Goal: Task Accomplishment & Management: Manage account settings

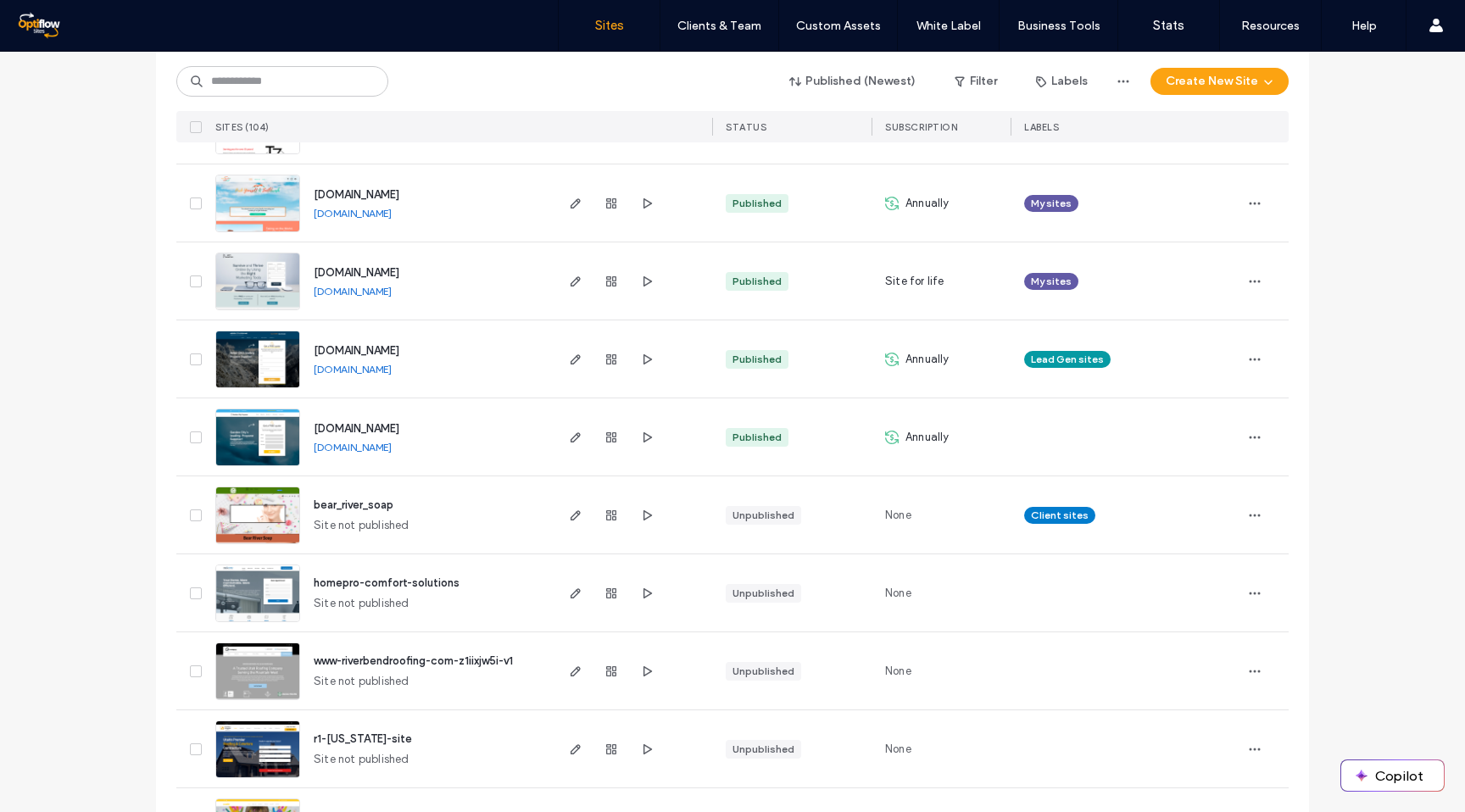
scroll to position [564, 0]
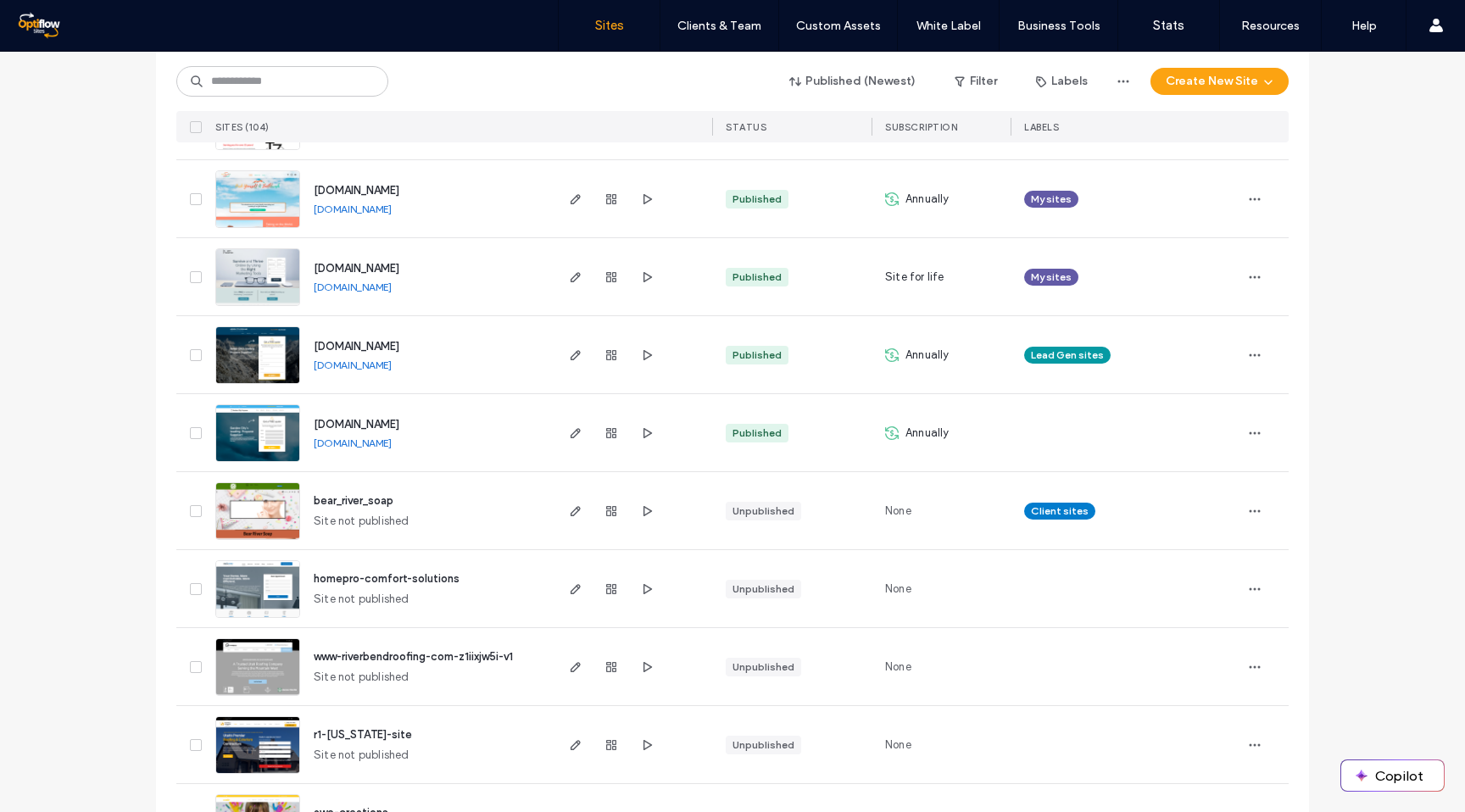
click at [385, 573] on span "homepro-comfort-solutions" at bounding box center [387, 578] width 146 height 13
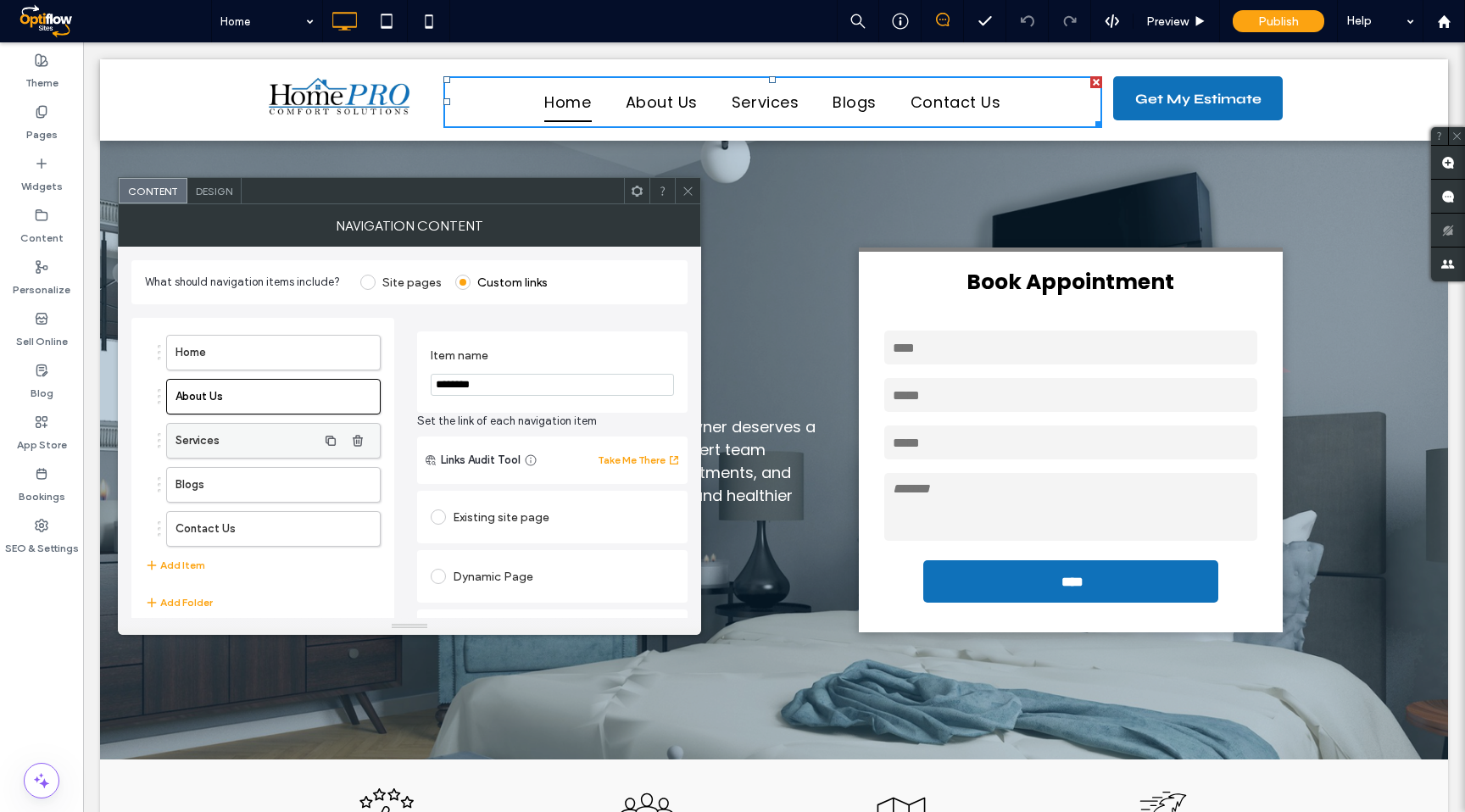
click at [254, 434] on label "Services" at bounding box center [246, 440] width 142 height 34
click at [263, 490] on label "Blogs" at bounding box center [246, 485] width 142 height 34
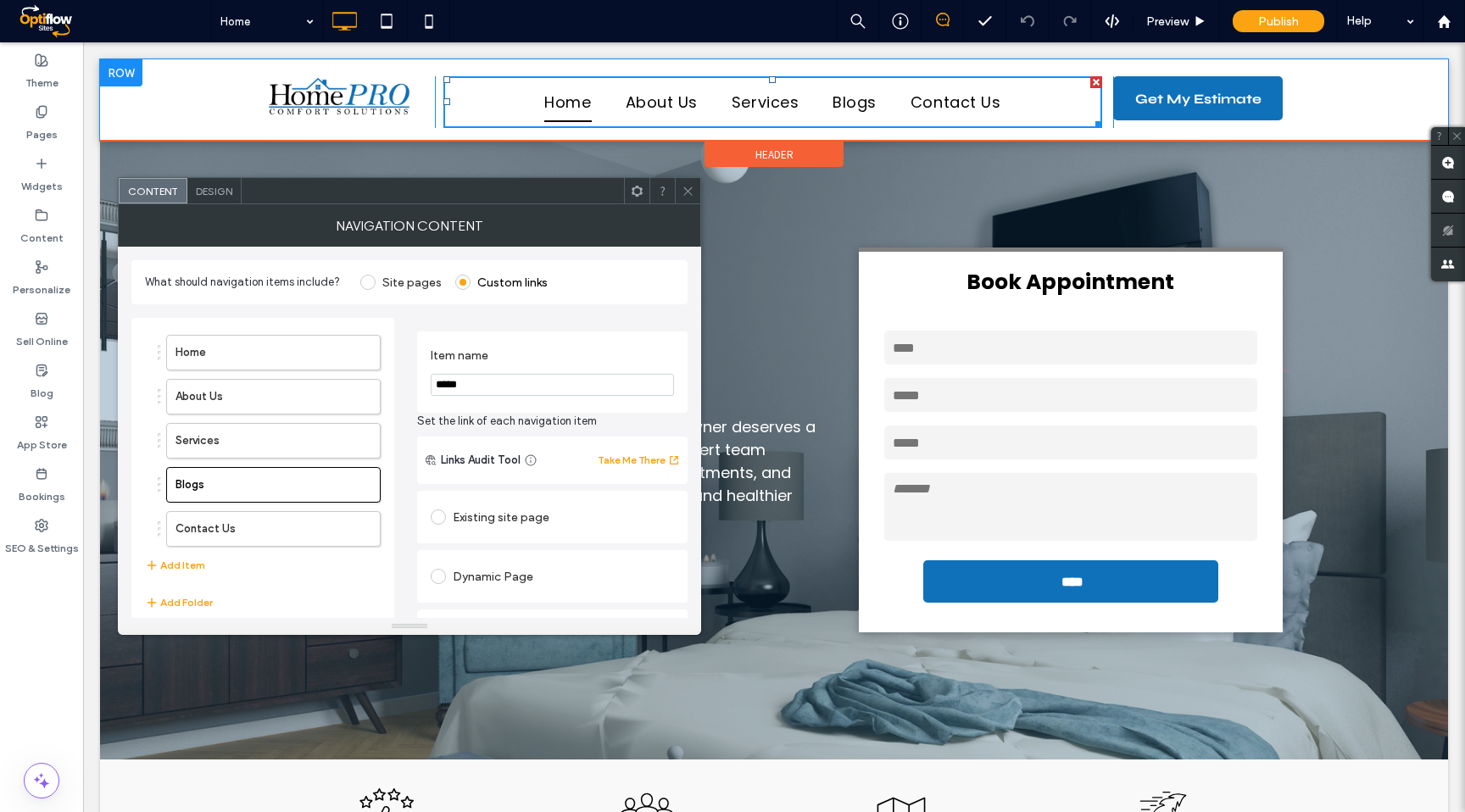
drag, startPoint x: 898, startPoint y: 168, endPoint x: 1019, endPoint y: 119, distance: 130.5
click at [898, 168] on div "Your Home. More Comfortable. More Efficient. At HomePro Comfort Solutions, we b…" at bounding box center [773, 440] width 1348 height 639
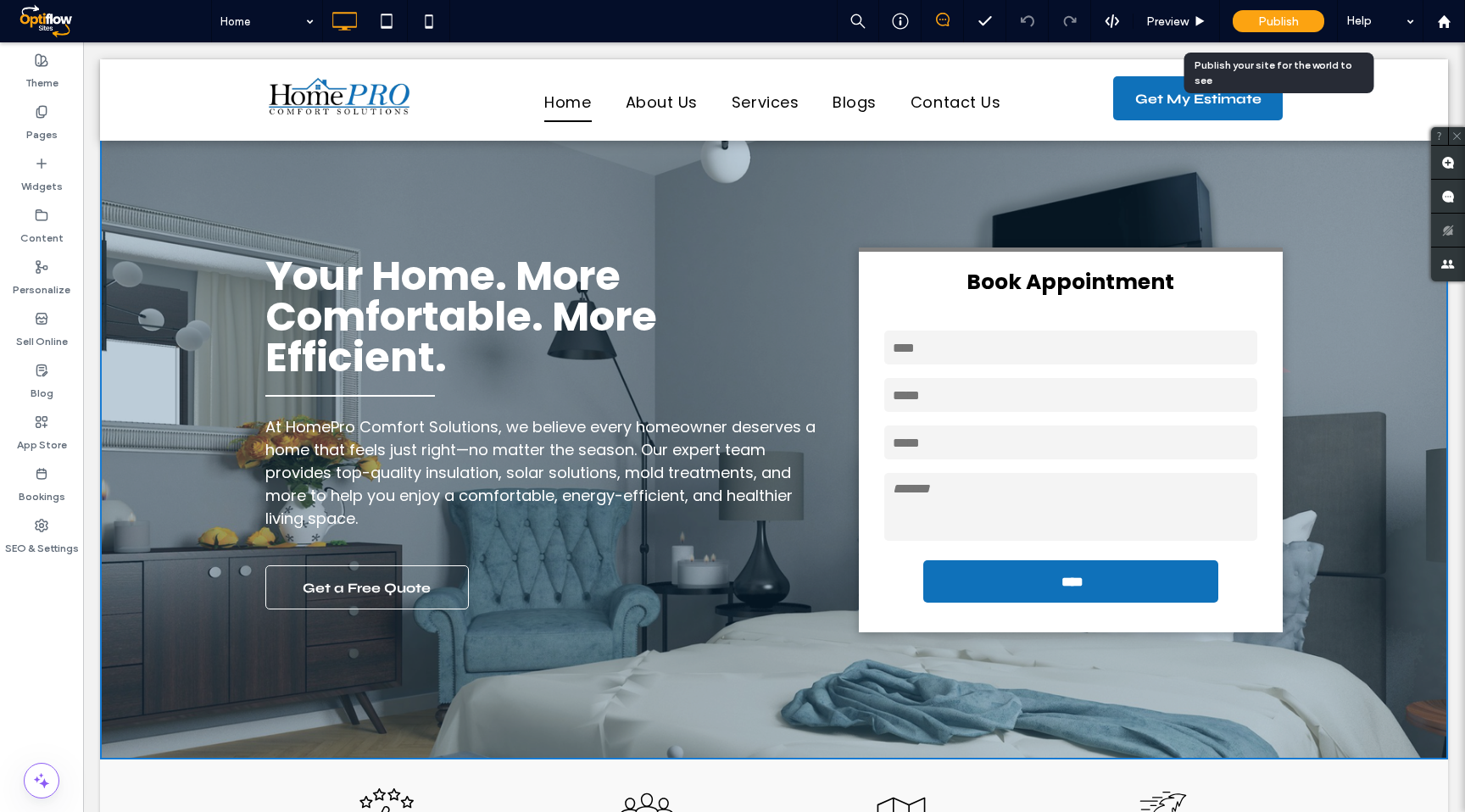
click at [1265, 19] on span "Publish" at bounding box center [1278, 21] width 40 height 15
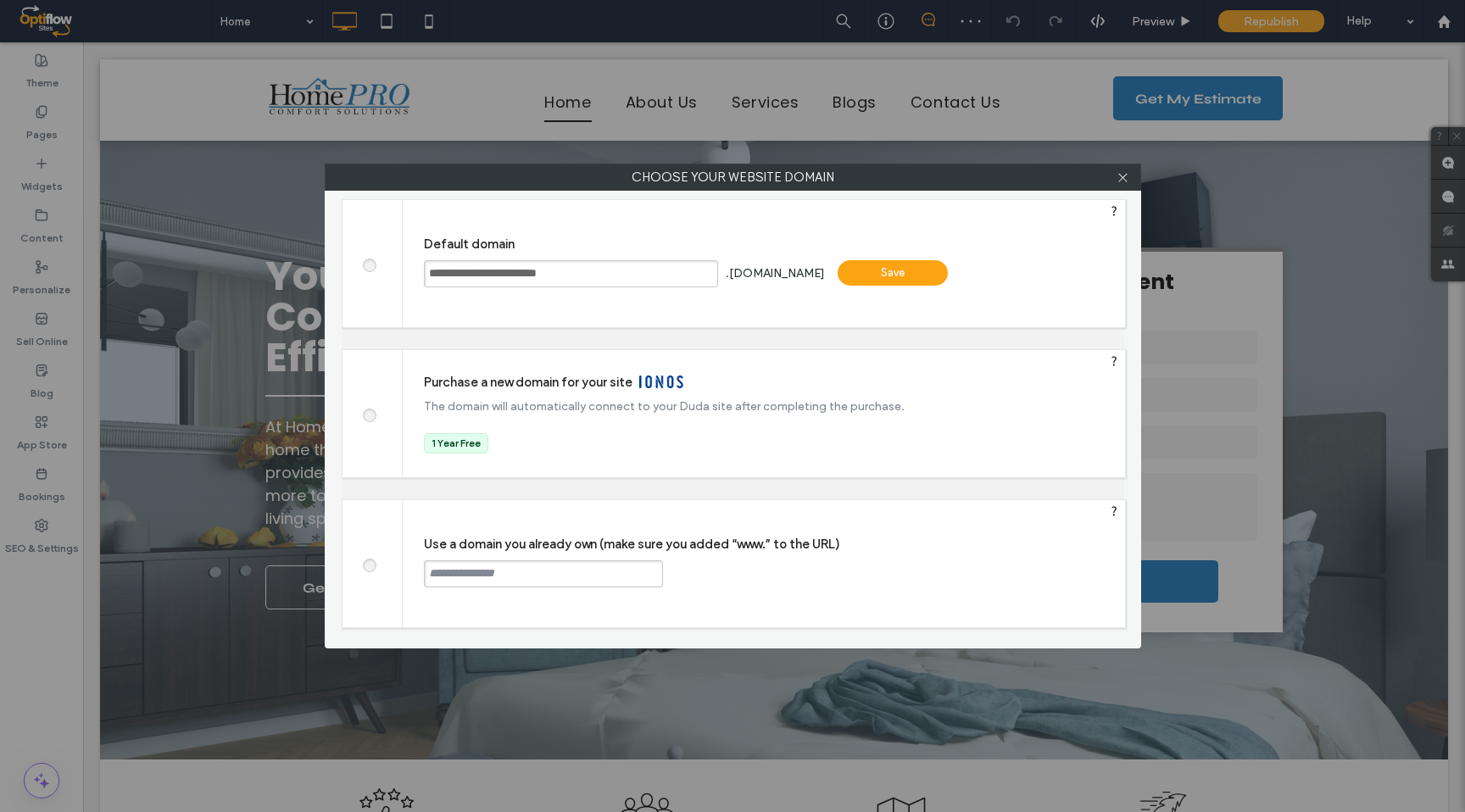
click at [369, 570] on span at bounding box center [369, 563] width 0 height 13
click at [458, 570] on input "text" at bounding box center [543, 574] width 239 height 27
type input "**********"
click at [773, 563] on div "Continue" at bounding box center [727, 573] width 110 height 26
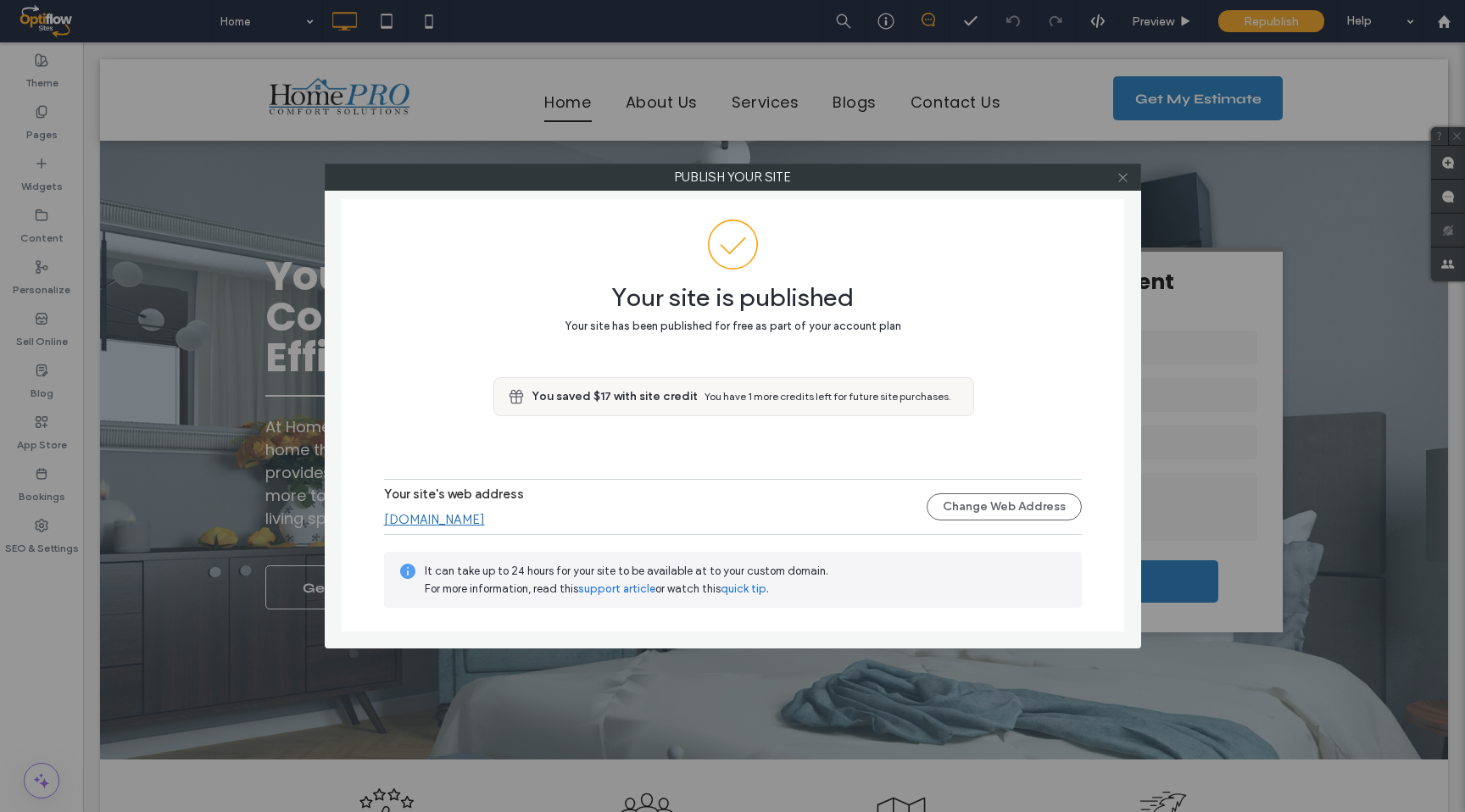
click at [1126, 177] on icon at bounding box center [1123, 177] width 13 height 13
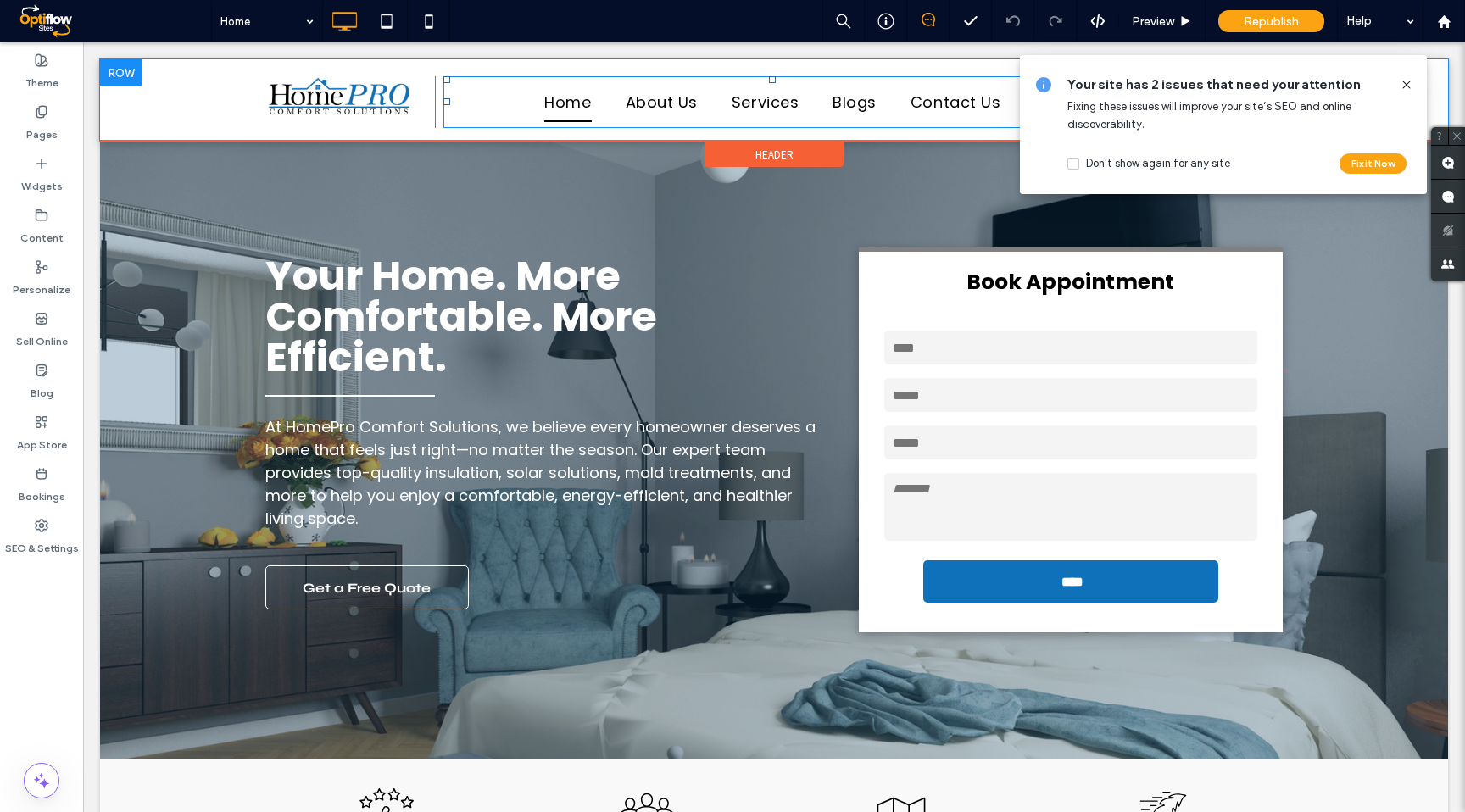
click at [574, 106] on span "Home" at bounding box center [567, 102] width 46 height 40
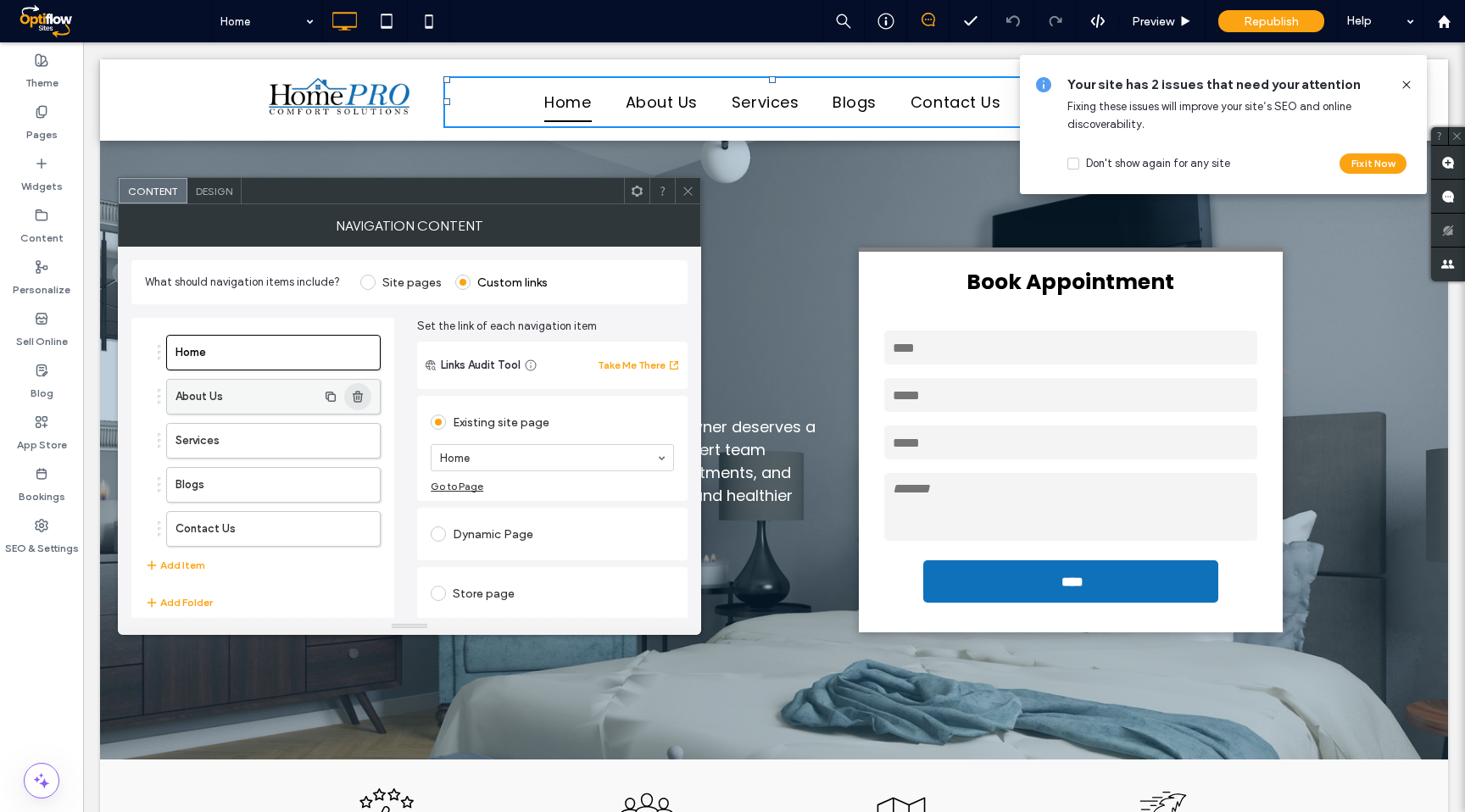
click at [362, 404] on span "button" at bounding box center [358, 397] width 27 height 27
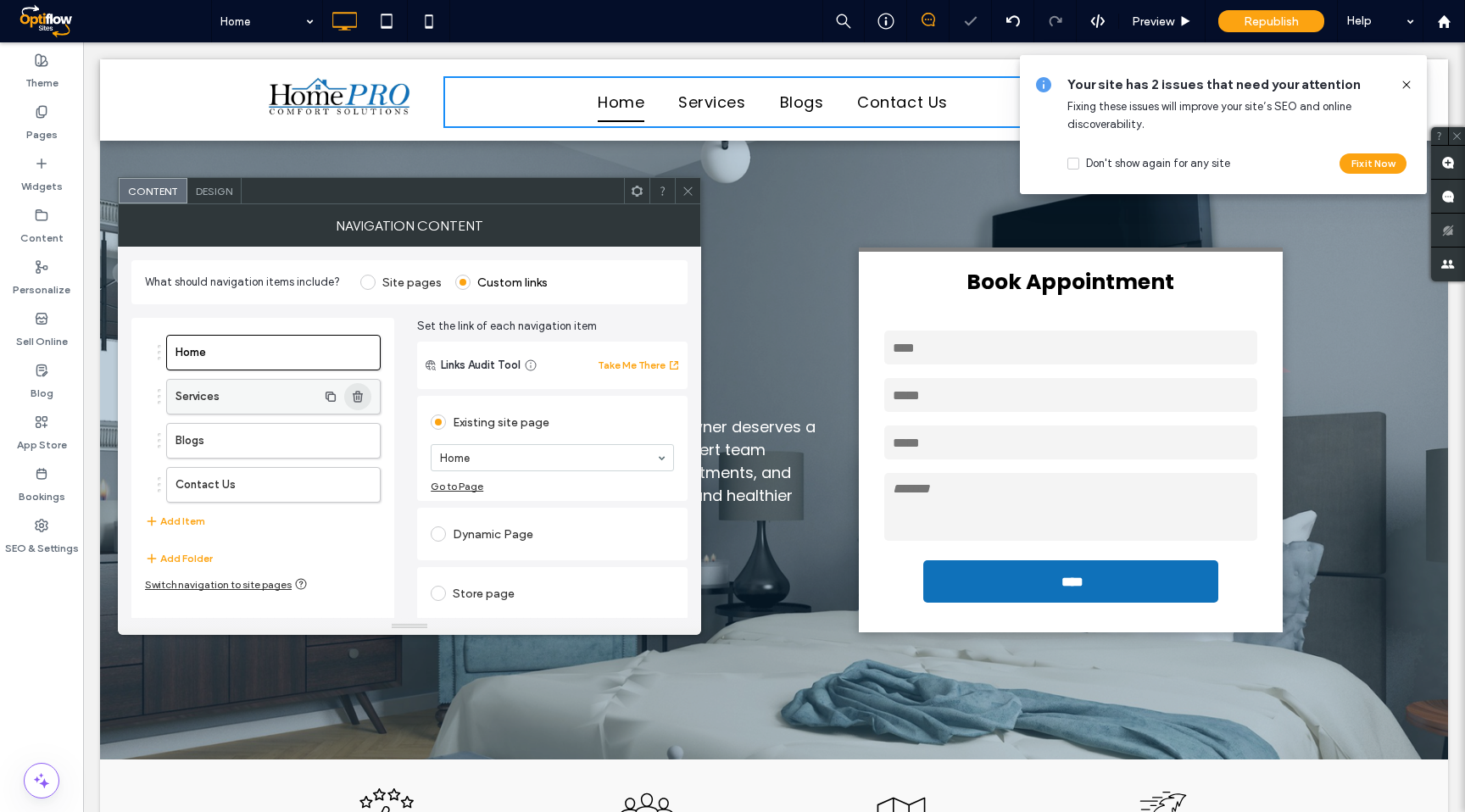
click at [362, 404] on span "button" at bounding box center [358, 397] width 27 height 27
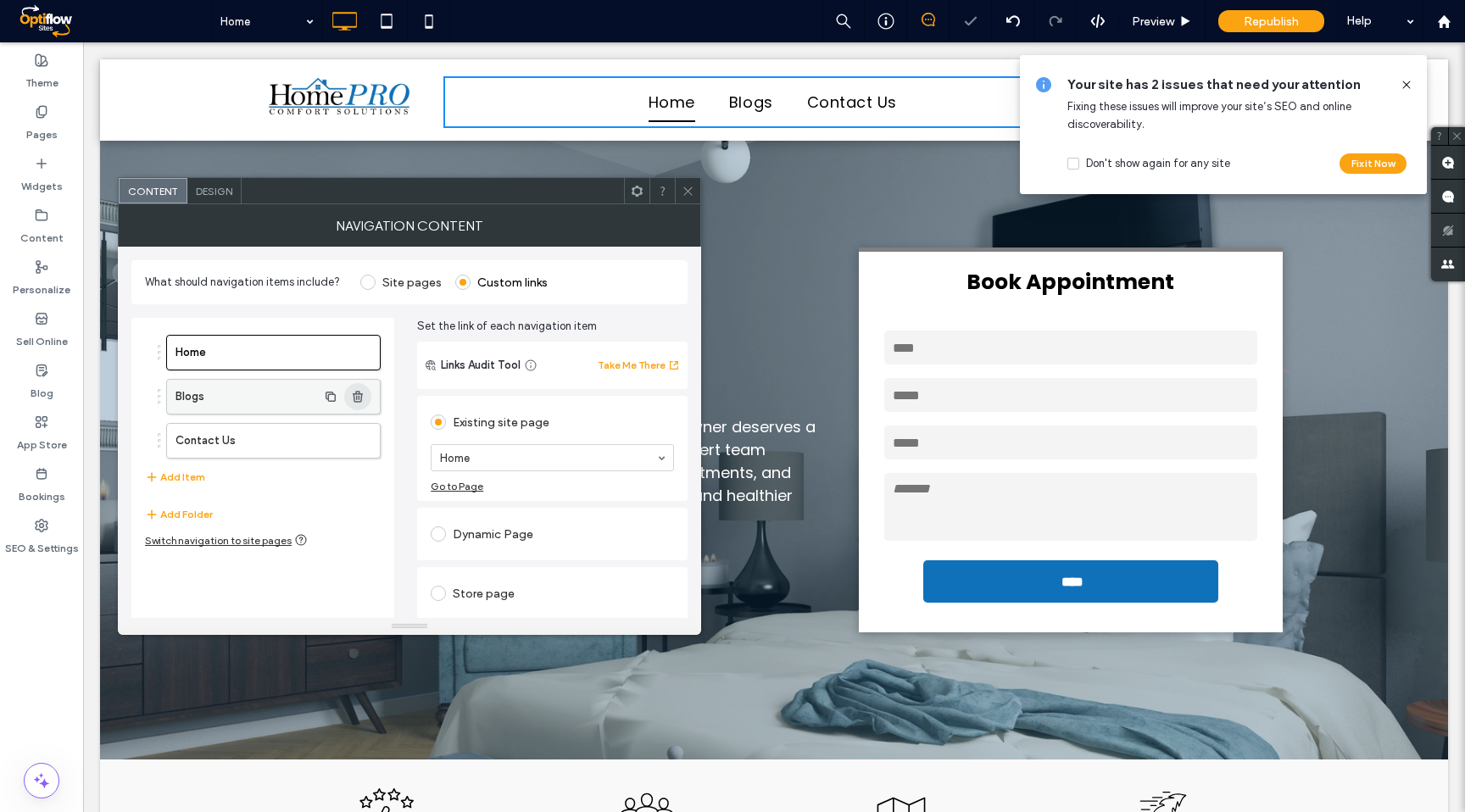
click at [362, 404] on span "button" at bounding box center [358, 397] width 27 height 27
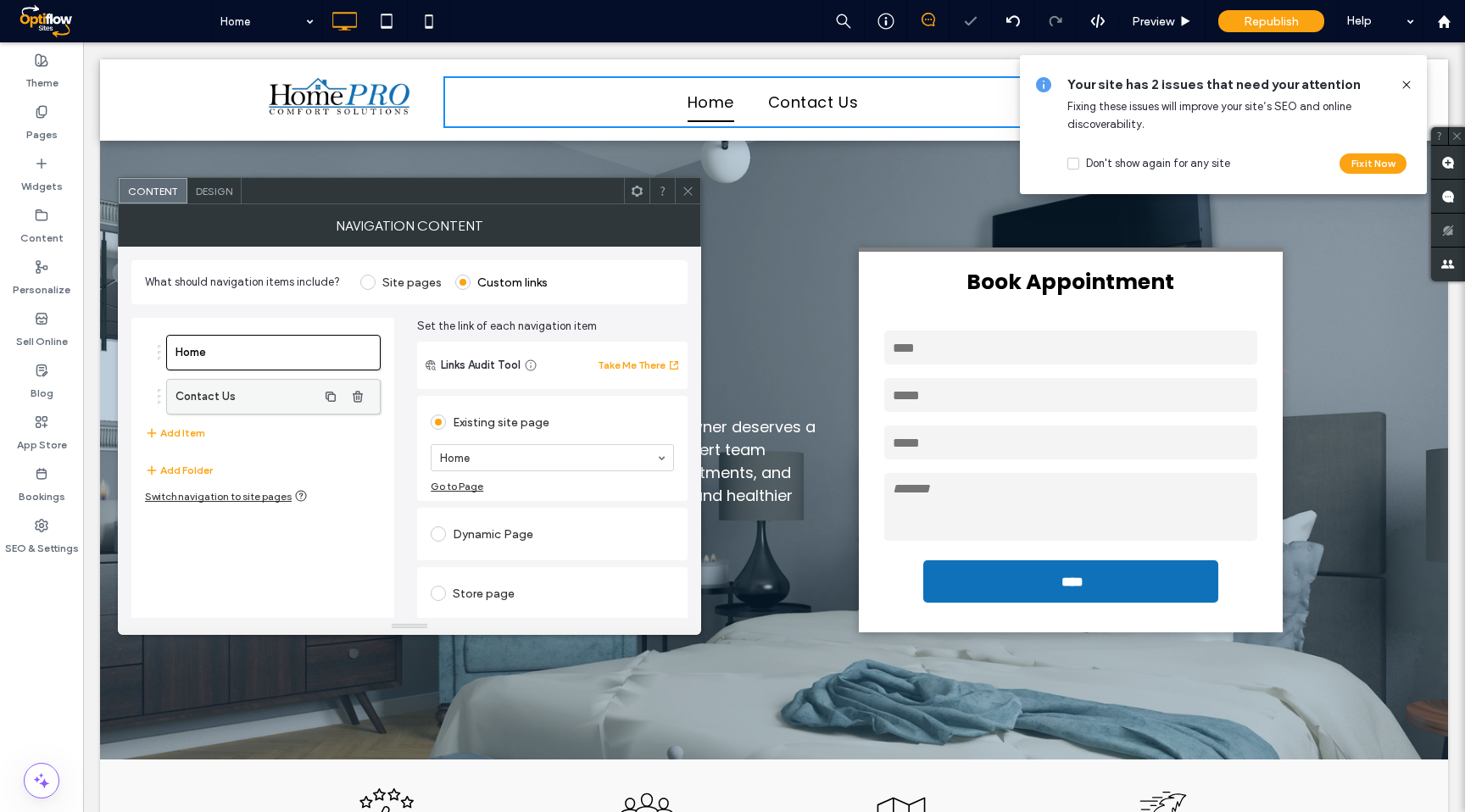
click at [241, 404] on label "Contact Us" at bounding box center [246, 396] width 142 height 34
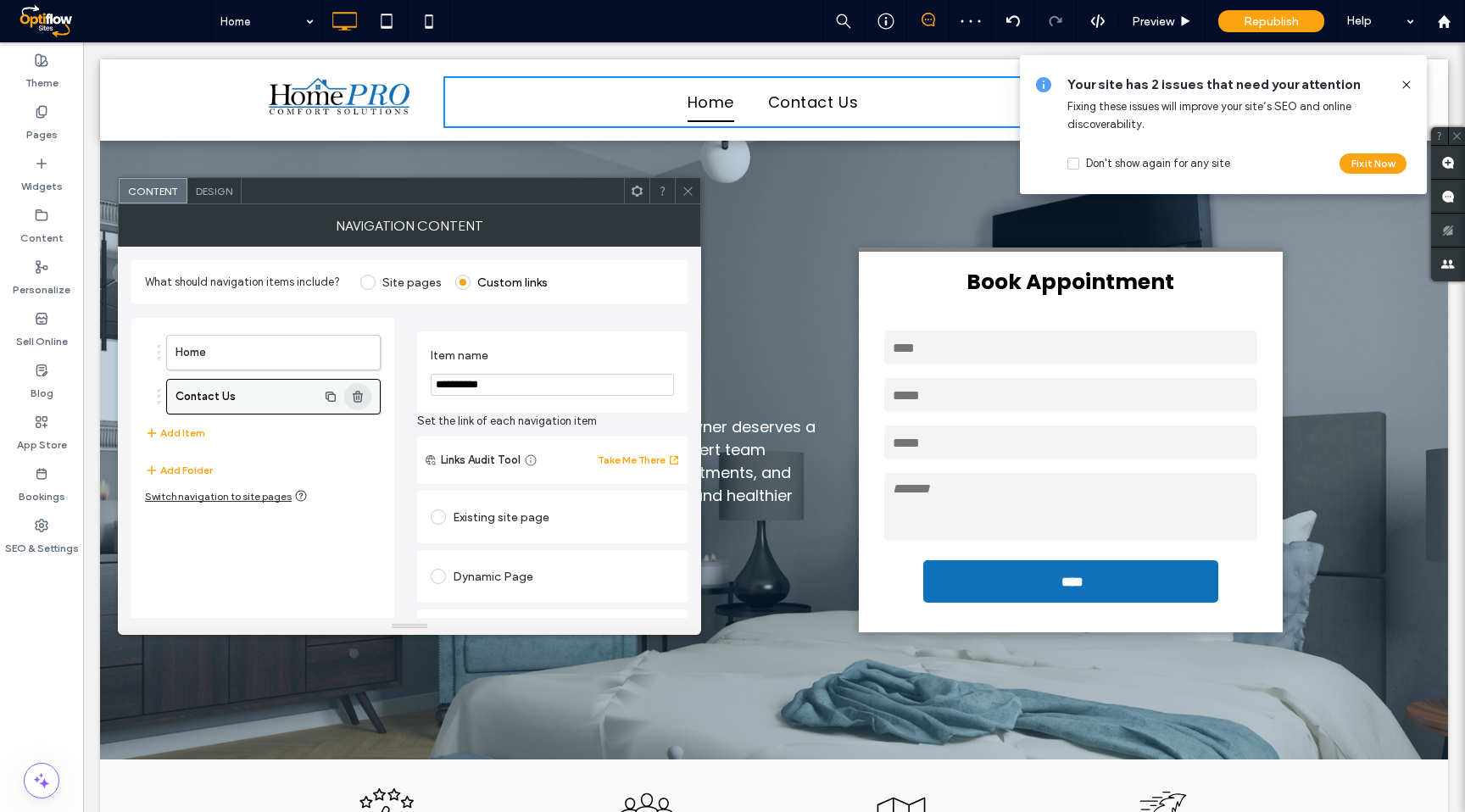
click at [360, 402] on use "button" at bounding box center [357, 396] width 10 height 11
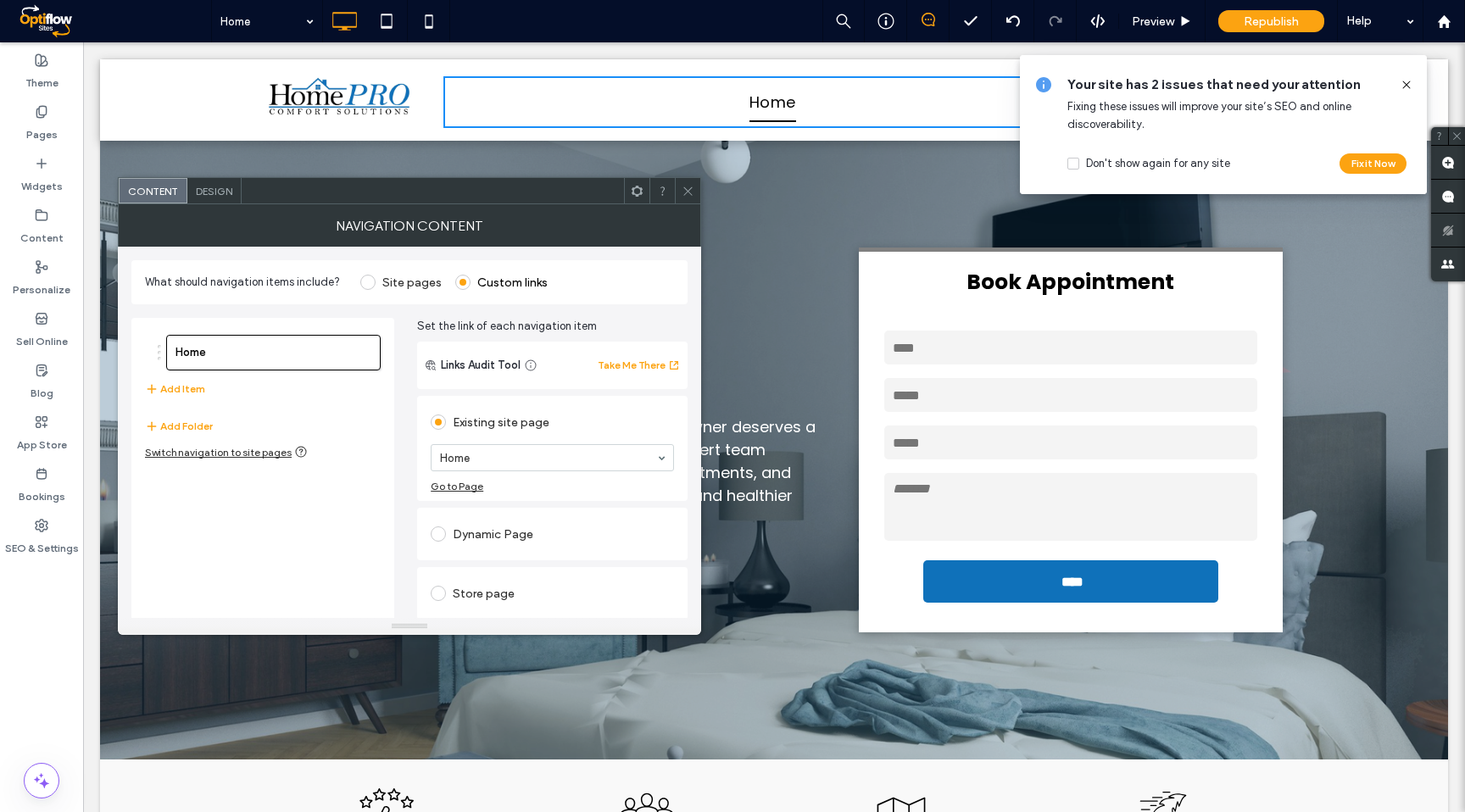
click at [692, 191] on icon at bounding box center [687, 191] width 13 height 13
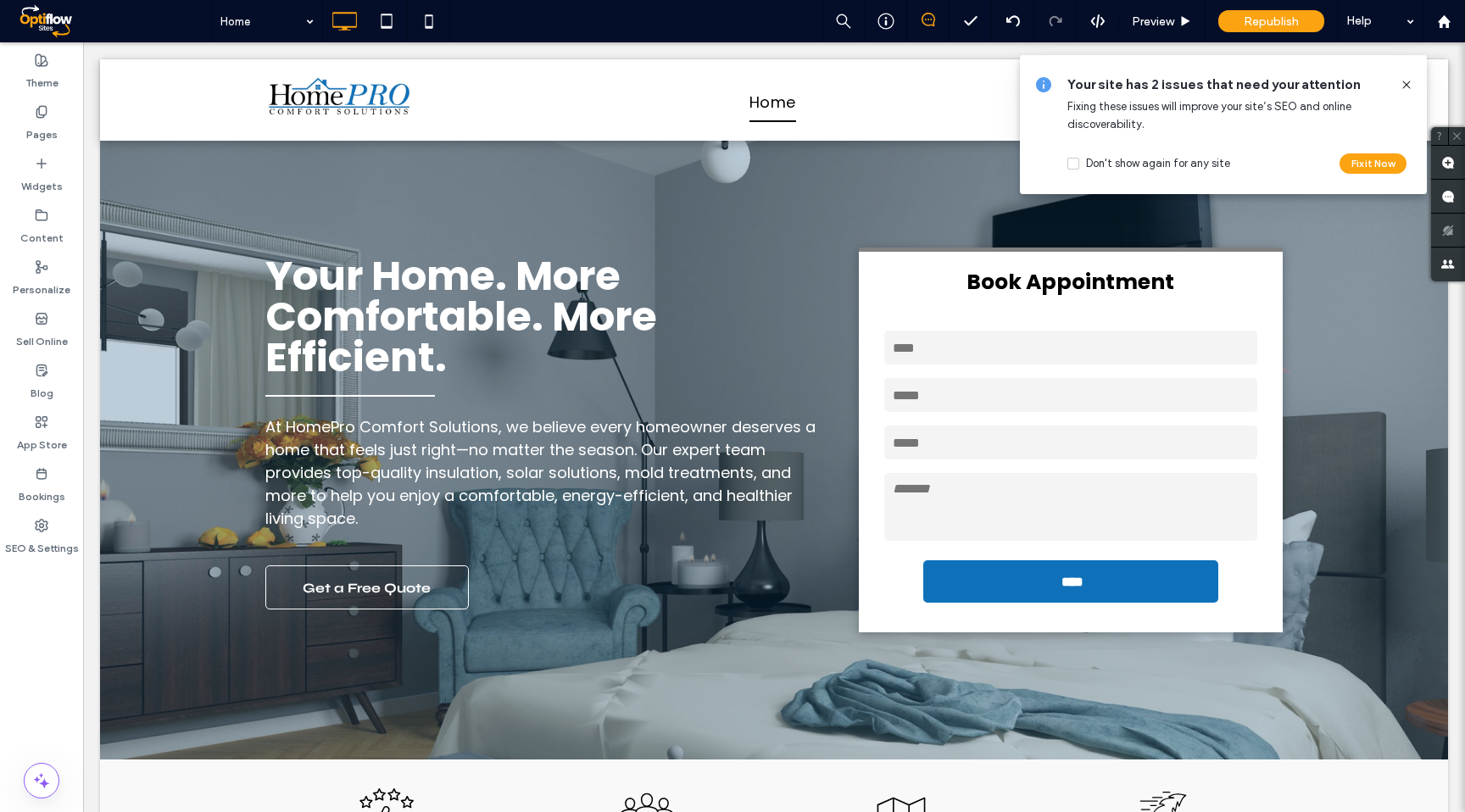
click at [1407, 88] on icon at bounding box center [1407, 85] width 14 height 14
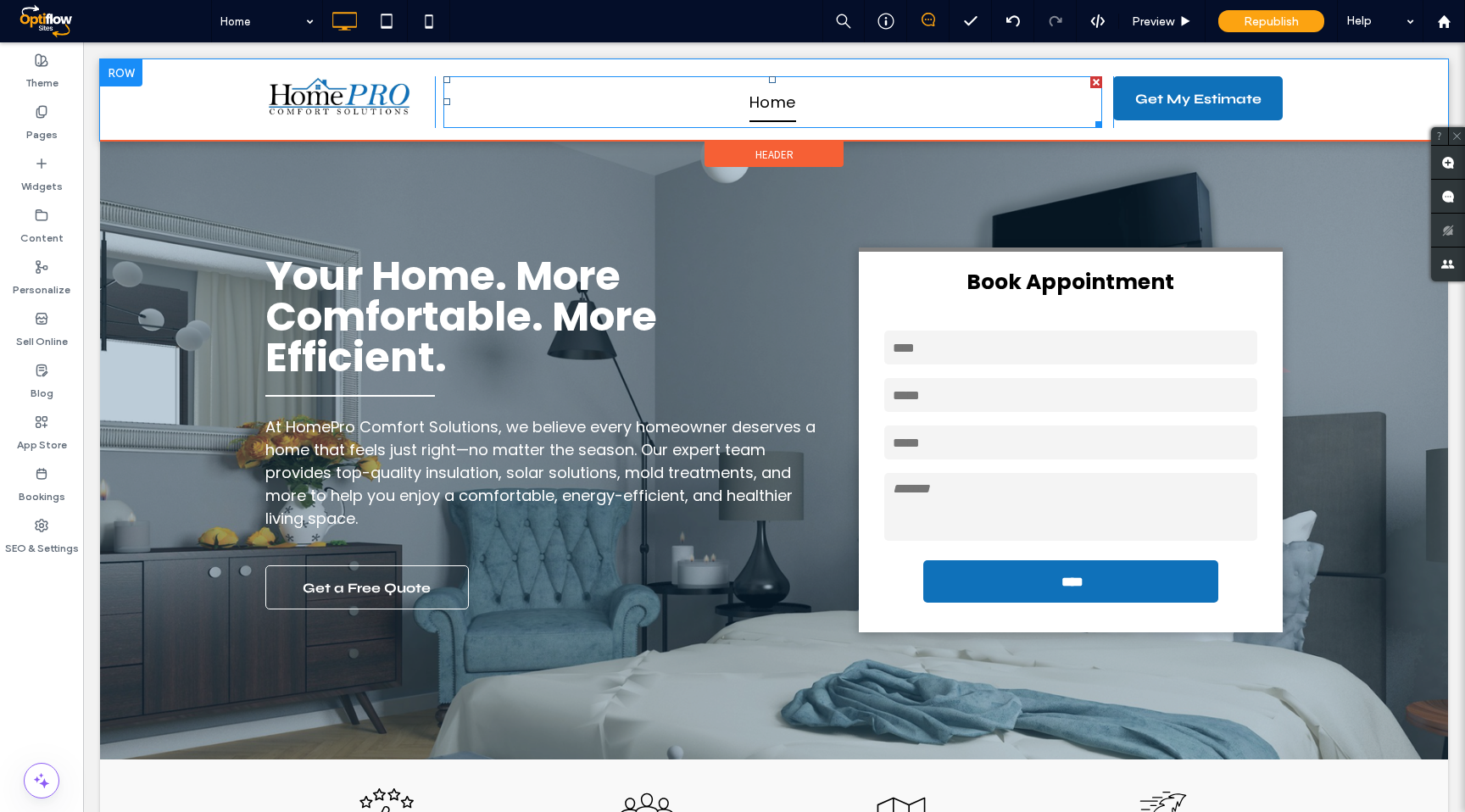
click at [1097, 81] on div at bounding box center [1096, 82] width 12 height 12
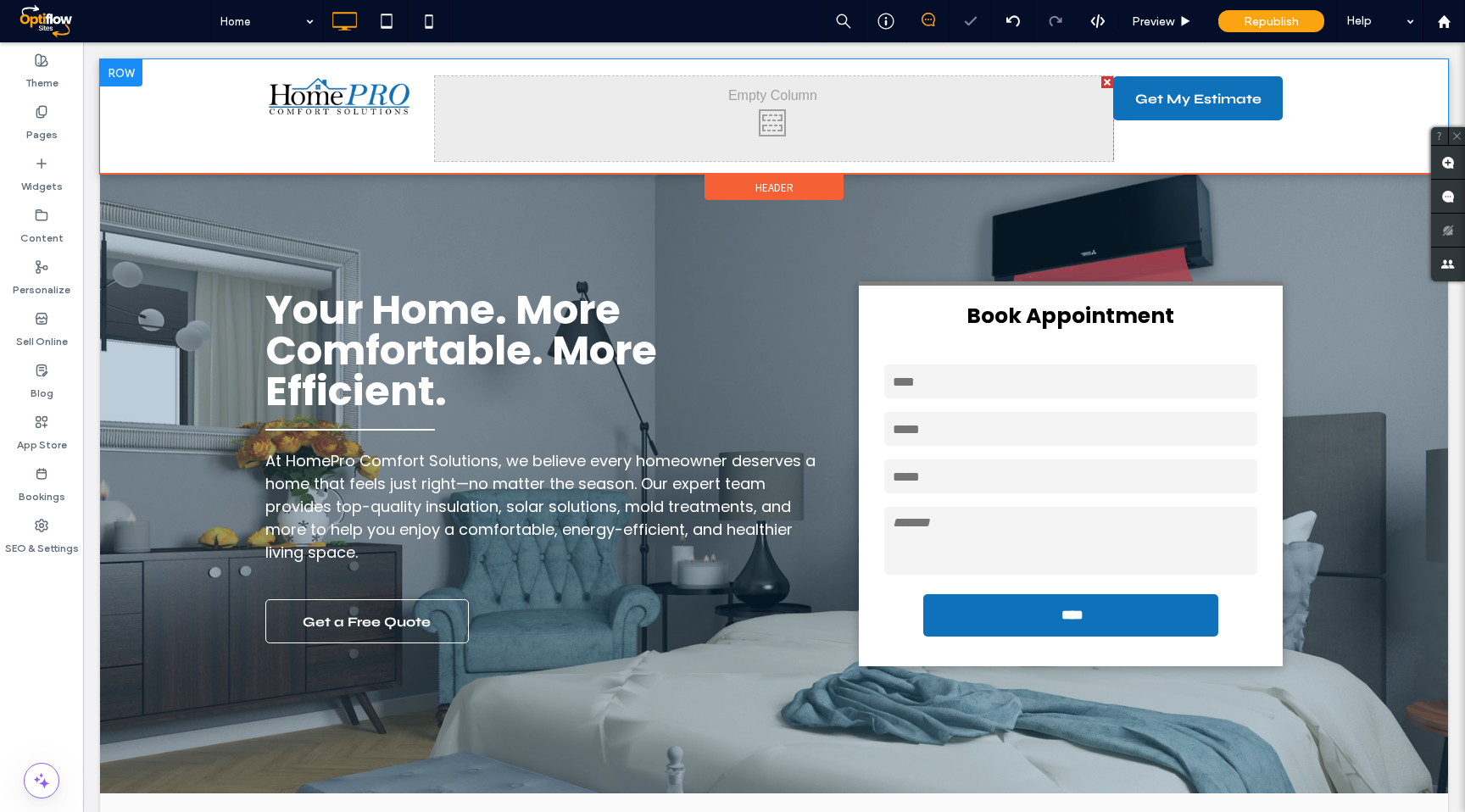
click at [477, 137] on div "Click To Paste" at bounding box center [773, 119] width 678 height 85
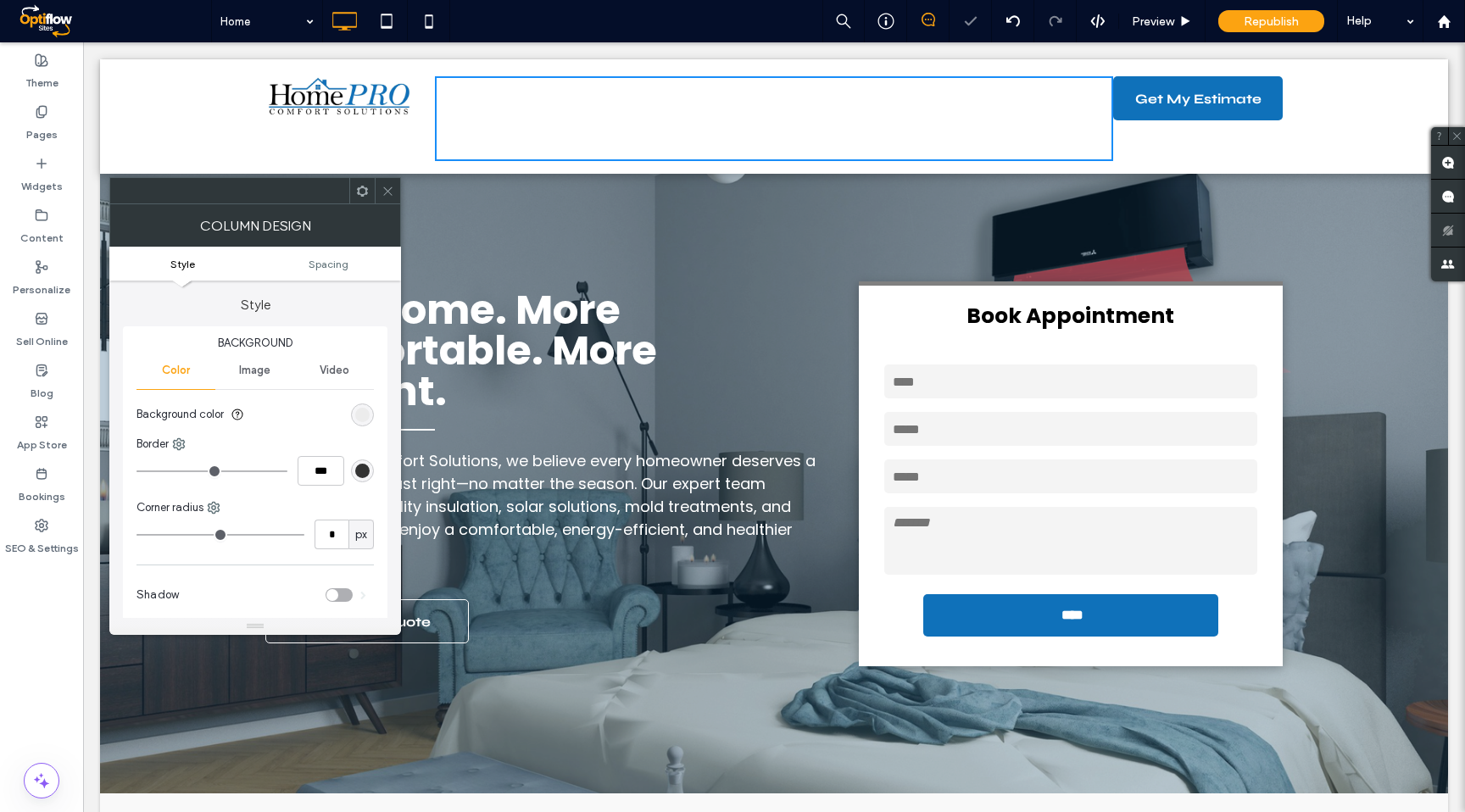
click at [443, 241] on div "Your Home. More Comfortable. More Efficient. At HomePro Comfort Solutions, we b…" at bounding box center [773, 474] width 1348 height 639
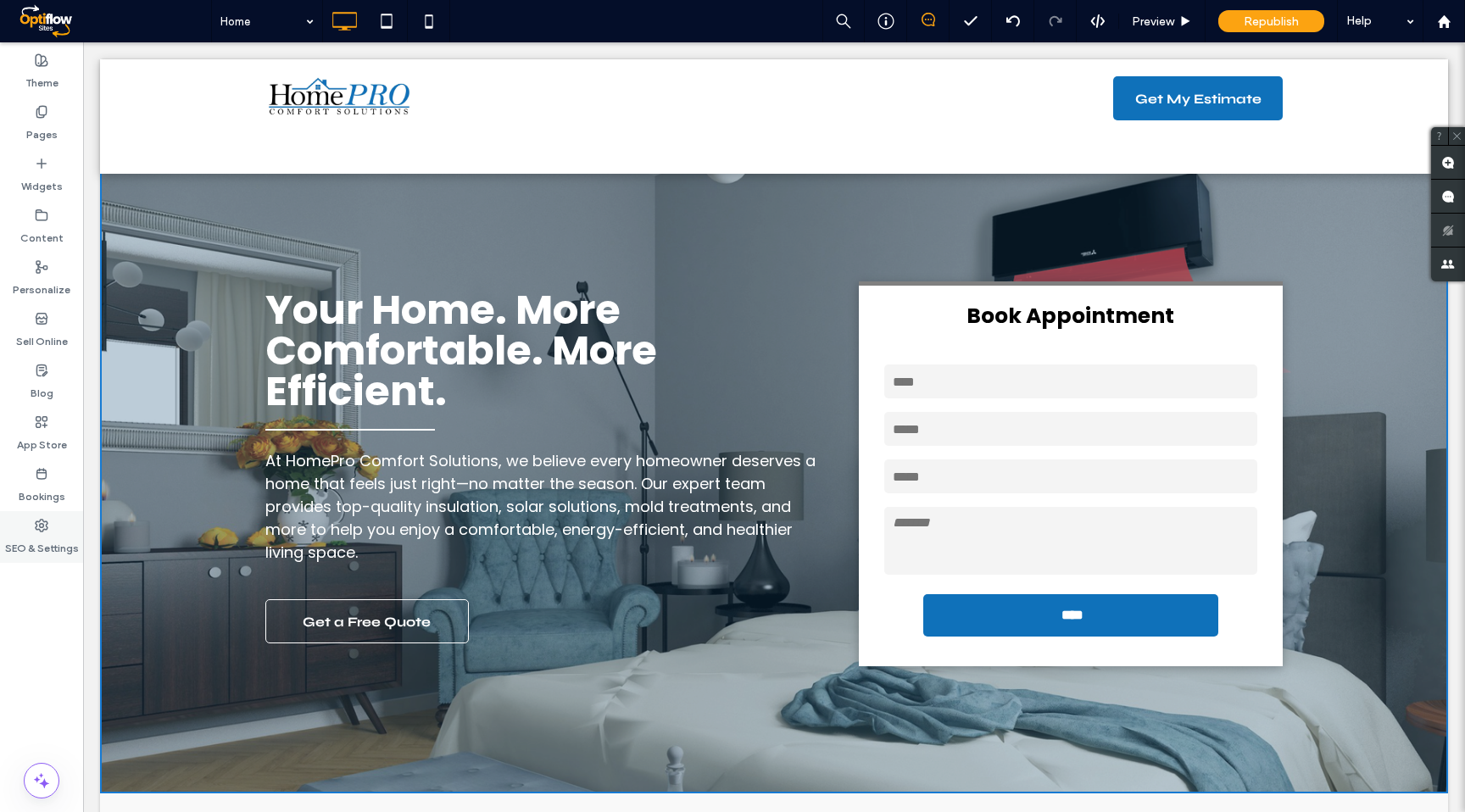
click at [42, 541] on label "SEO & Settings" at bounding box center [42, 545] width 74 height 24
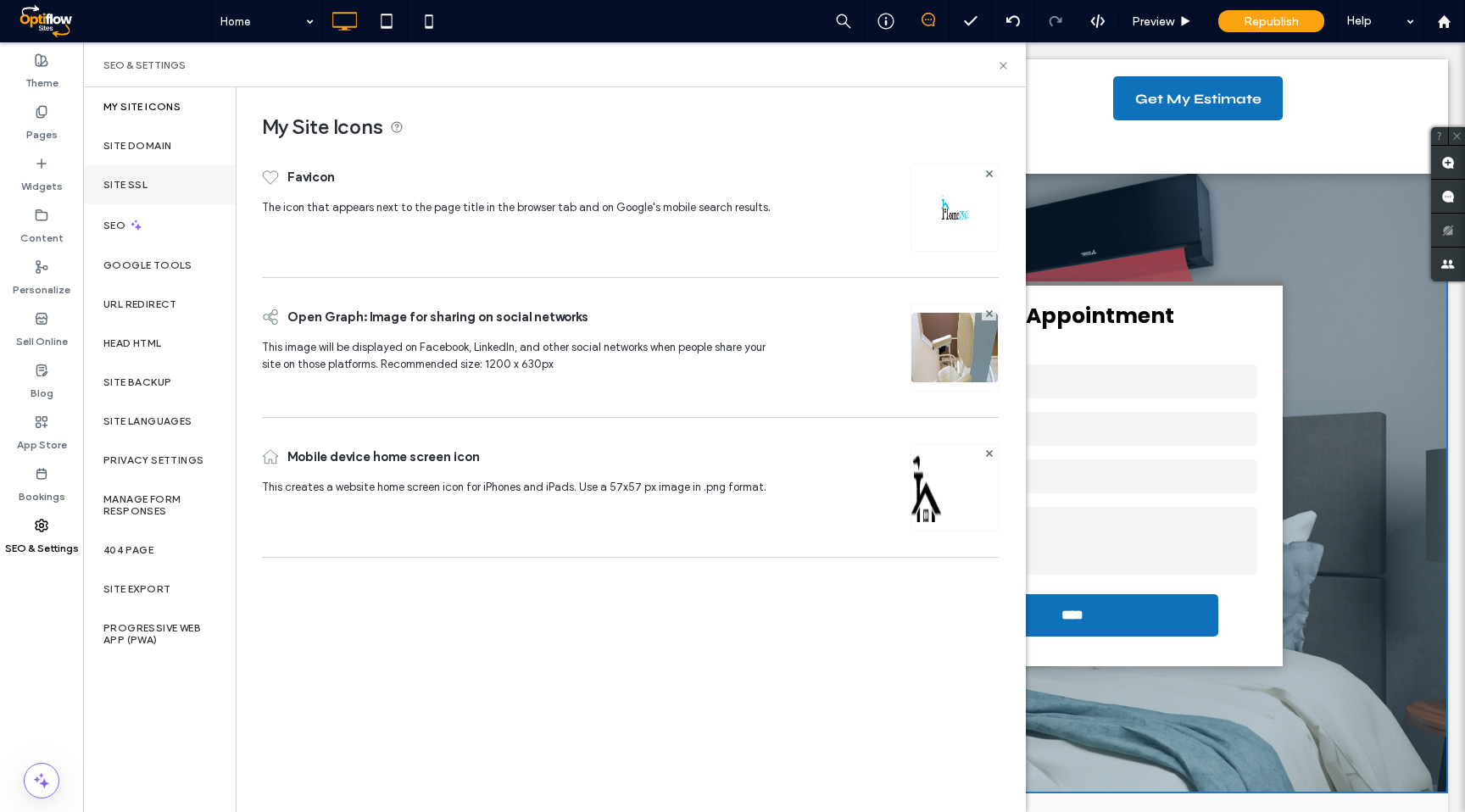
click at [156, 181] on div "Site SSL" at bounding box center [160, 184] width 153 height 39
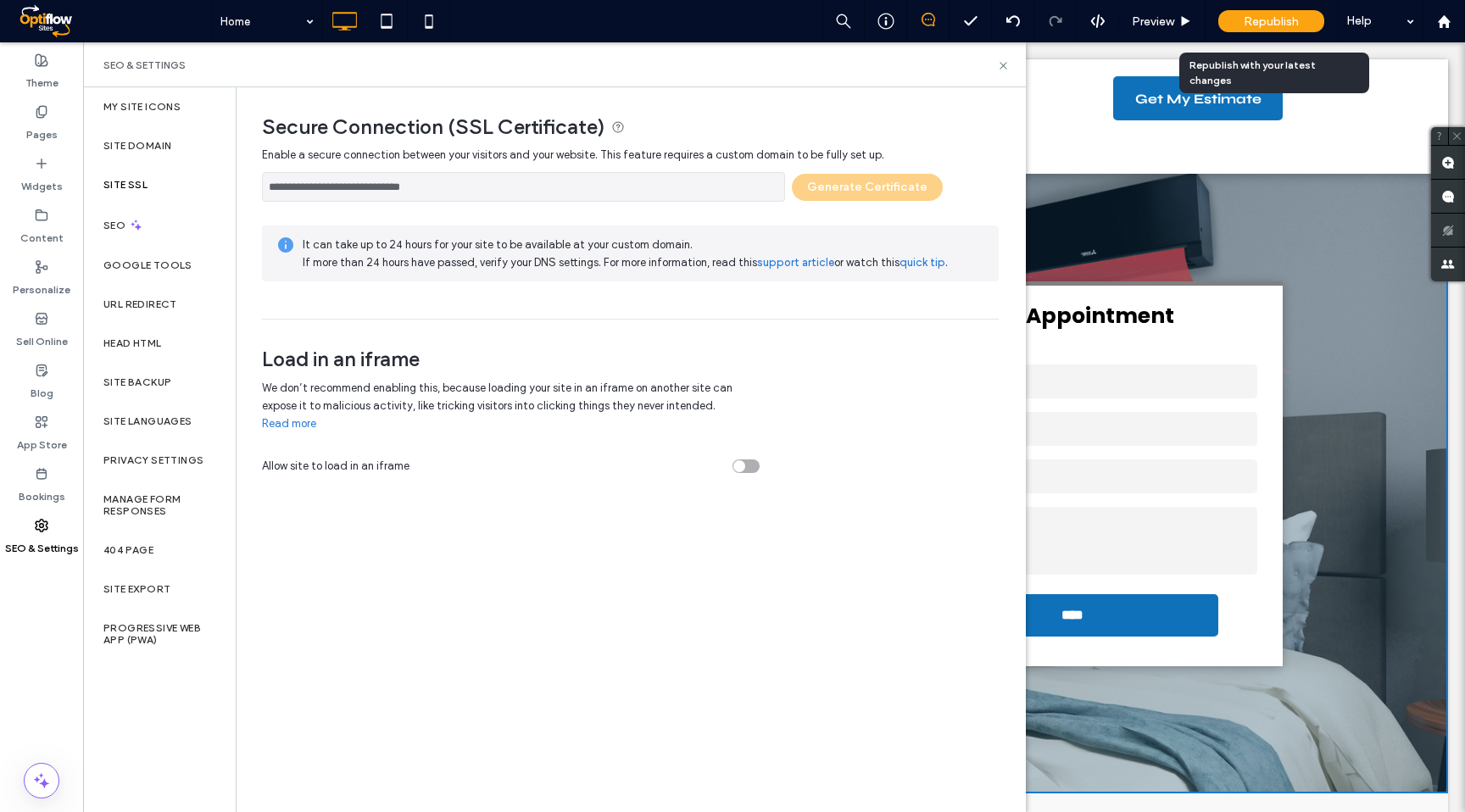
click at [1251, 22] on span "Republish" at bounding box center [1272, 21] width 55 height 15
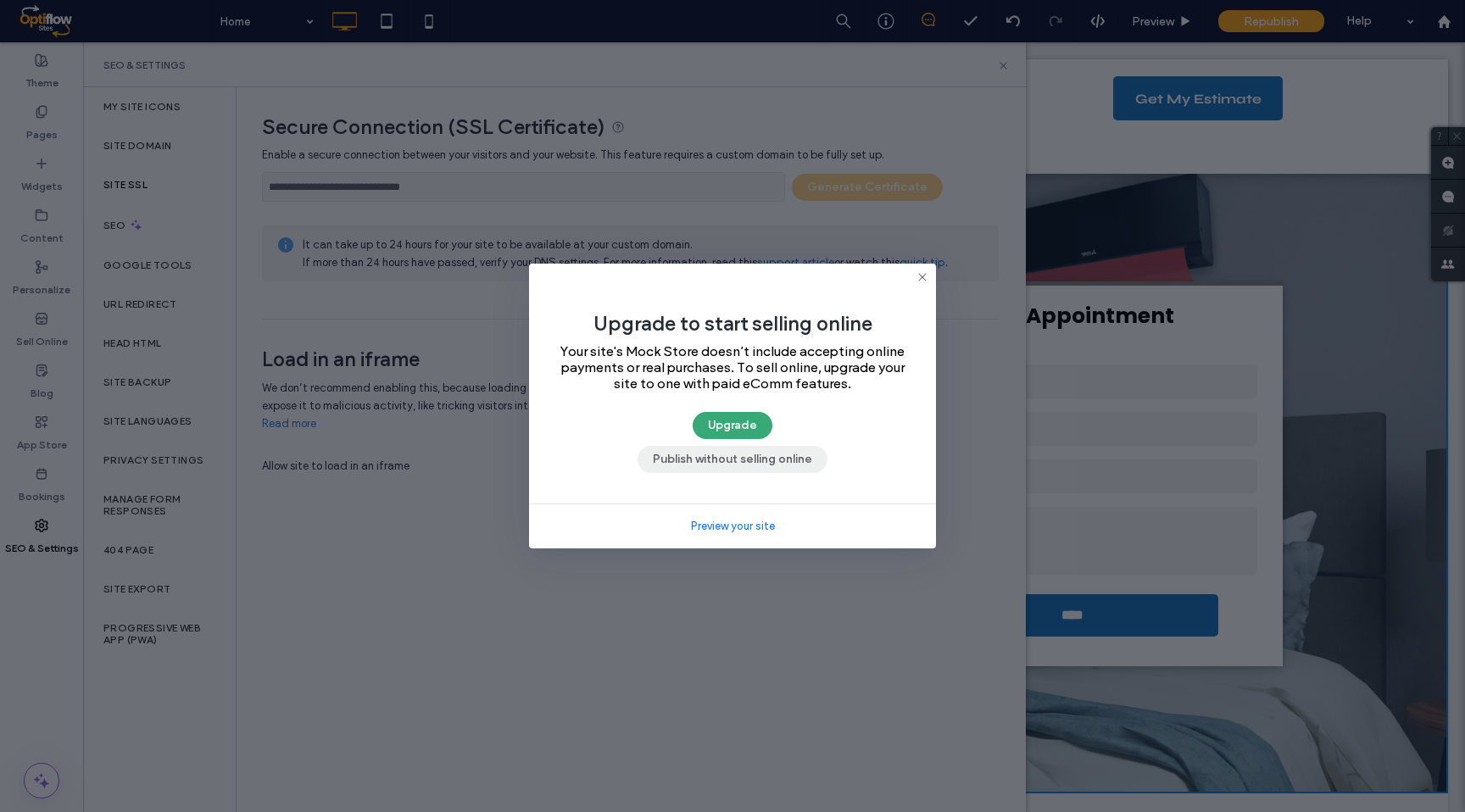
click at [691, 465] on button "Publish without selling online" at bounding box center [732, 460] width 190 height 27
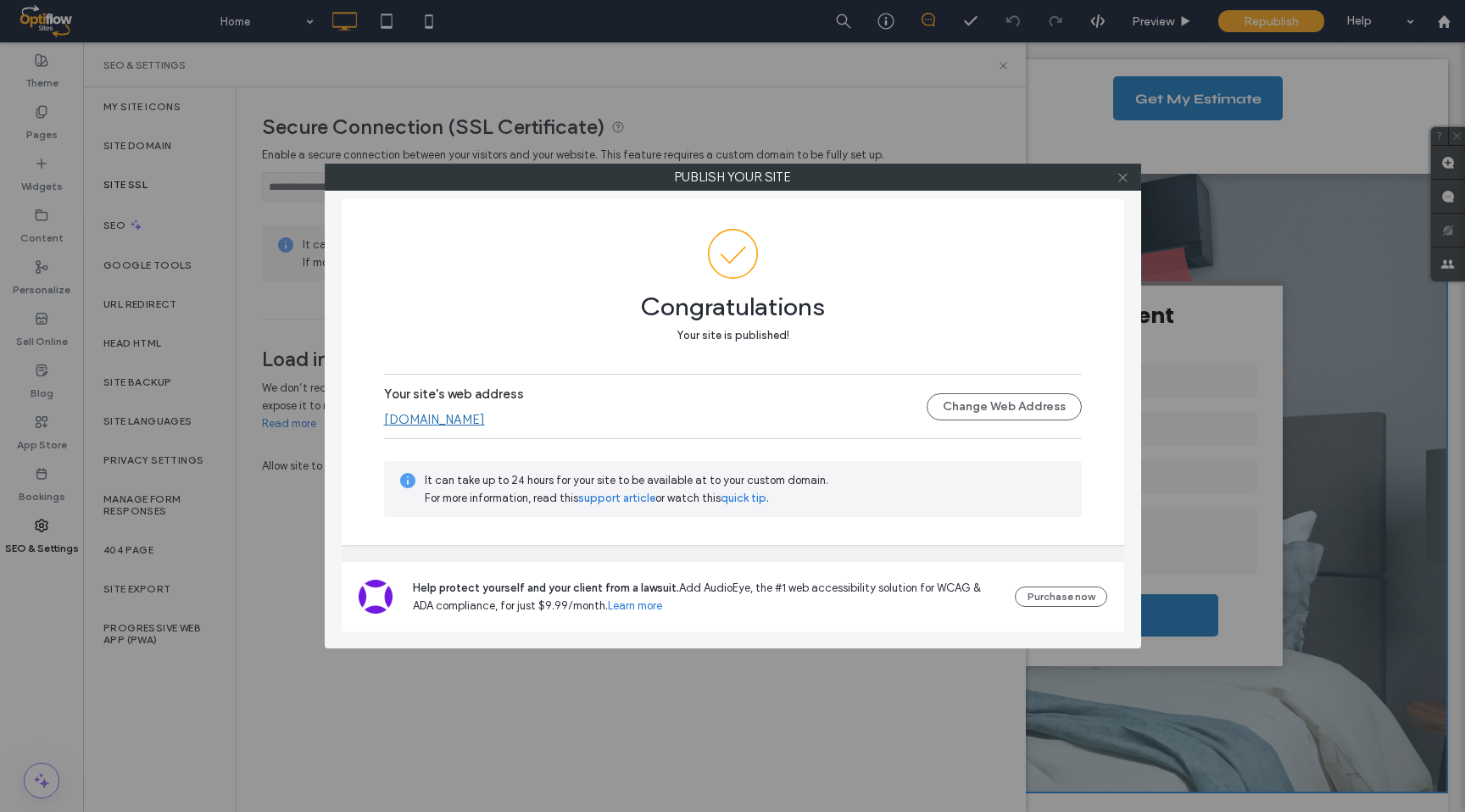
click at [1128, 181] on icon at bounding box center [1123, 177] width 13 height 13
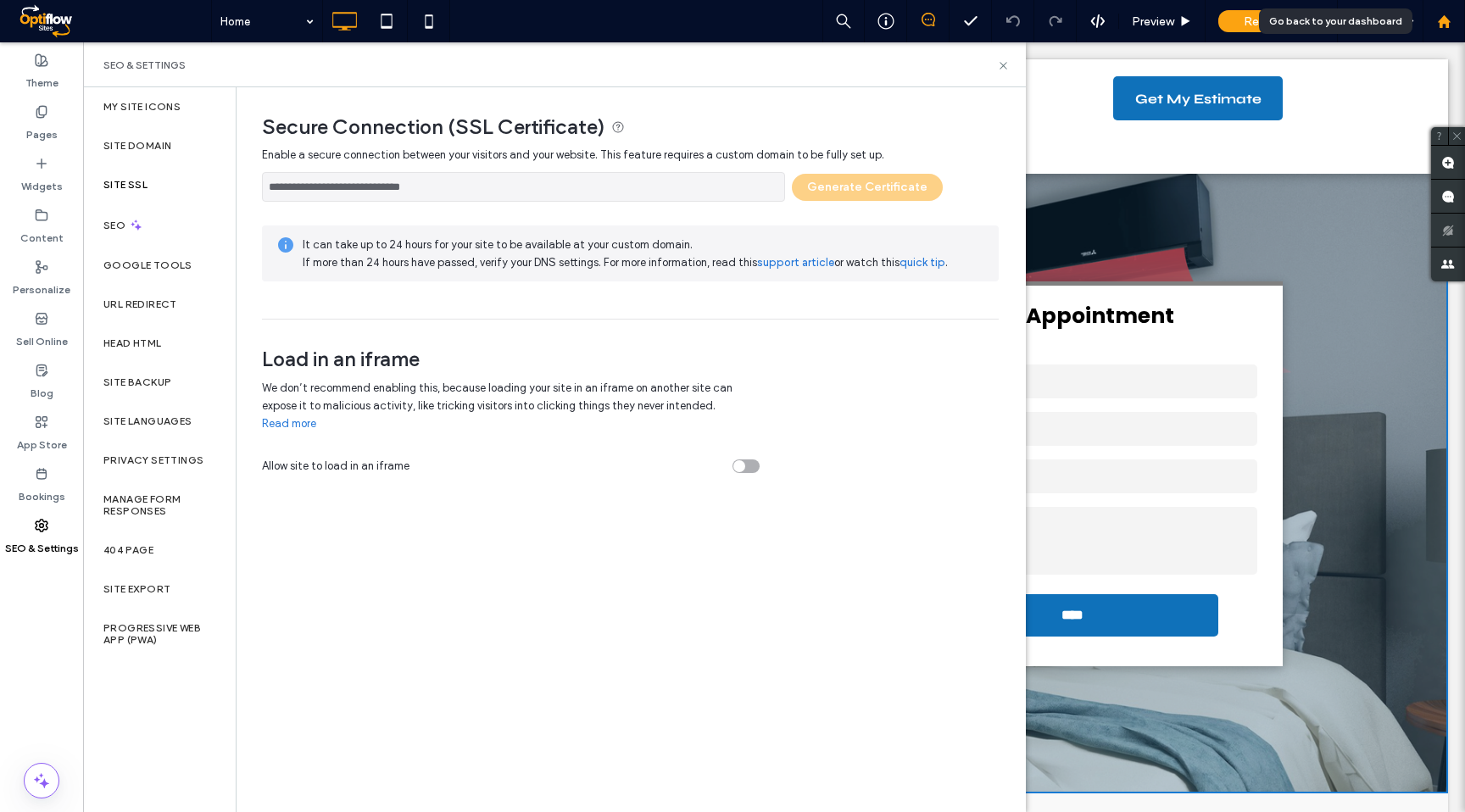
click at [1438, 22] on icon at bounding box center [1444, 21] width 15 height 15
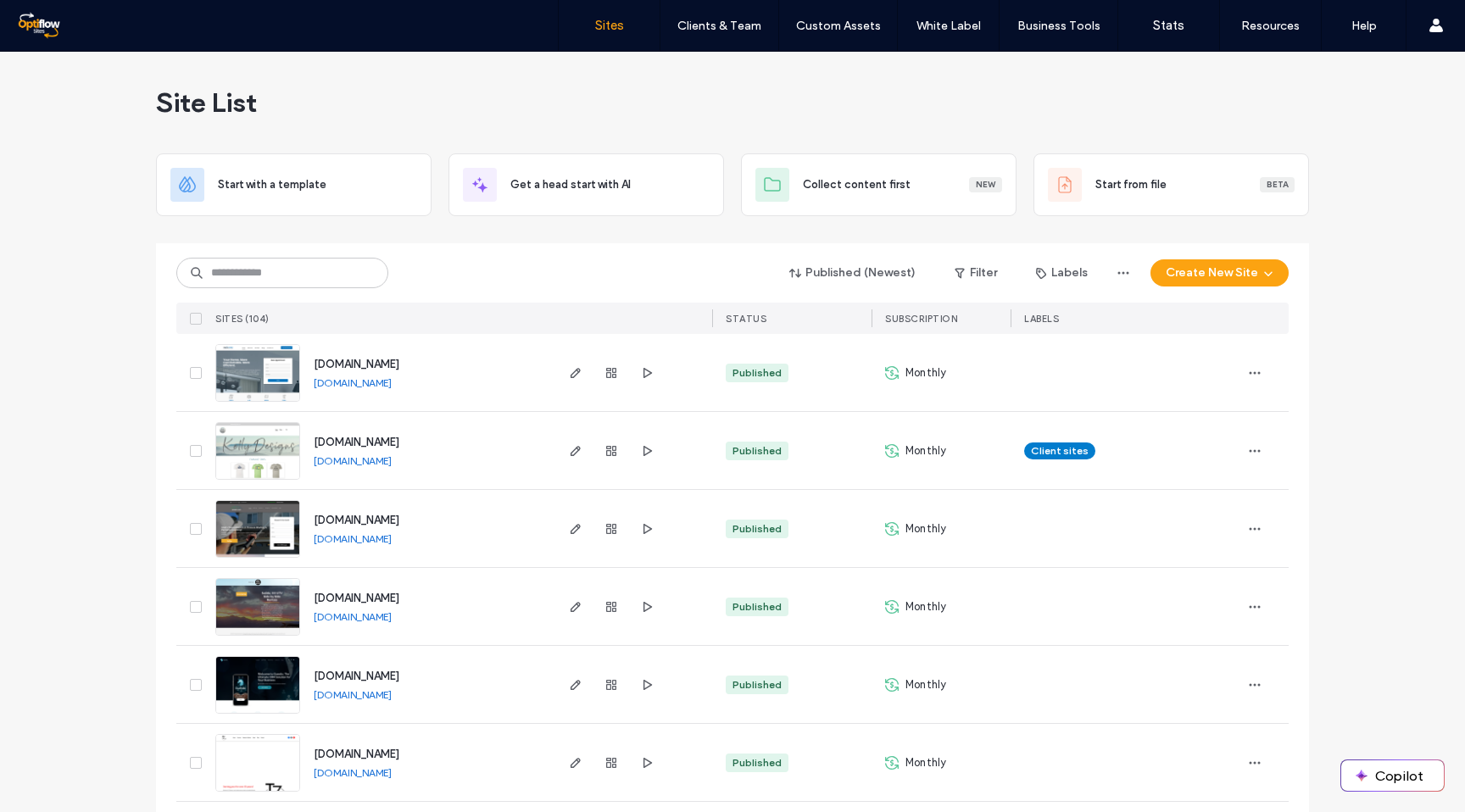
click at [375, 358] on span "[DOMAIN_NAME]" at bounding box center [357, 363] width 86 height 13
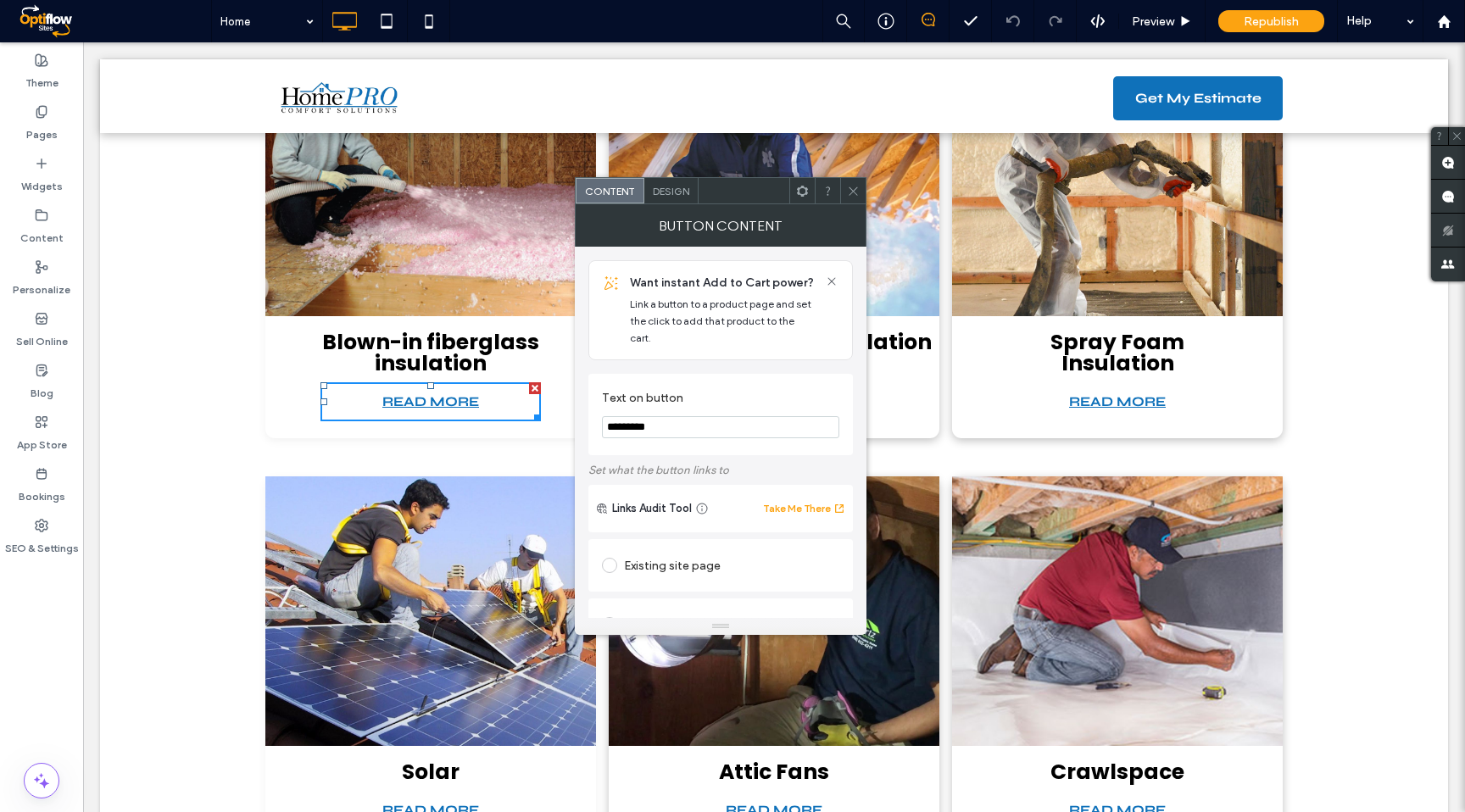
click at [851, 191] on icon at bounding box center [853, 191] width 13 height 13
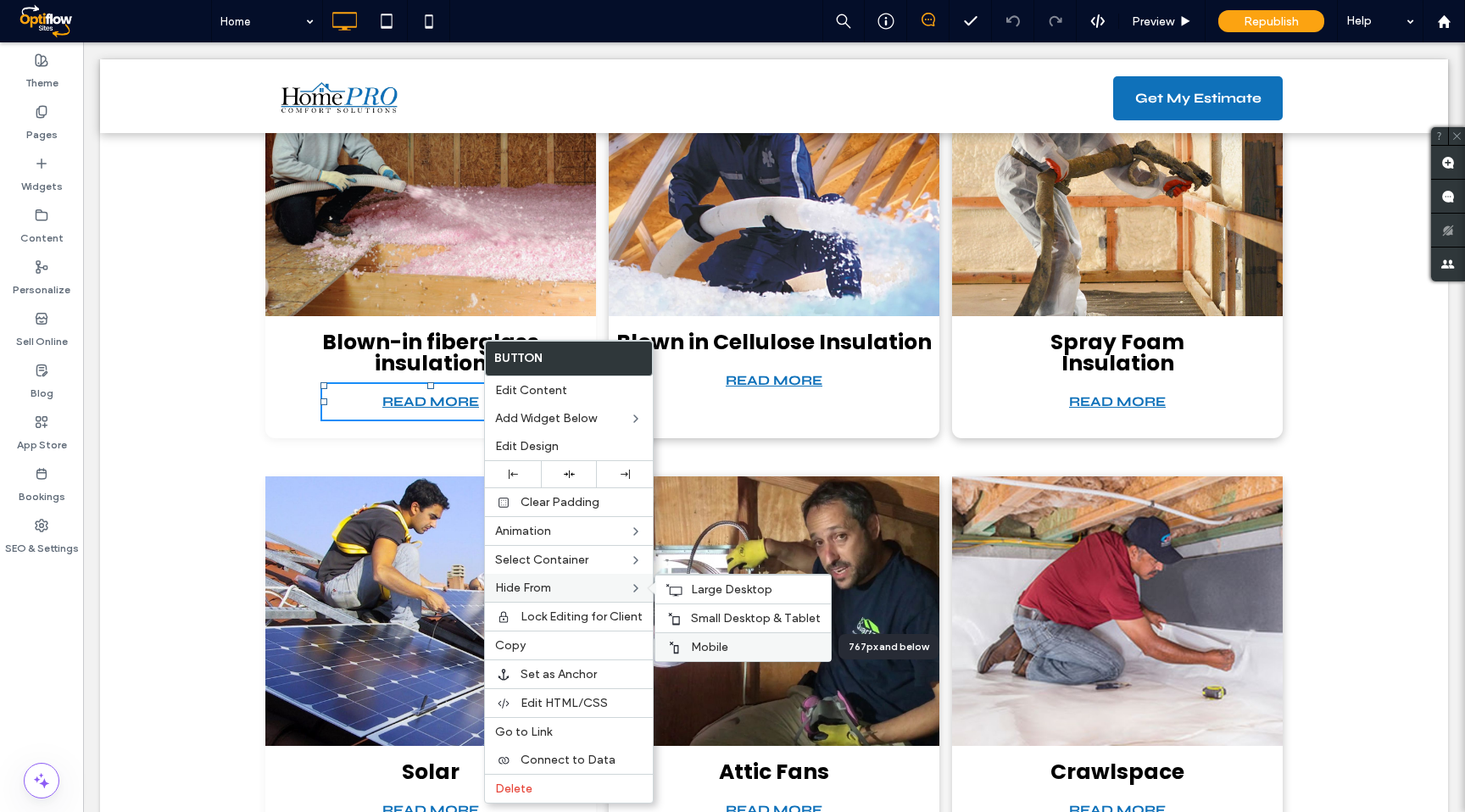
click at [696, 638] on div "Mobile" at bounding box center [743, 647] width 175 height 29
click at [699, 620] on span "Small Desktop & Tablet" at bounding box center [755, 618] width 130 height 15
click at [699, 594] on span "Large Desktop" at bounding box center [731, 589] width 82 height 15
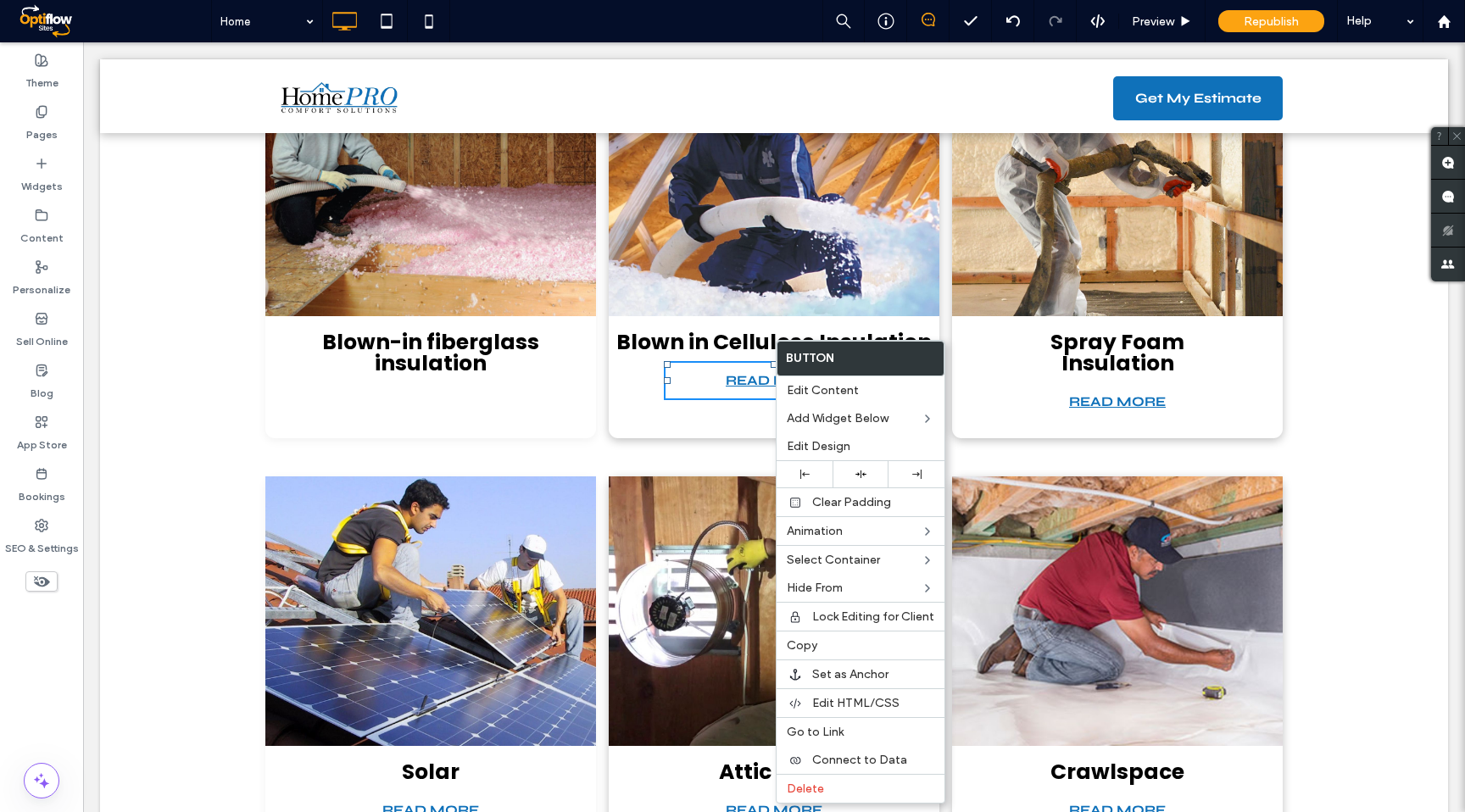
click at [41, 582] on use at bounding box center [41, 582] width 16 height 11
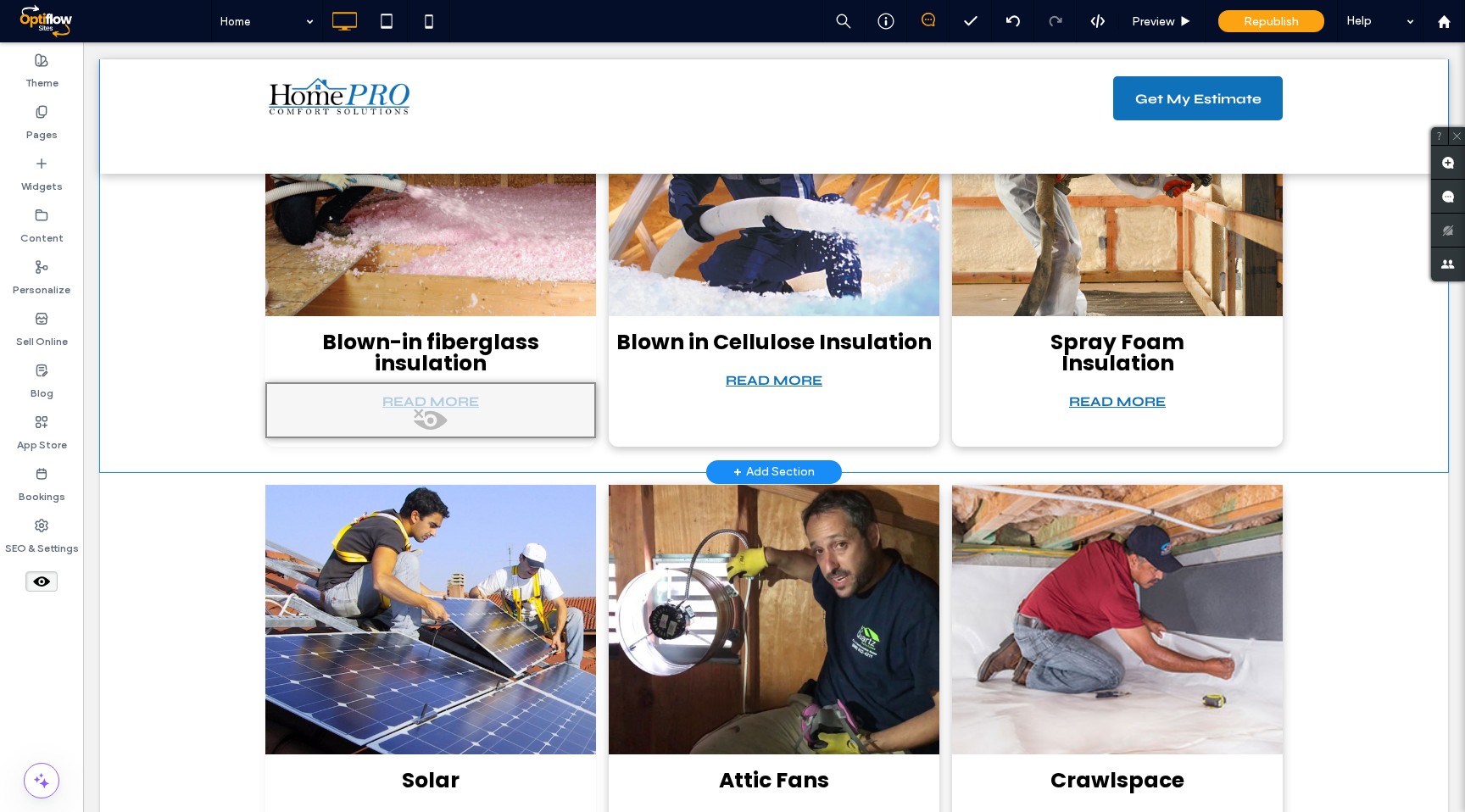
click at [430, 408] on span at bounding box center [430, 424] width 327 height 34
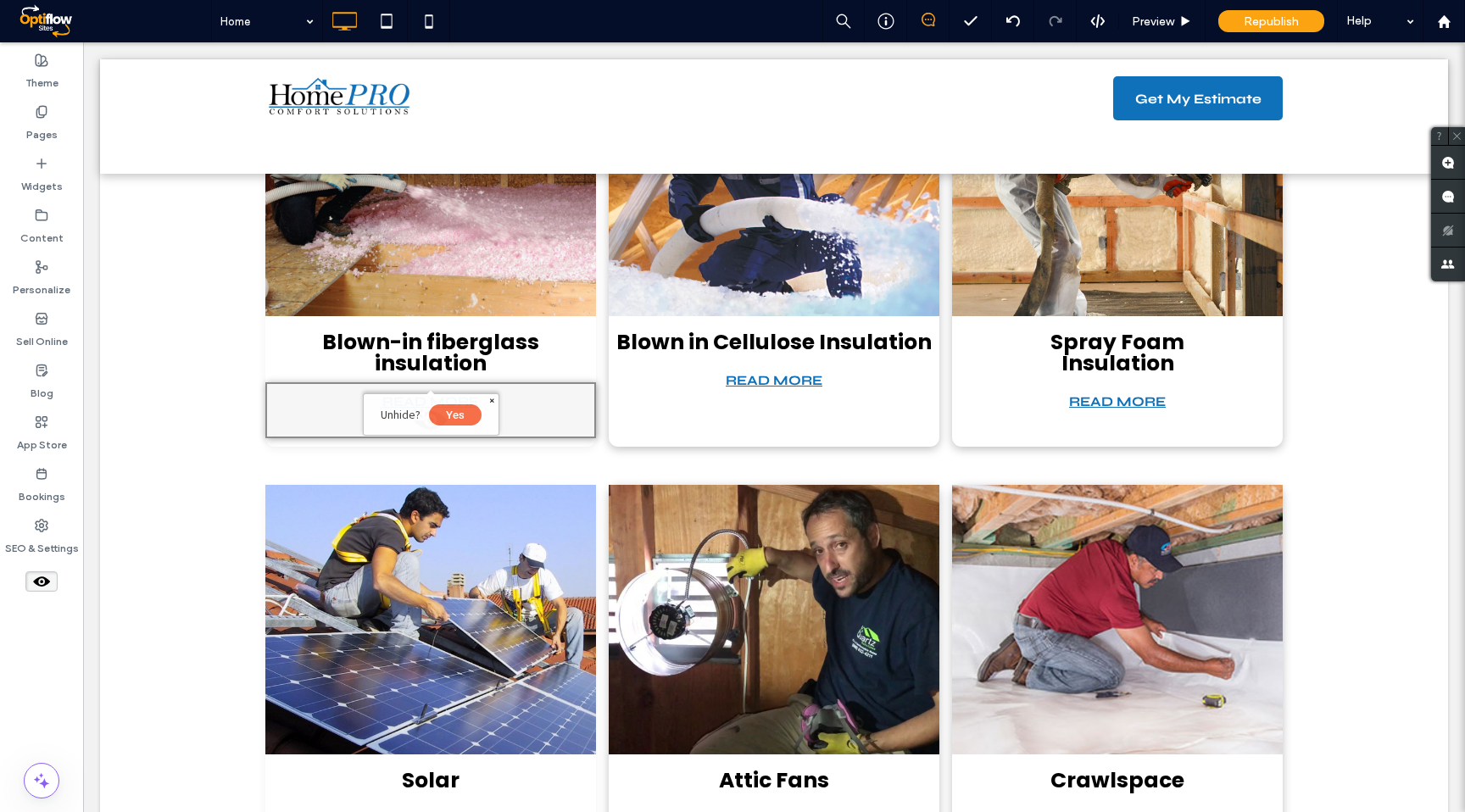
click at [468, 416] on button "Yes" at bounding box center [455, 415] width 52 height 21
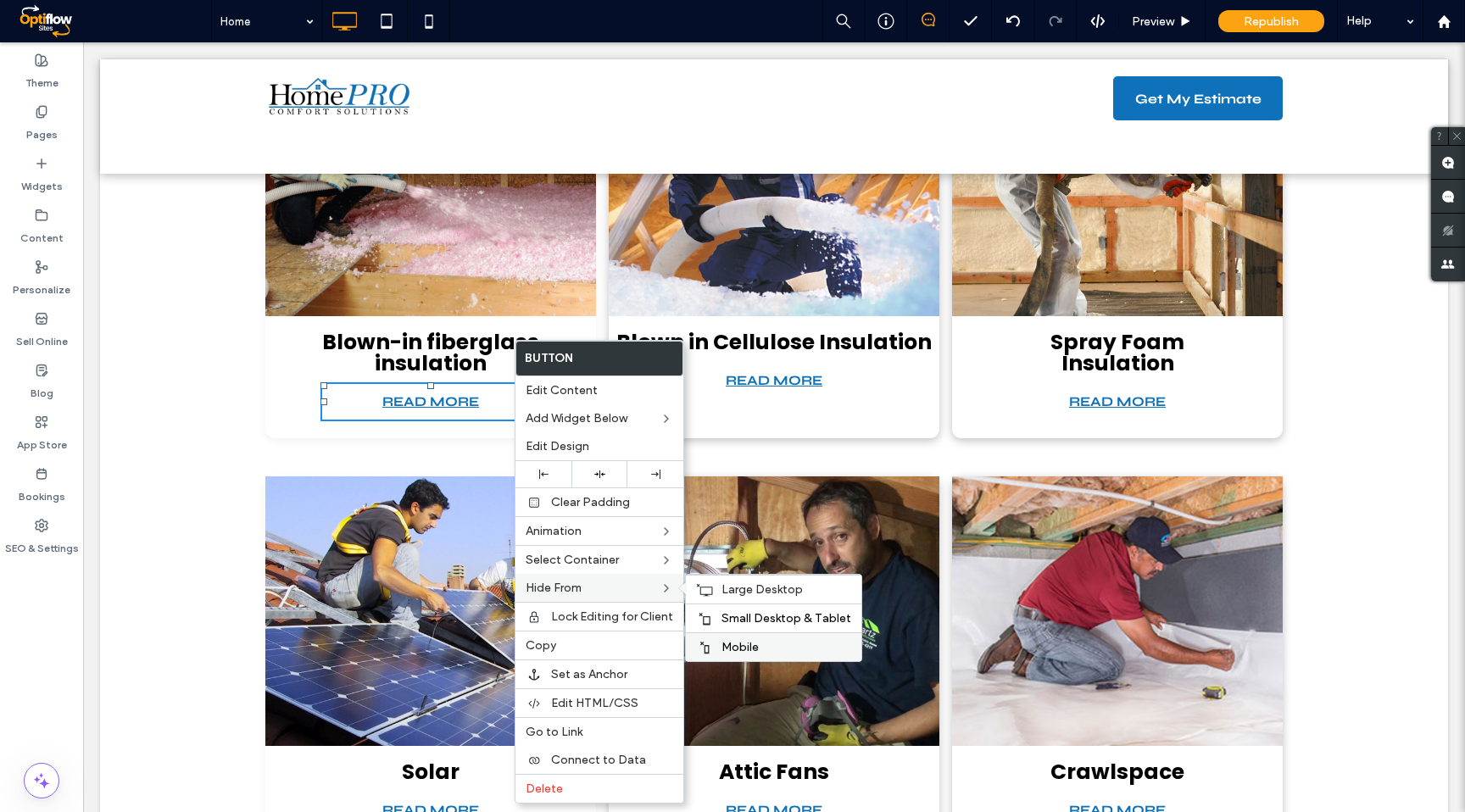
click at [721, 638] on div "Mobile" at bounding box center [773, 647] width 175 height 29
click at [722, 618] on span "Small Desktop & Tablet" at bounding box center [786, 618] width 130 height 15
click at [718, 618] on div "Small Desktop & Tablet" at bounding box center [773, 619] width 175 height 29
click at [722, 648] on span "Mobile" at bounding box center [740, 647] width 37 height 15
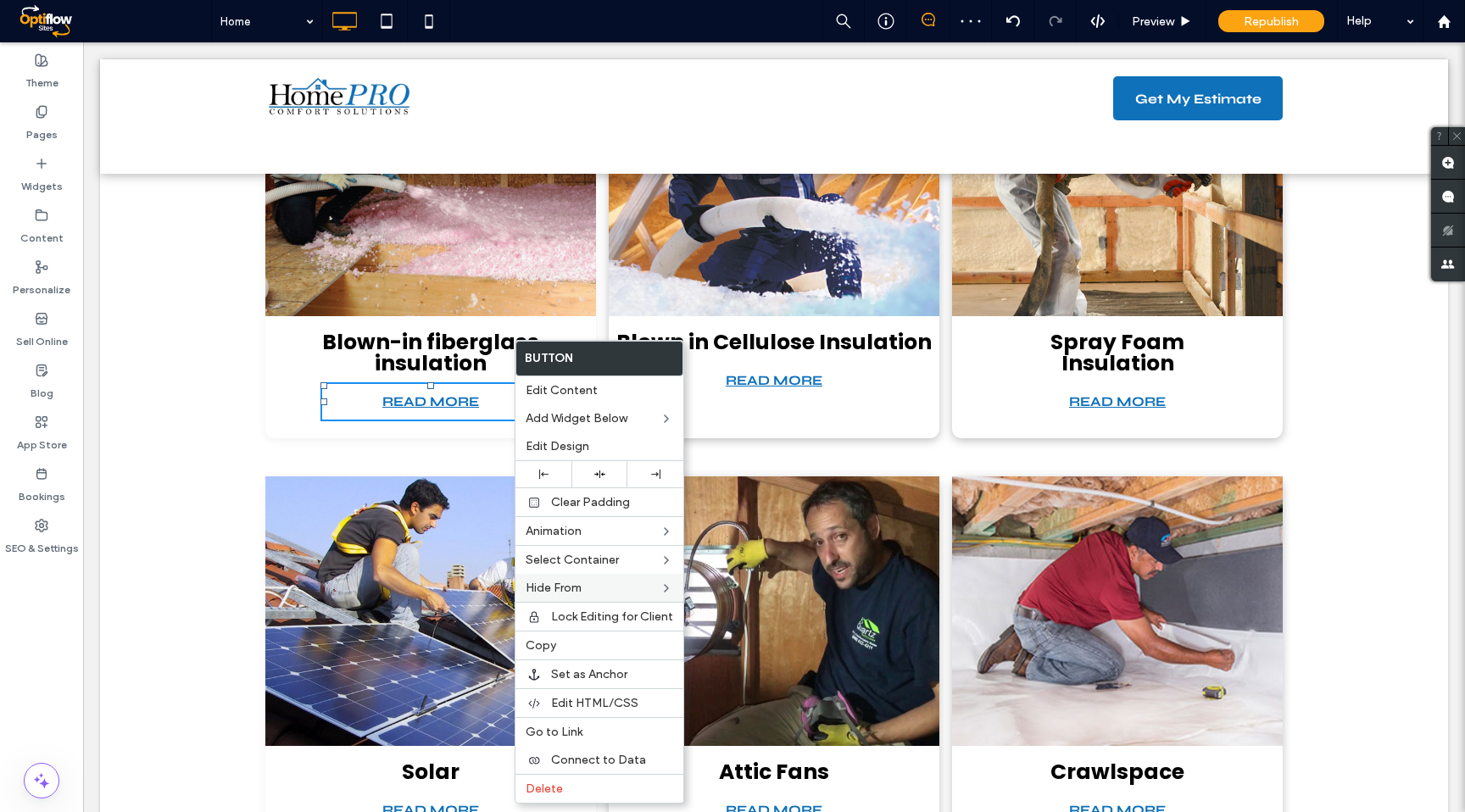
click at [225, 418] on div "Blown-in fiberglass insulation READ MORE Click To Paste Blown in Cellulose Insu…" at bounding box center [773, 248] width 1348 height 430
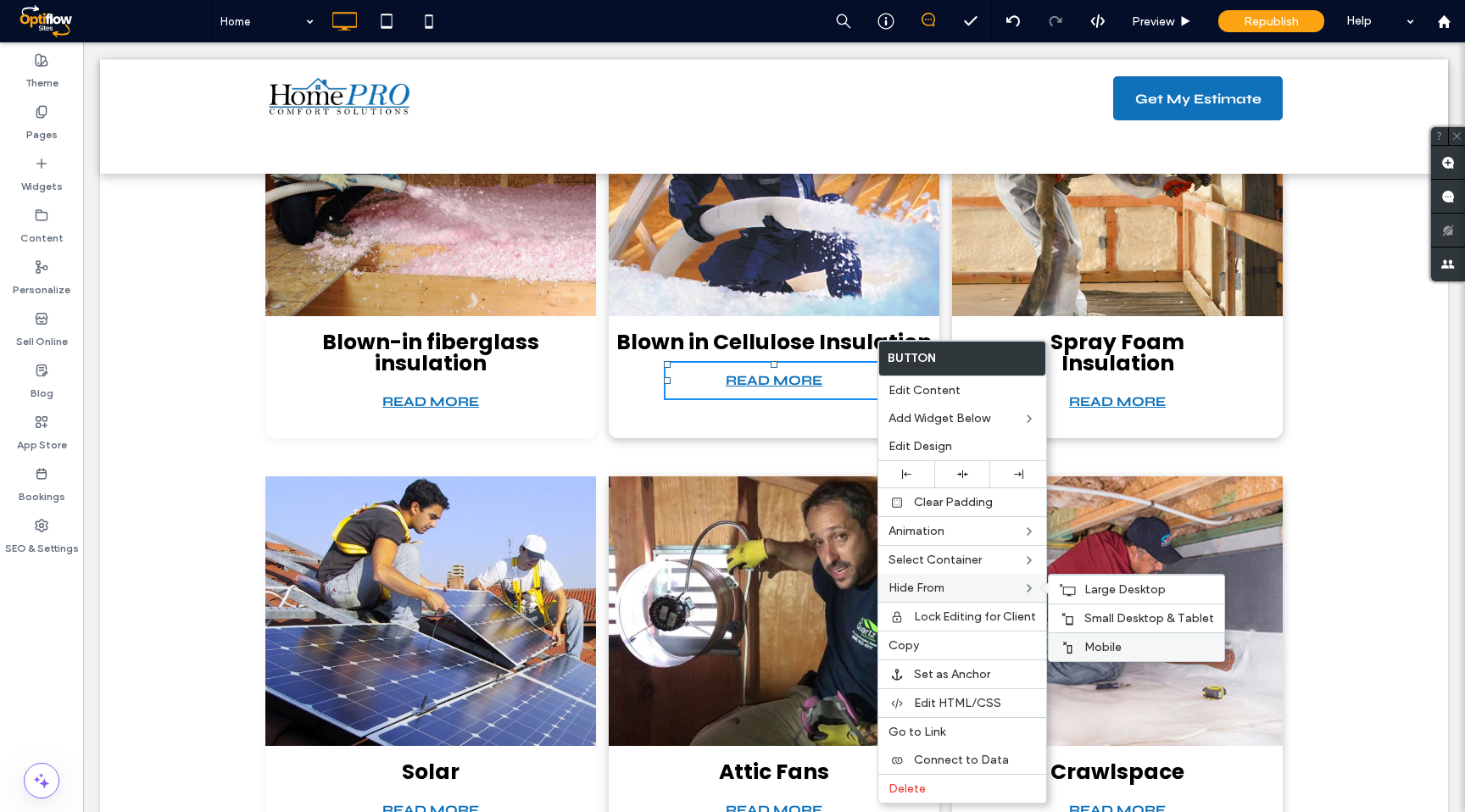
click at [1084, 648] on span "Mobile" at bounding box center [1102, 647] width 37 height 15
click at [1090, 624] on span "Small Desktop & Tablet" at bounding box center [1149, 618] width 130 height 15
click at [1096, 592] on span "Large Desktop" at bounding box center [1125, 589] width 82 height 15
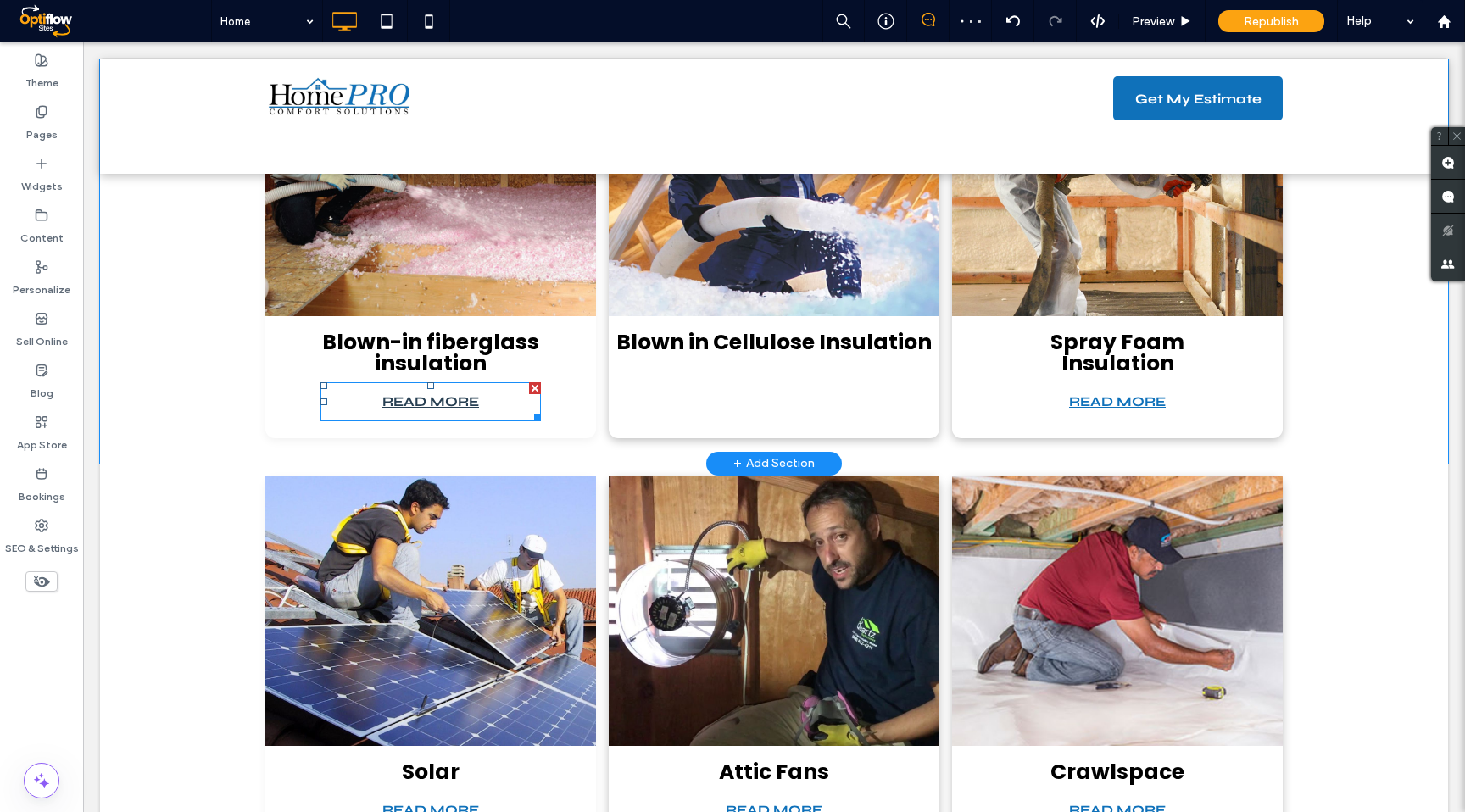
click at [533, 382] on div at bounding box center [535, 388] width 12 height 12
click at [1221, 391] on div at bounding box center [1222, 388] width 12 height 12
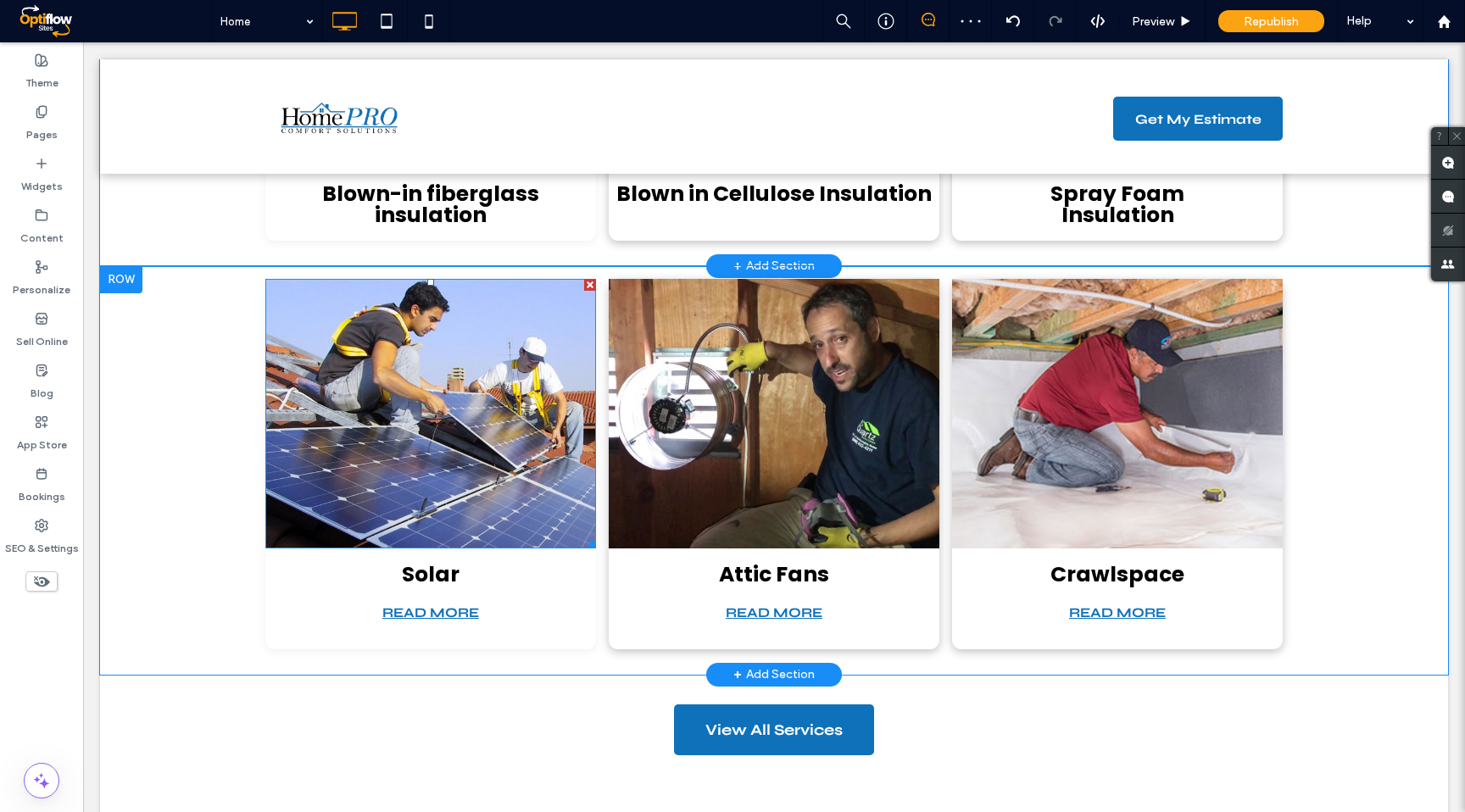
scroll to position [1247, 0]
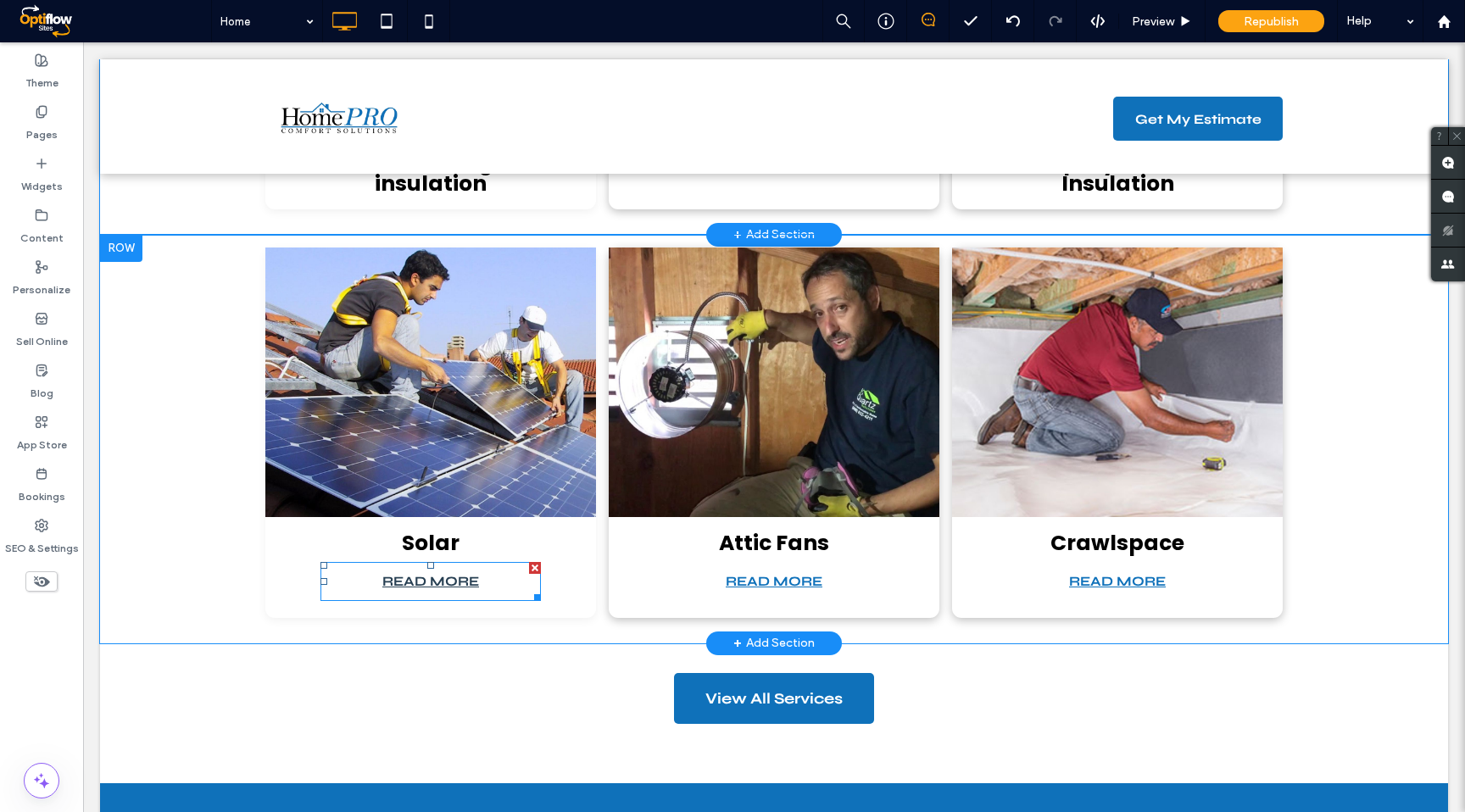
click at [534, 565] on div at bounding box center [535, 568] width 12 height 12
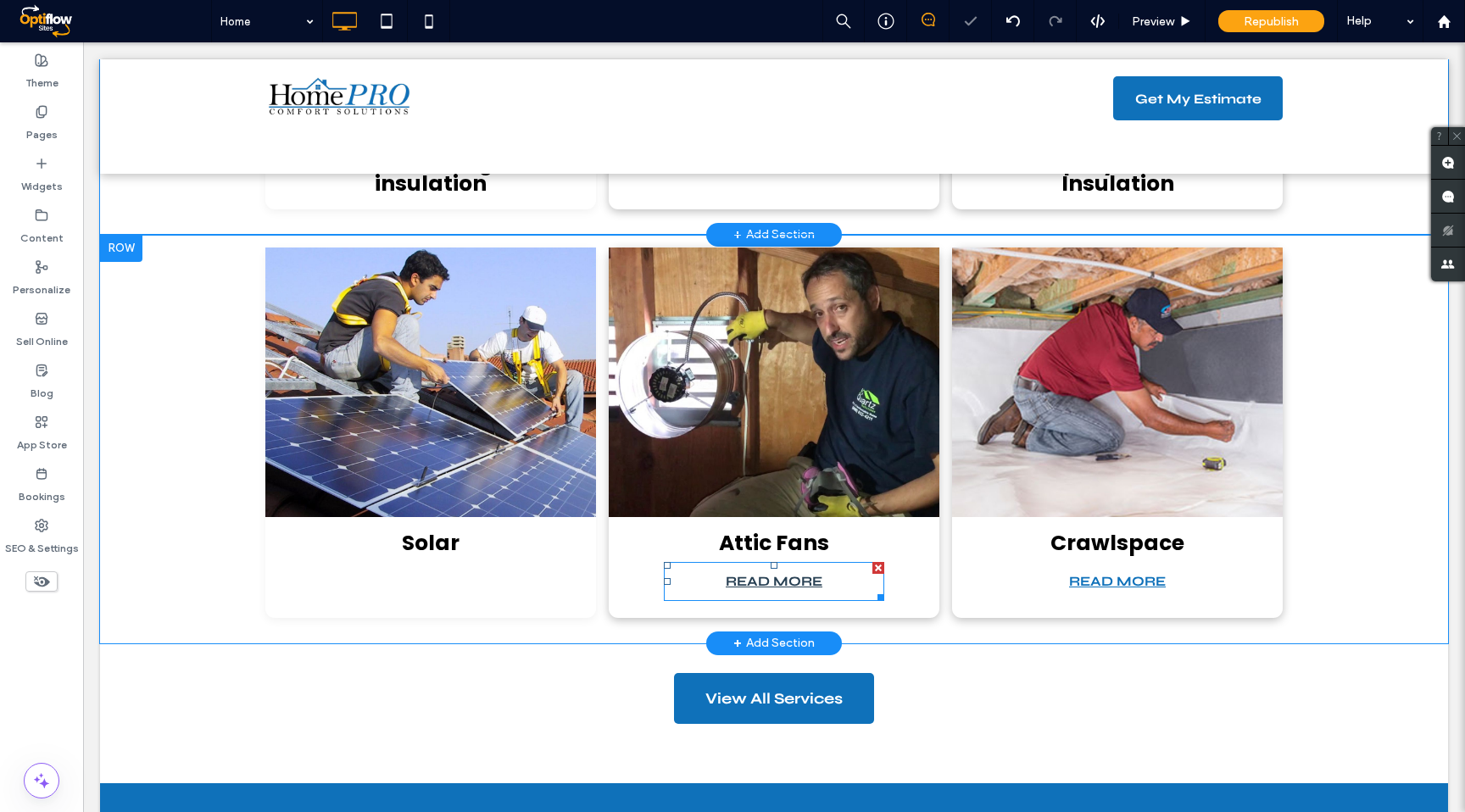
click at [881, 565] on div at bounding box center [878, 568] width 12 height 12
click at [1224, 567] on div at bounding box center [1222, 568] width 12 height 12
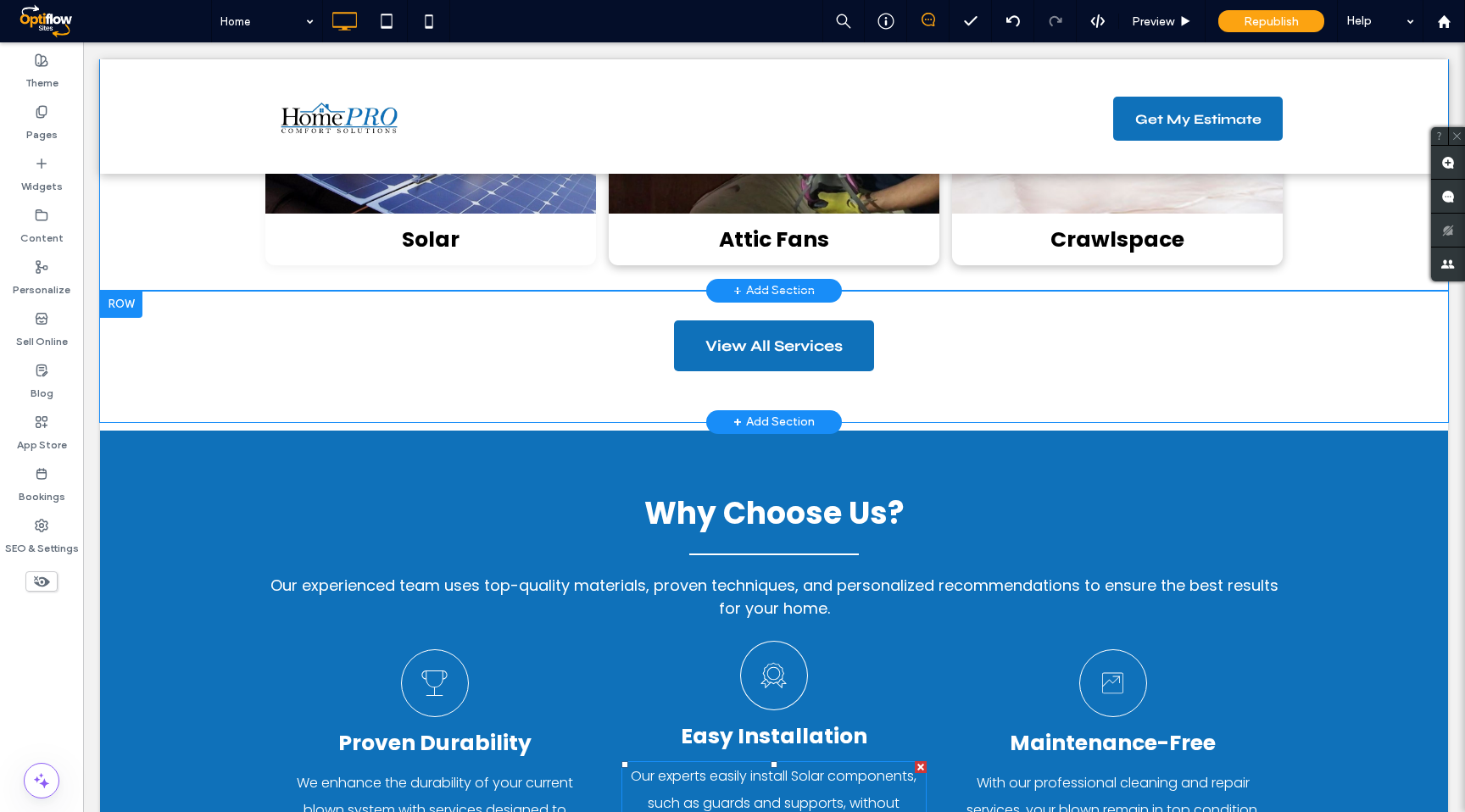
scroll to position [1528, 0]
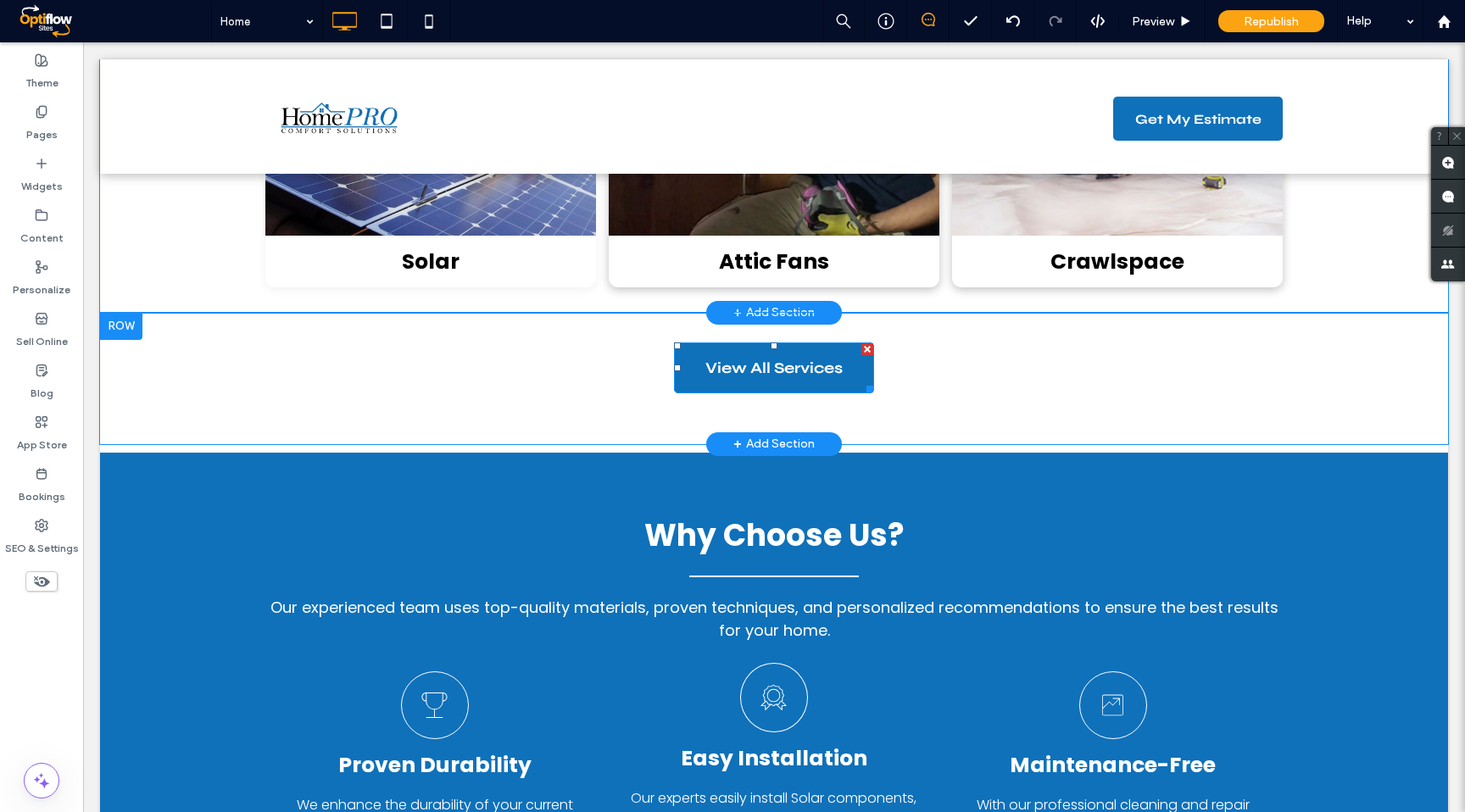
click at [738, 370] on span "View All Services" at bounding box center [774, 368] width 137 height 35
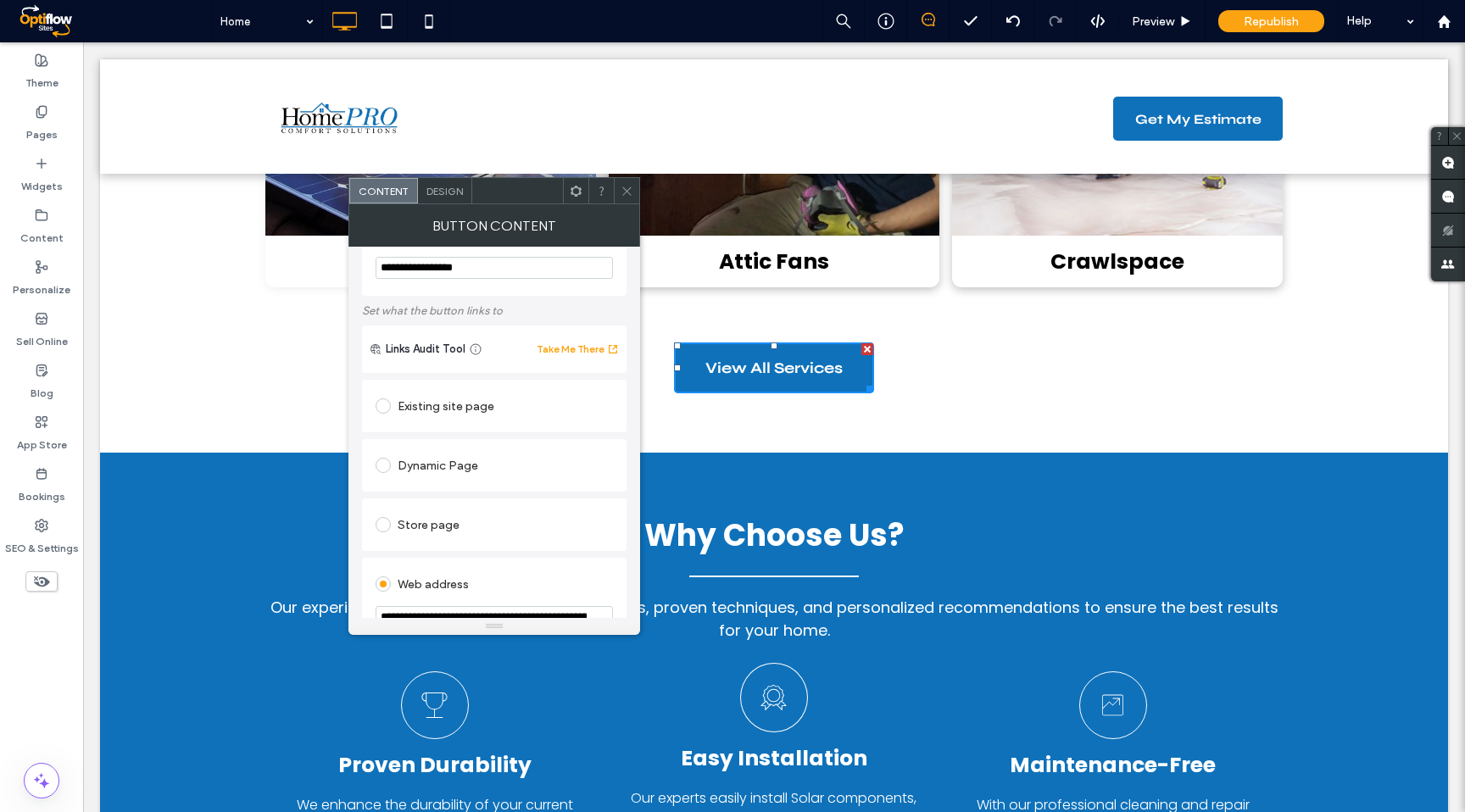
scroll to position [157, 0]
click at [393, 401] on label at bounding box center [387, 409] width 22 height 15
click at [627, 188] on icon at bounding box center [626, 191] width 13 height 13
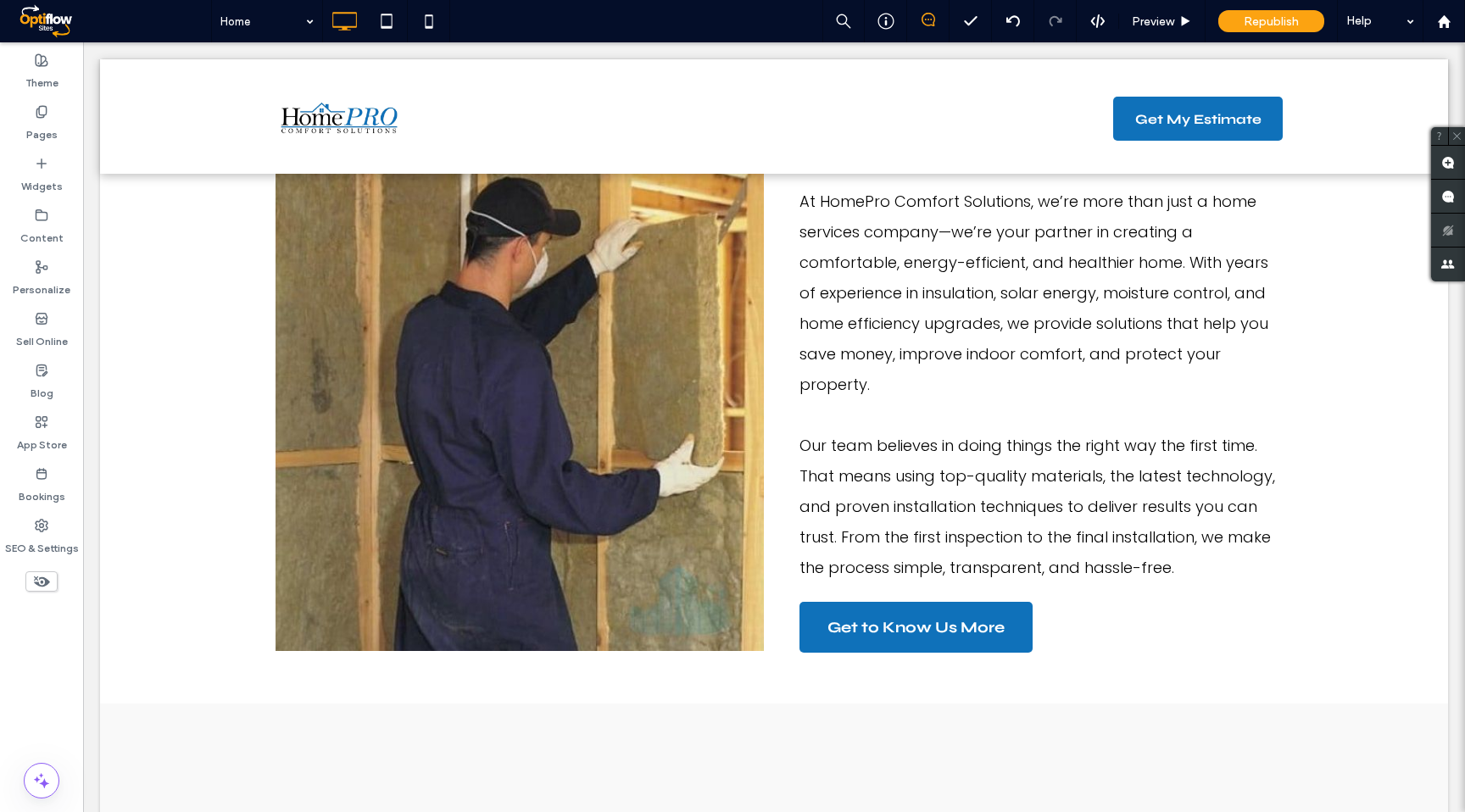
scroll to position [2745, 0]
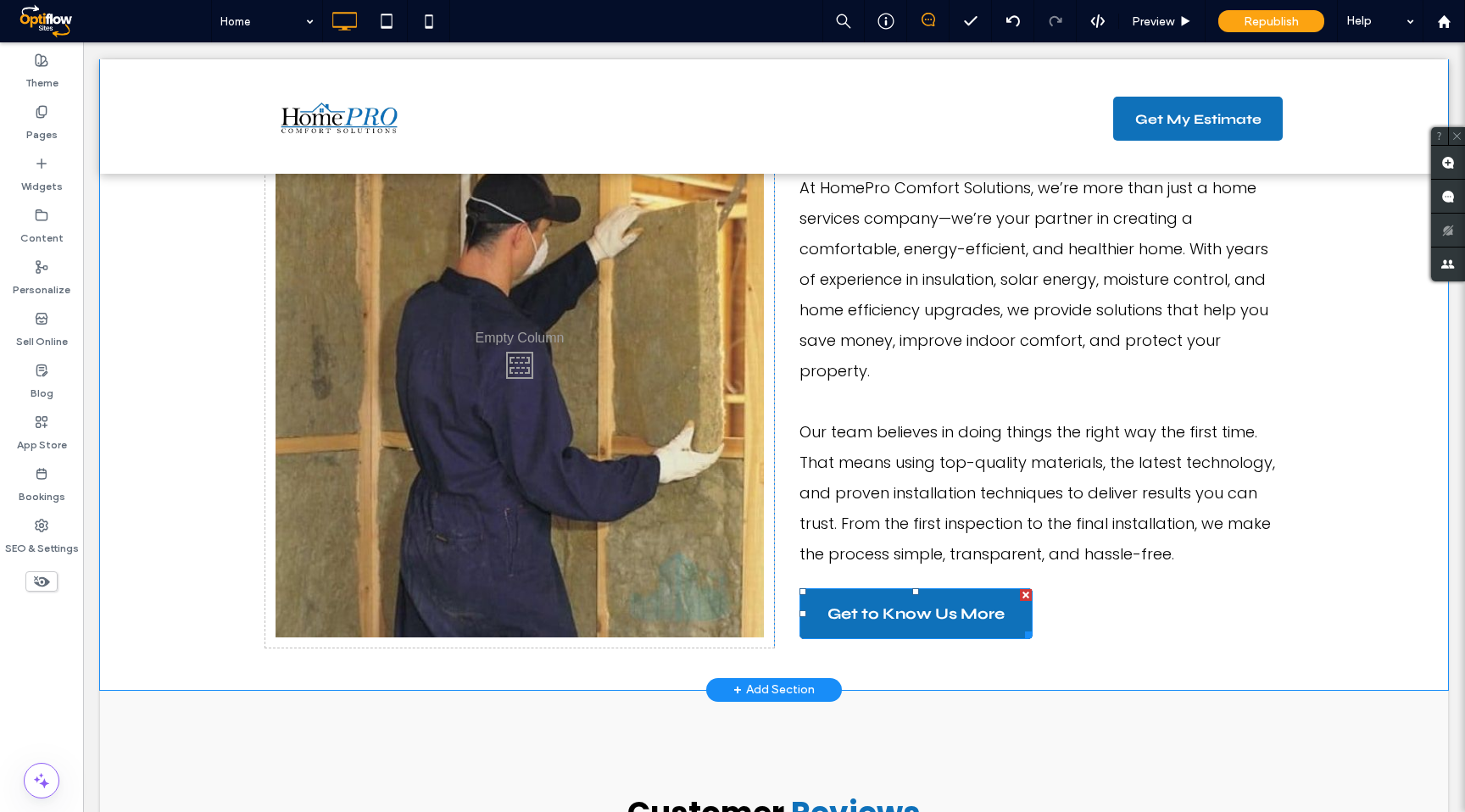
click at [980, 611] on span "Get to Know Us More" at bounding box center [916, 614] width 177 height 35
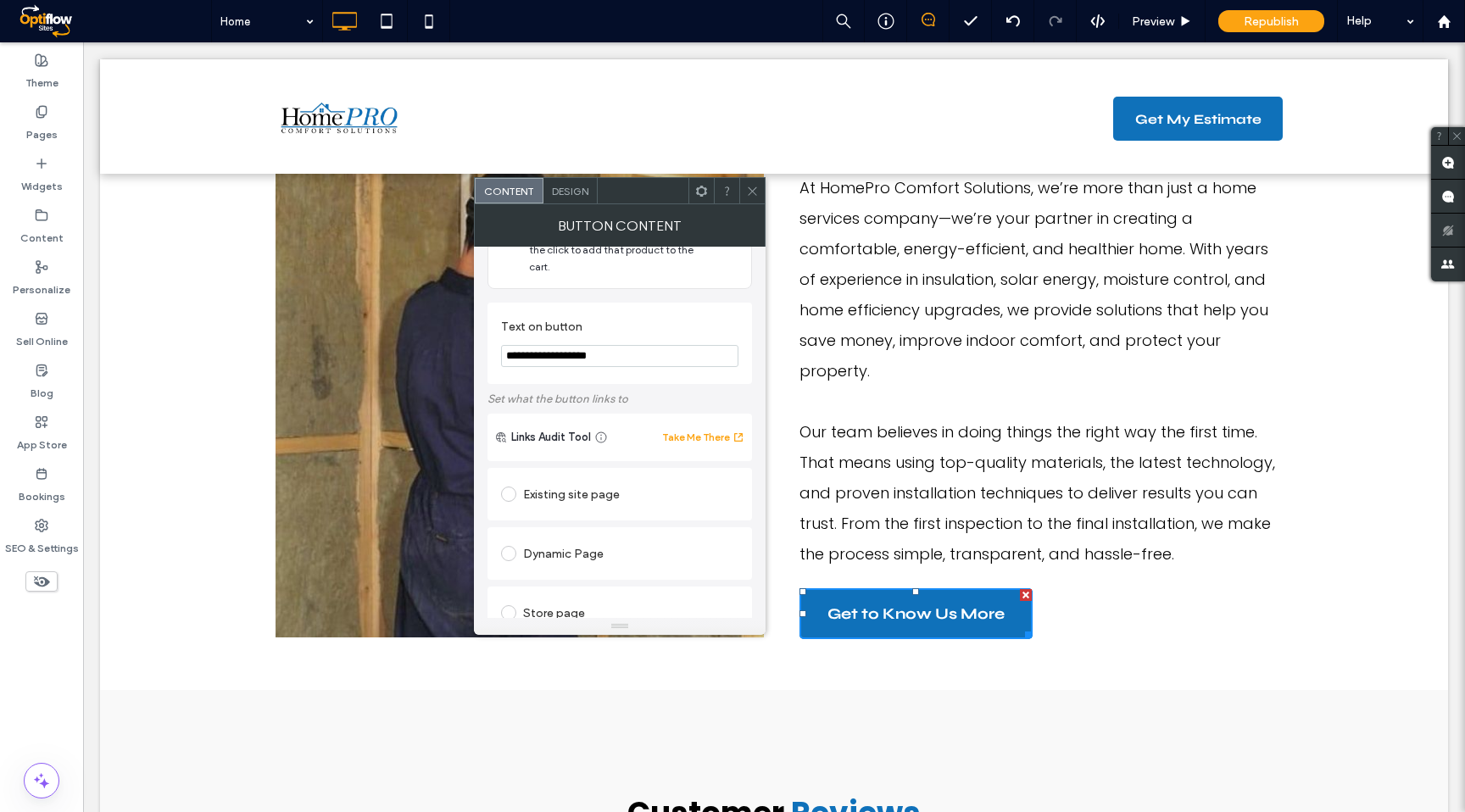
scroll to position [60, 0]
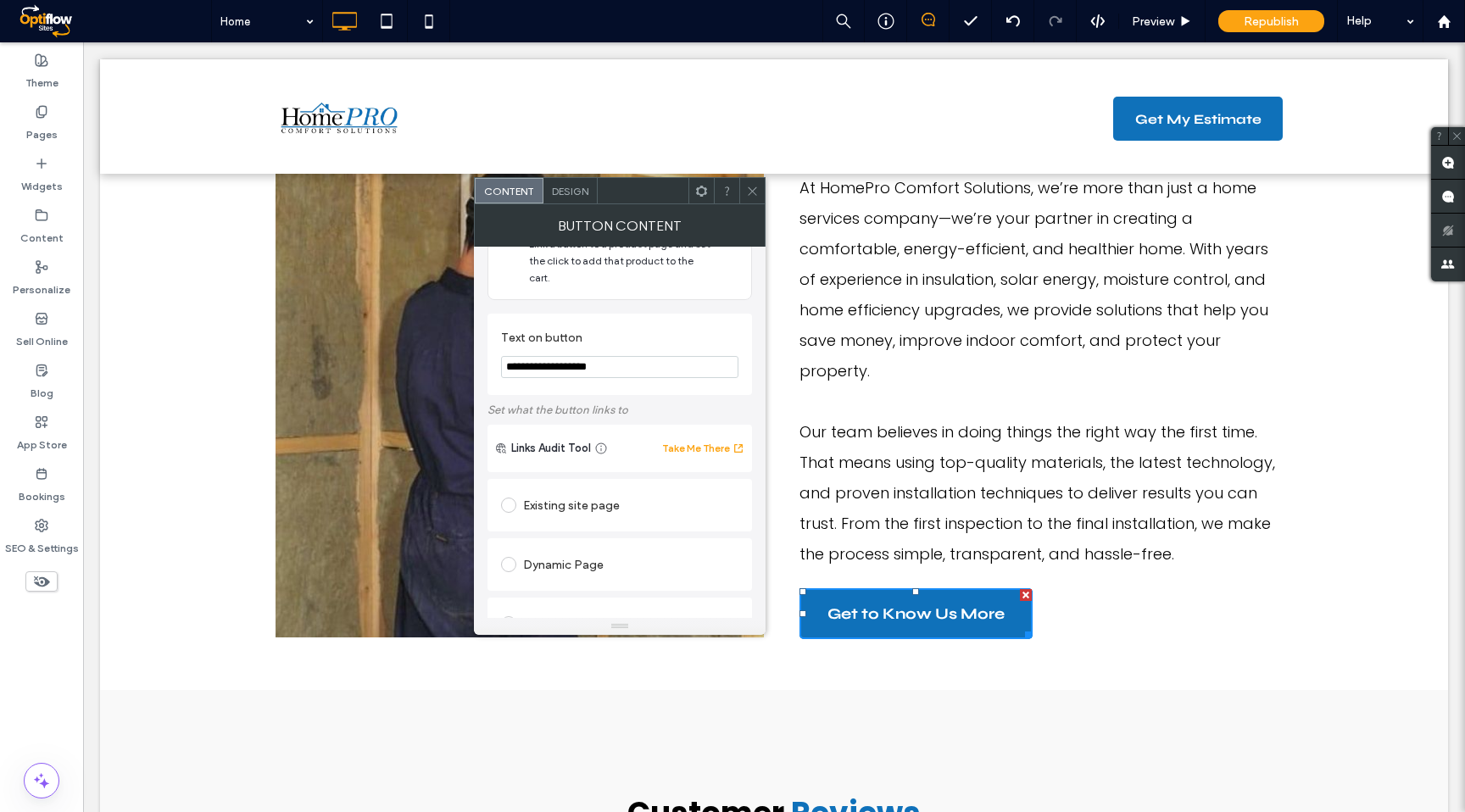
click at [504, 498] on span at bounding box center [509, 505] width 15 height 15
click at [753, 197] on icon at bounding box center [752, 191] width 13 height 13
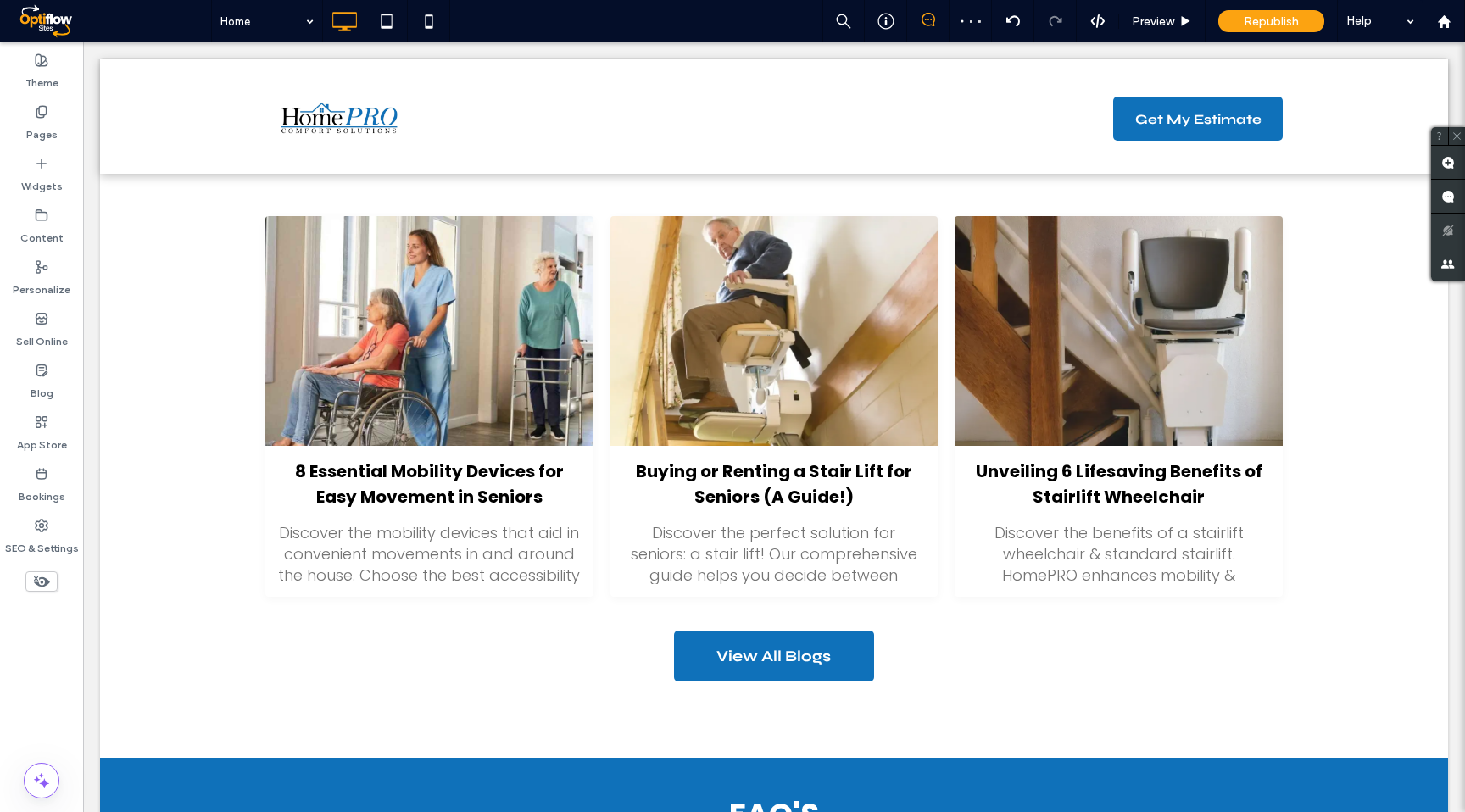
scroll to position [4129, 0]
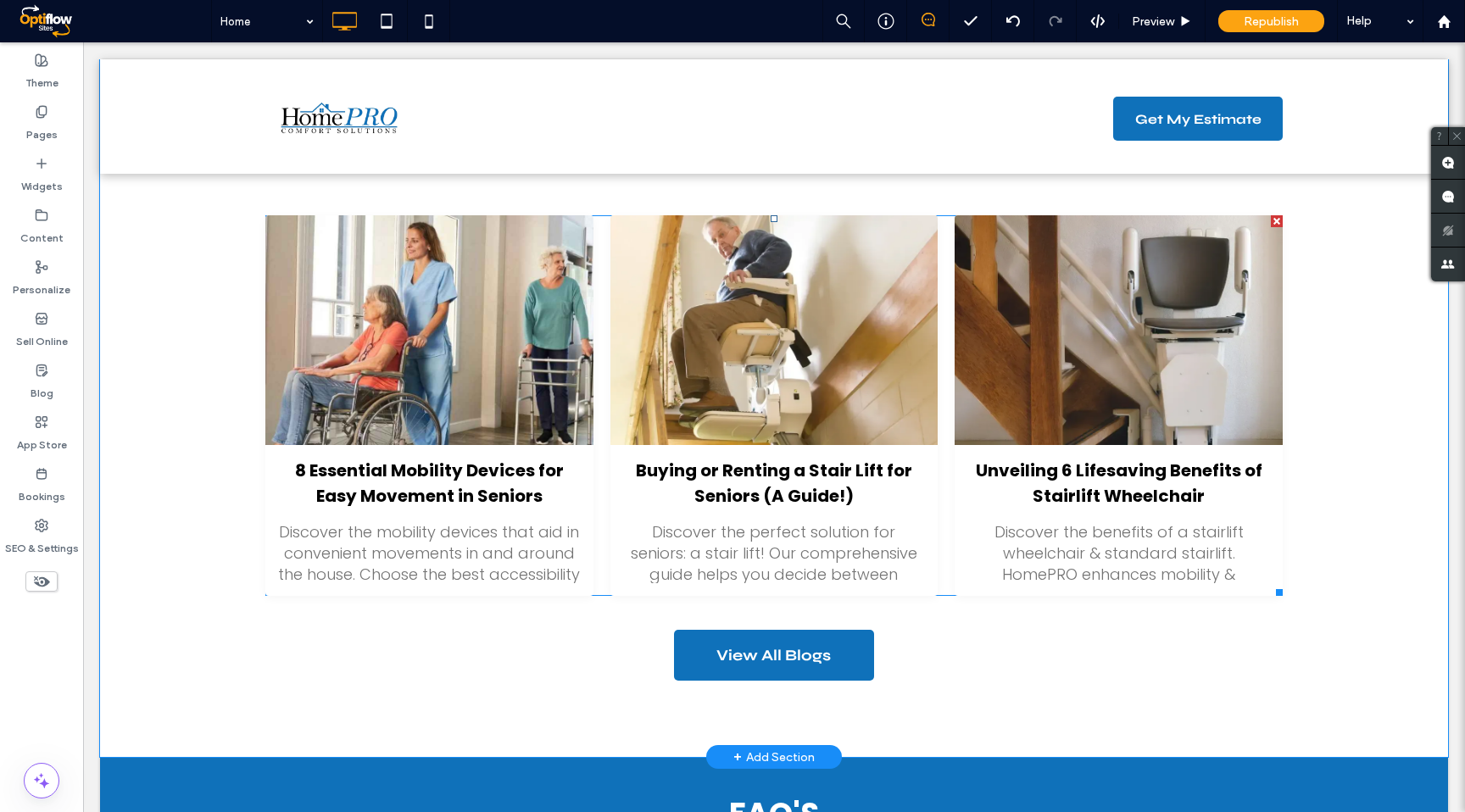
click at [508, 490] on link "8 Essential Mobility Devices for Easy Movement in Seniors" at bounding box center [430, 483] width 302 height 51
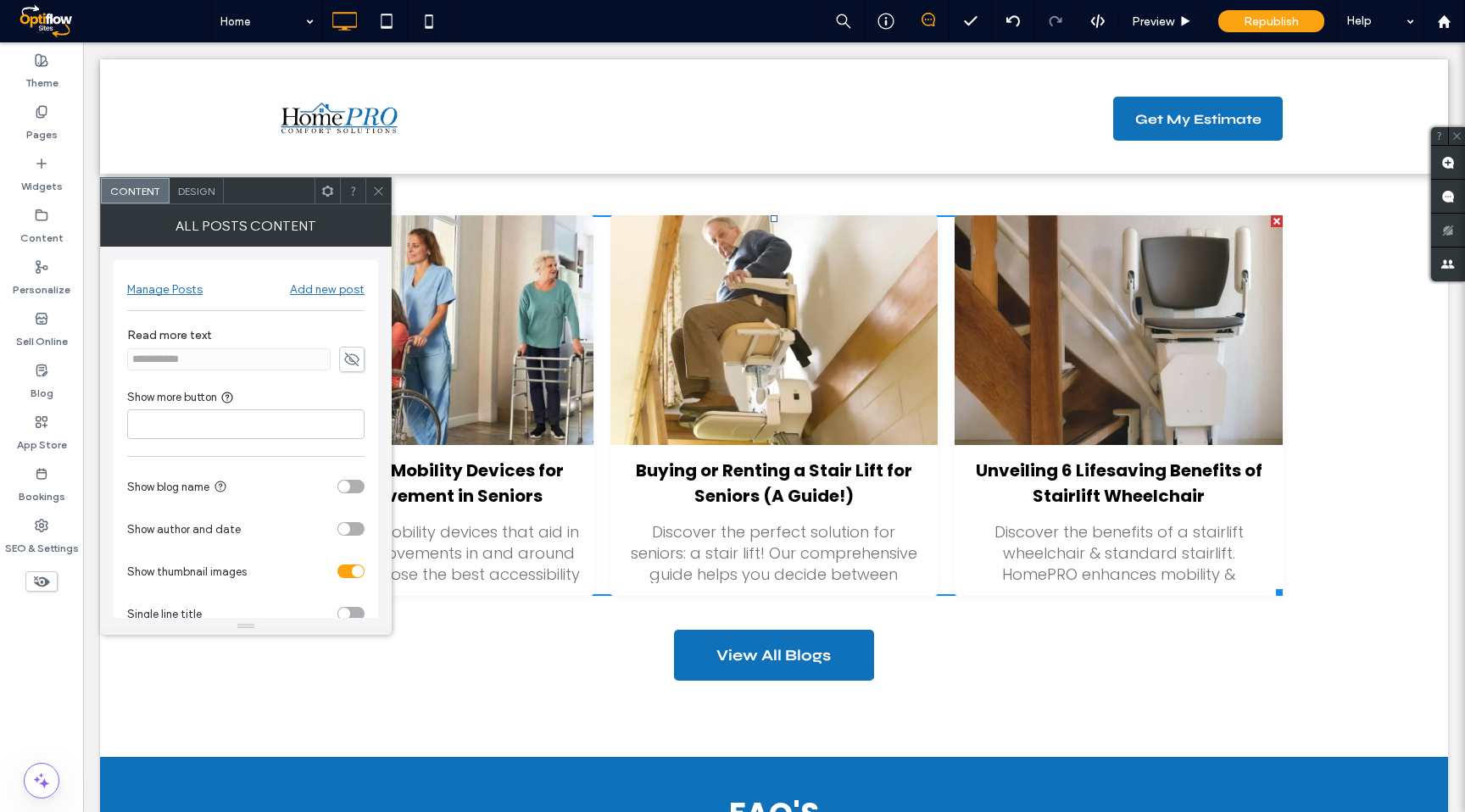
click at [380, 191] on icon at bounding box center [378, 191] width 13 height 13
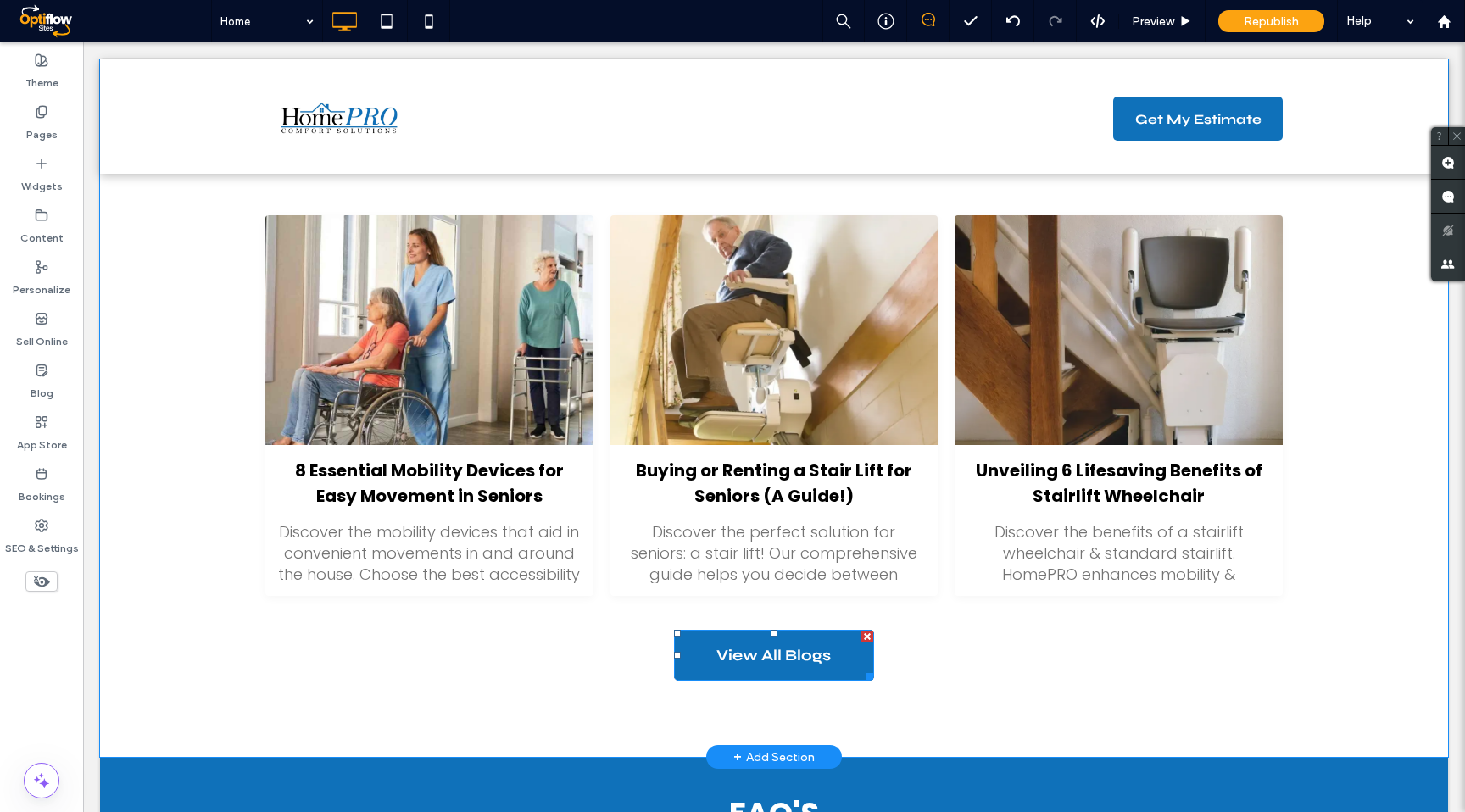
click at [750, 652] on span "View All Blogs" at bounding box center [773, 655] width 114 height 35
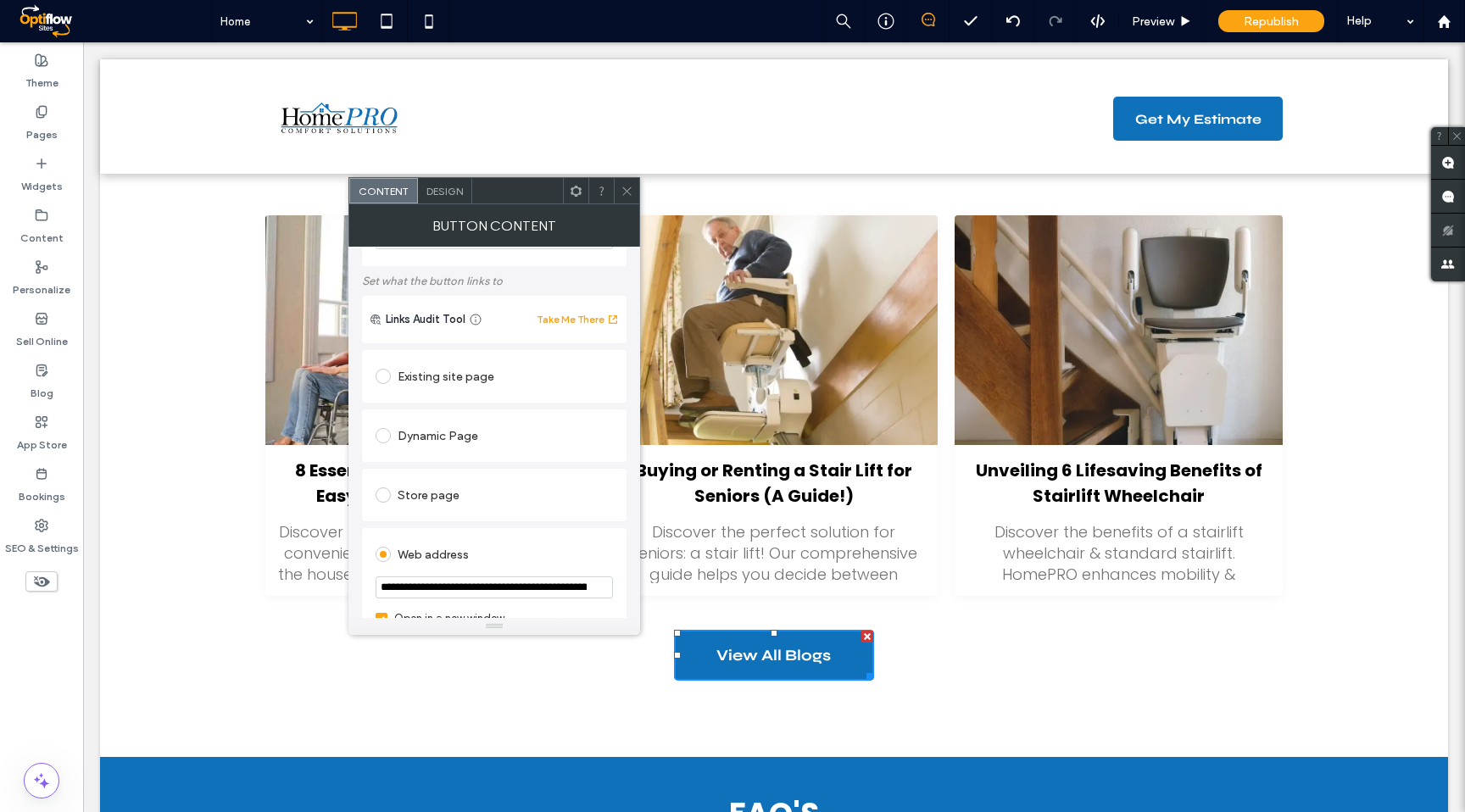
scroll to position [175, 0]
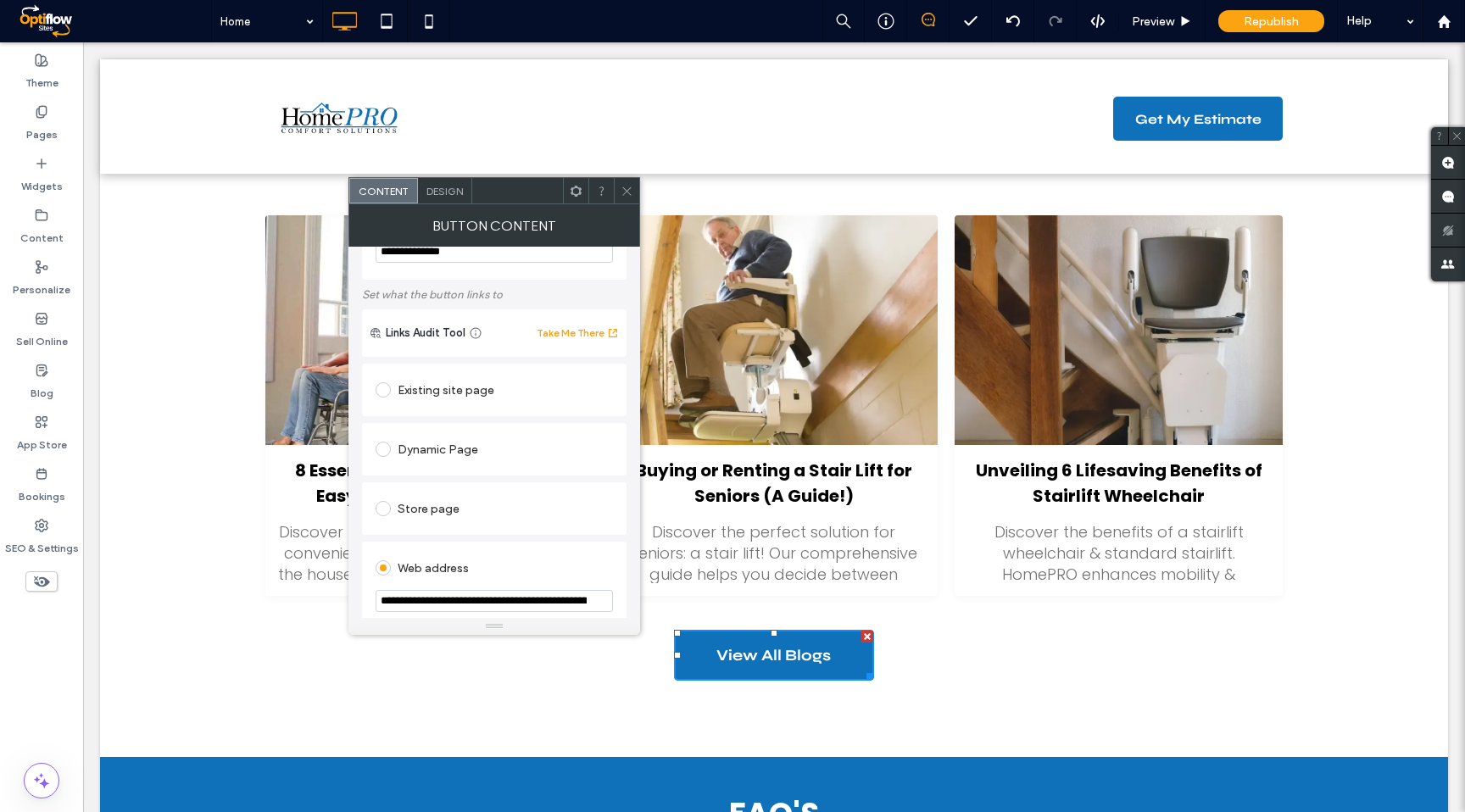
click at [438, 381] on div "Existing site page" at bounding box center [494, 390] width 237 height 27
click at [454, 419] on input at bounding box center [490, 425] width 211 height 12
click at [443, 388] on div "Existing site page" at bounding box center [494, 390] width 237 height 27
click at [631, 192] on icon at bounding box center [626, 191] width 13 height 13
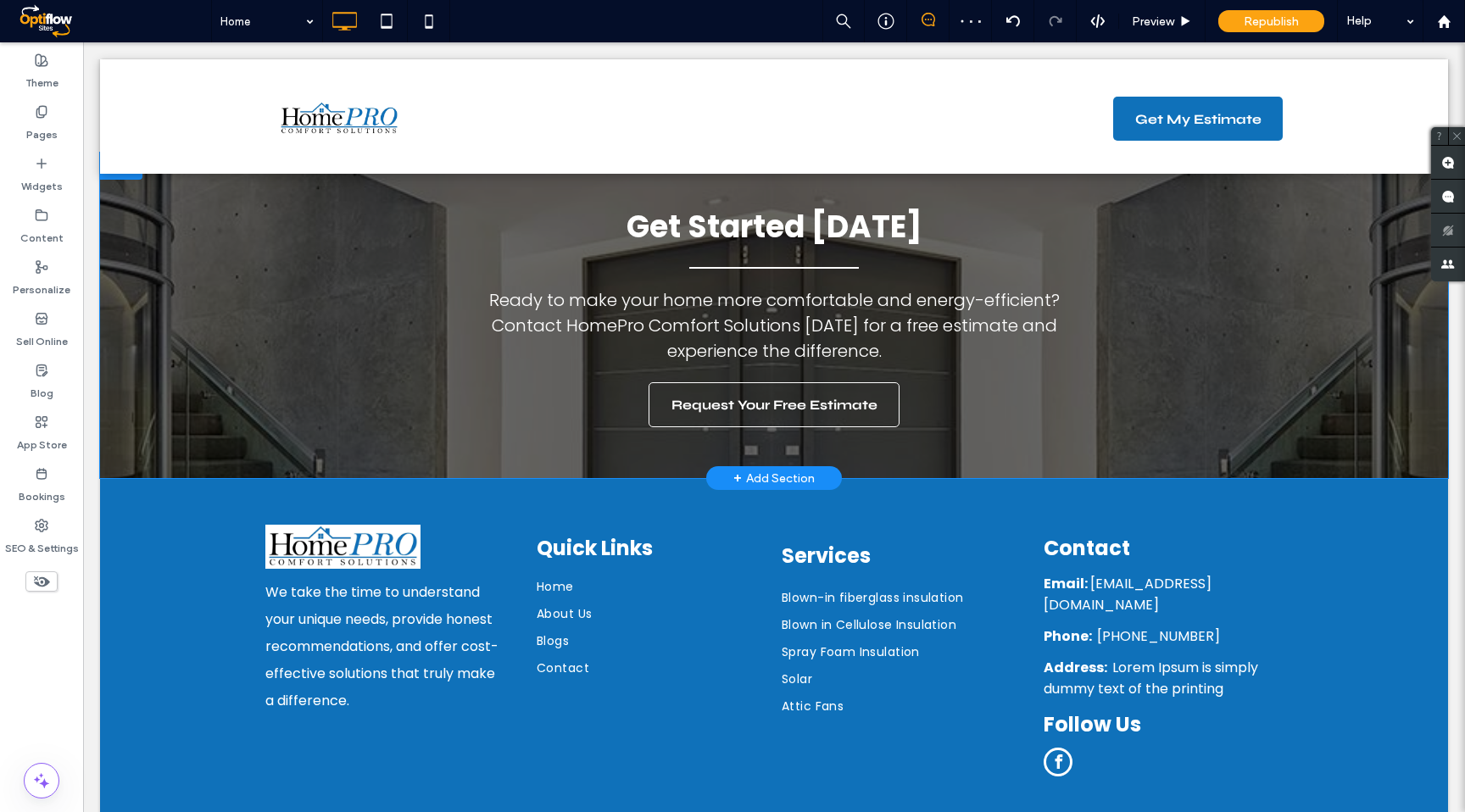
scroll to position [5821, 0]
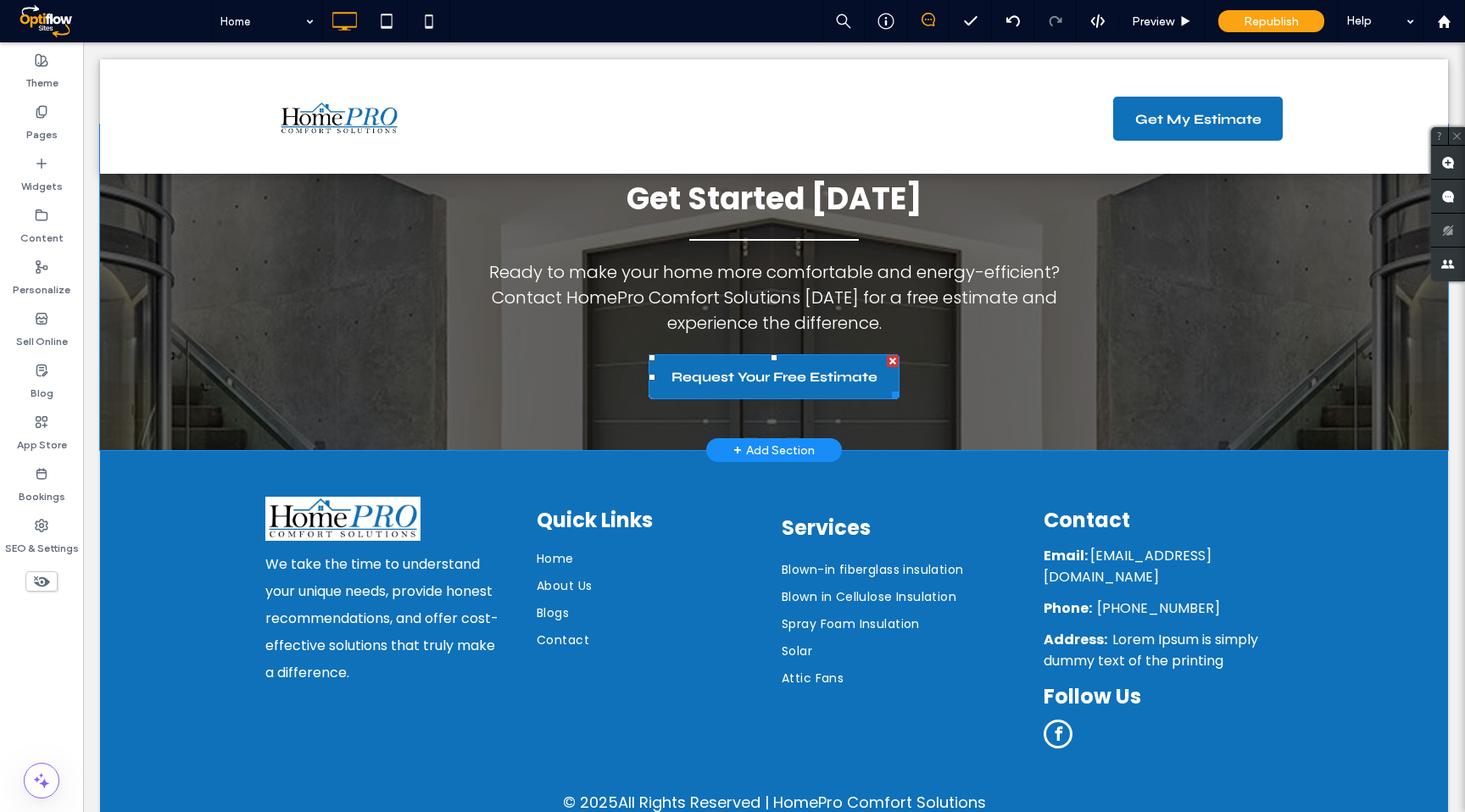
click at [766, 367] on span "Request Your Free Estimate" at bounding box center [775, 376] width 206 height 33
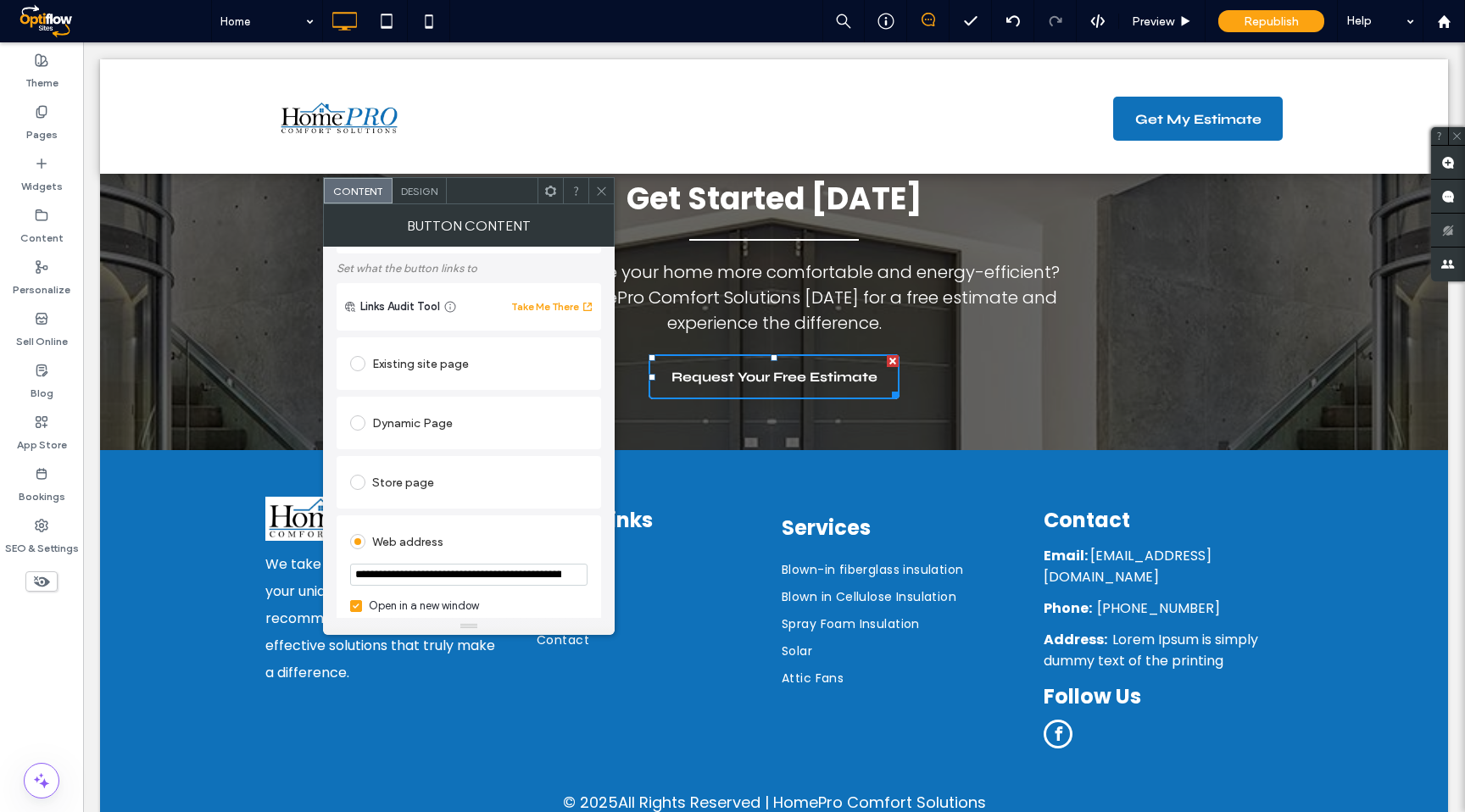
scroll to position [198, 0]
click at [416, 363] on div "Existing site page" at bounding box center [469, 368] width 237 height 27
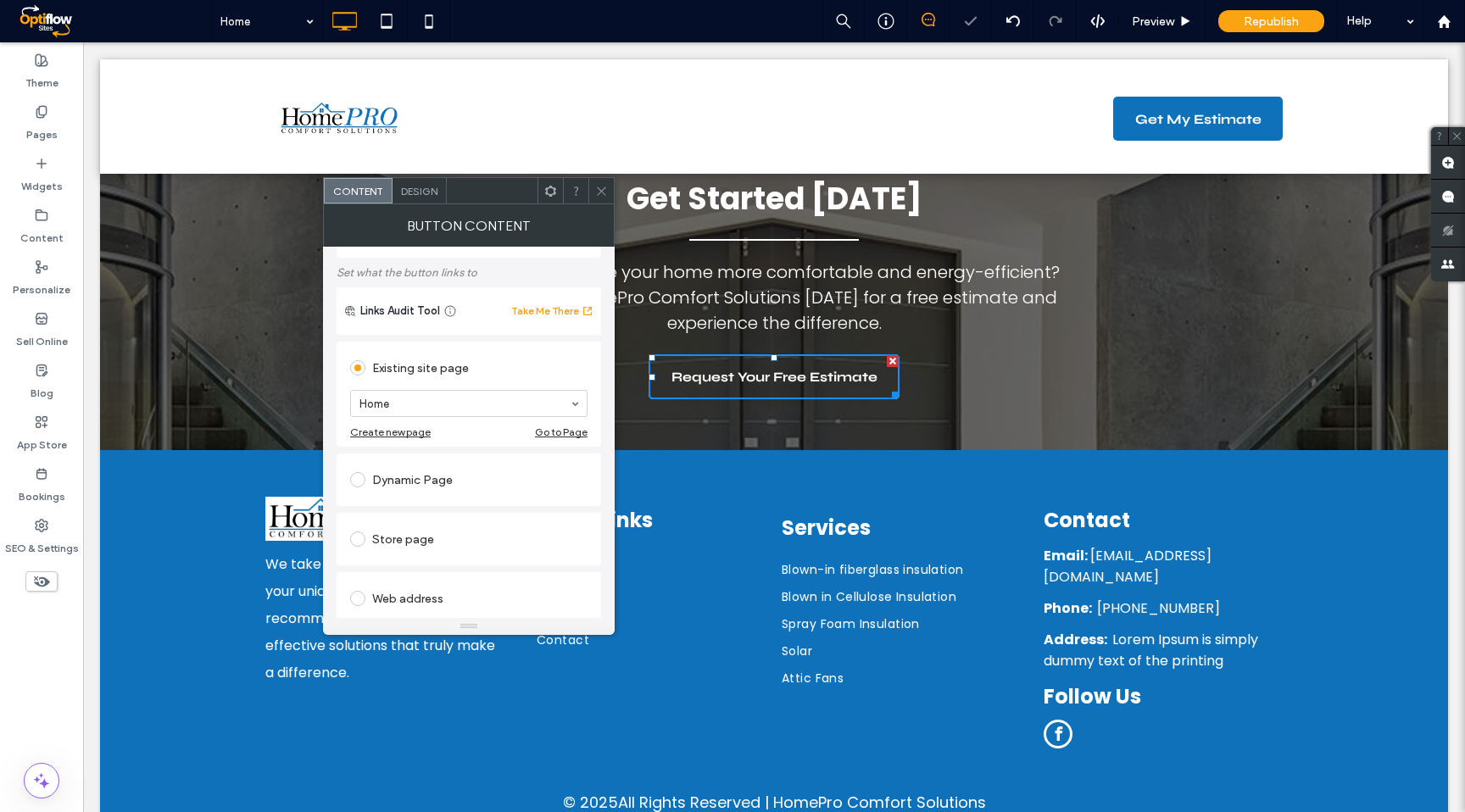
click at [607, 186] on icon at bounding box center [601, 191] width 13 height 13
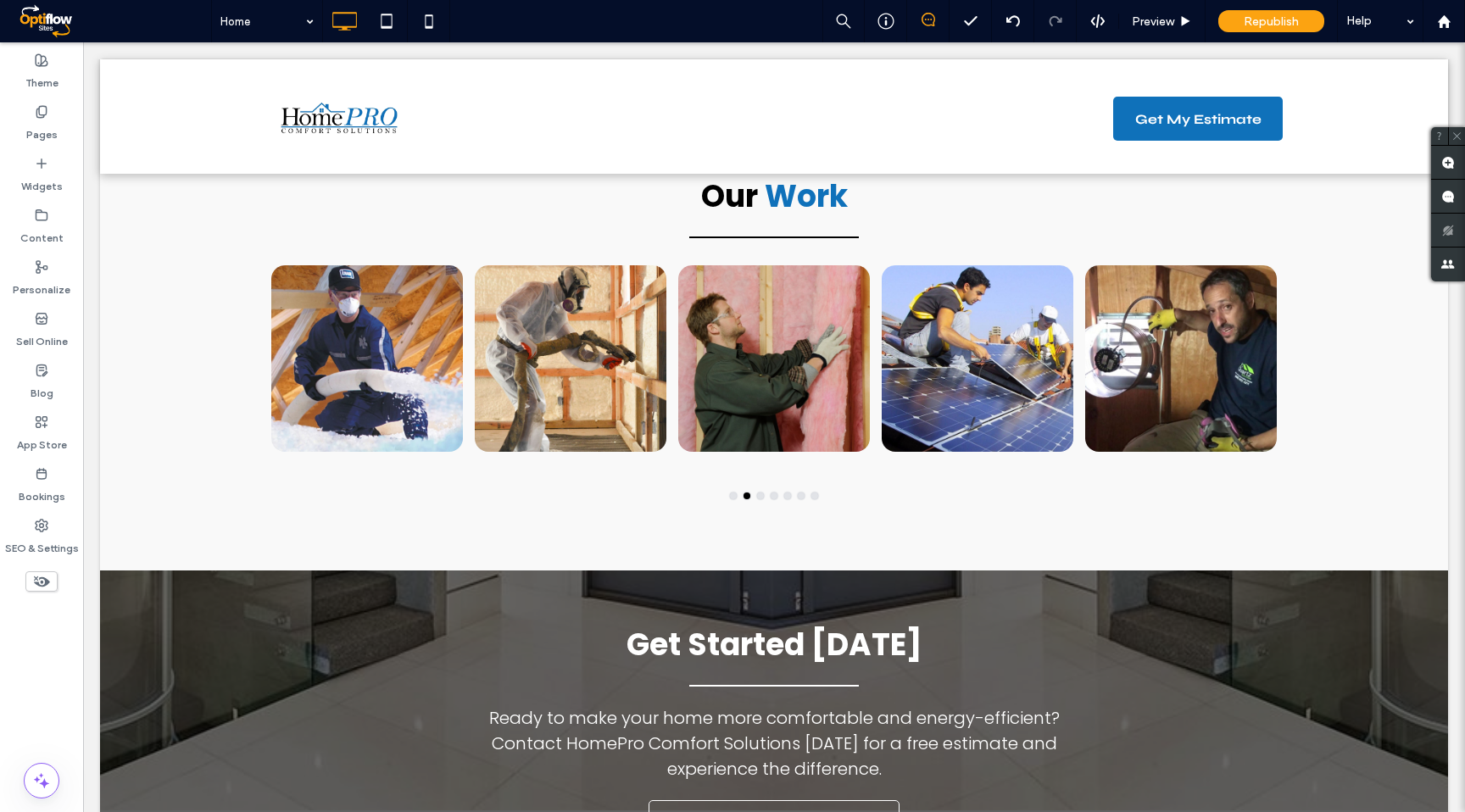
scroll to position [4752, 0]
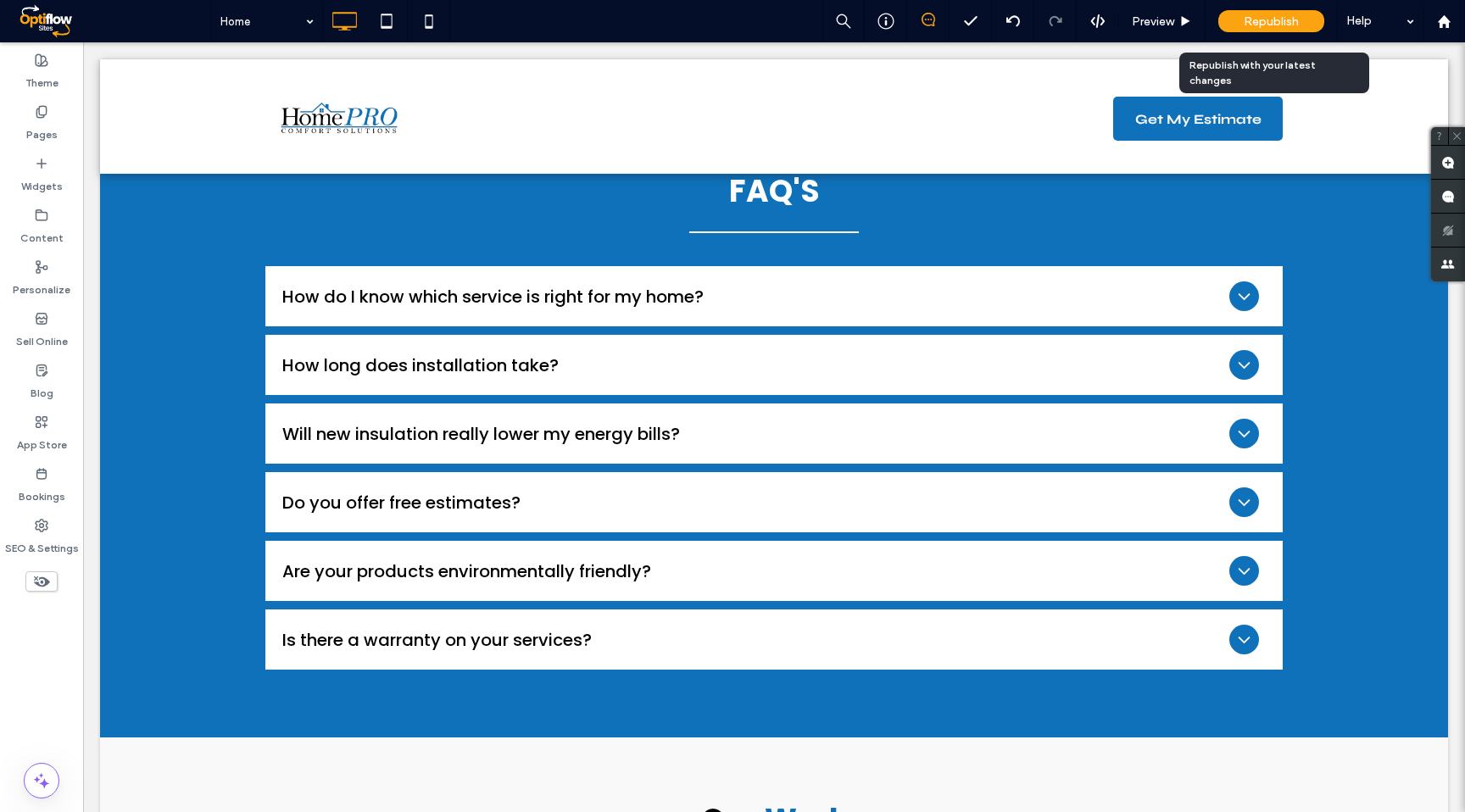
click at [1282, 23] on span "Republish" at bounding box center [1272, 21] width 55 height 15
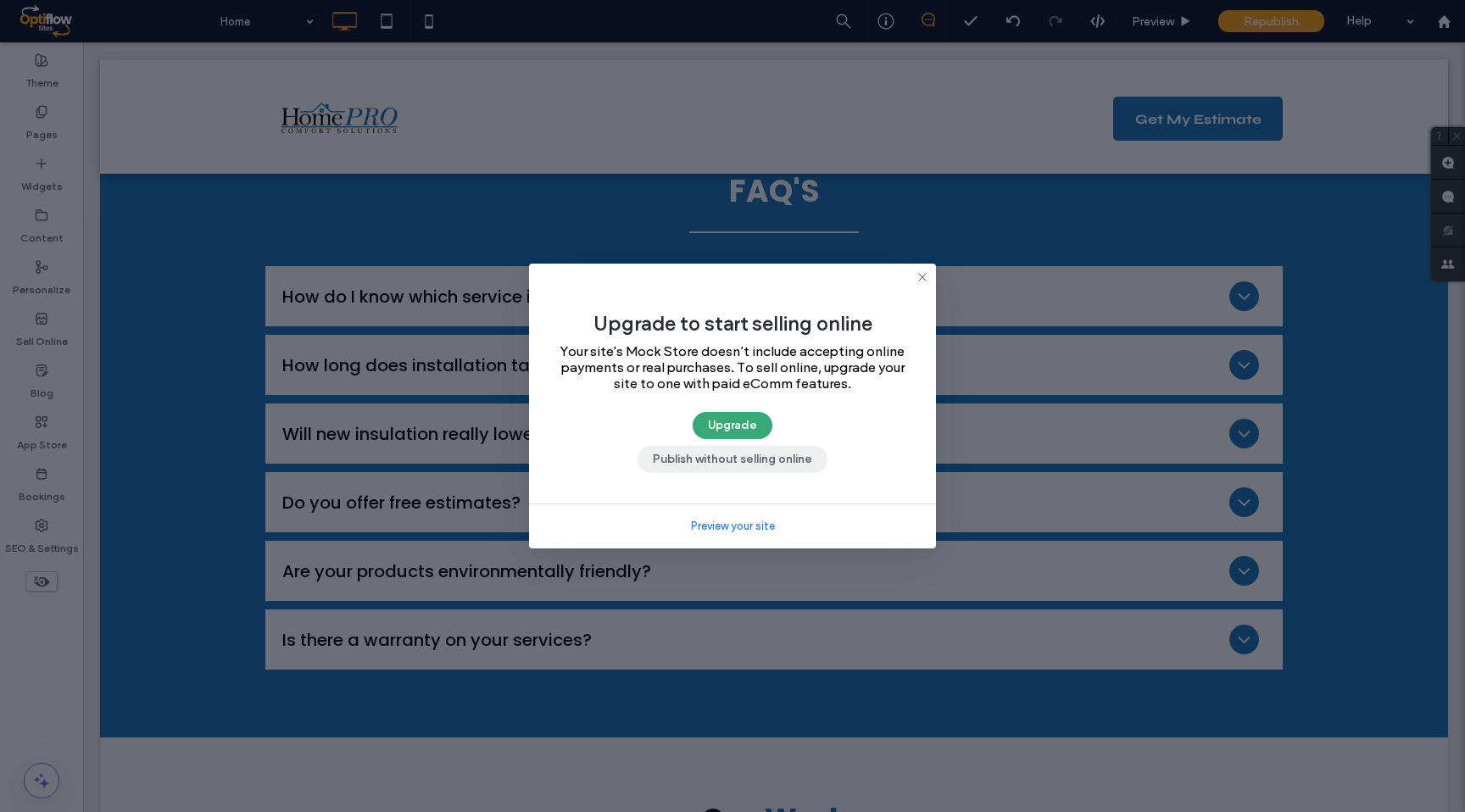
click at [736, 467] on button "Publish without selling online" at bounding box center [732, 460] width 190 height 27
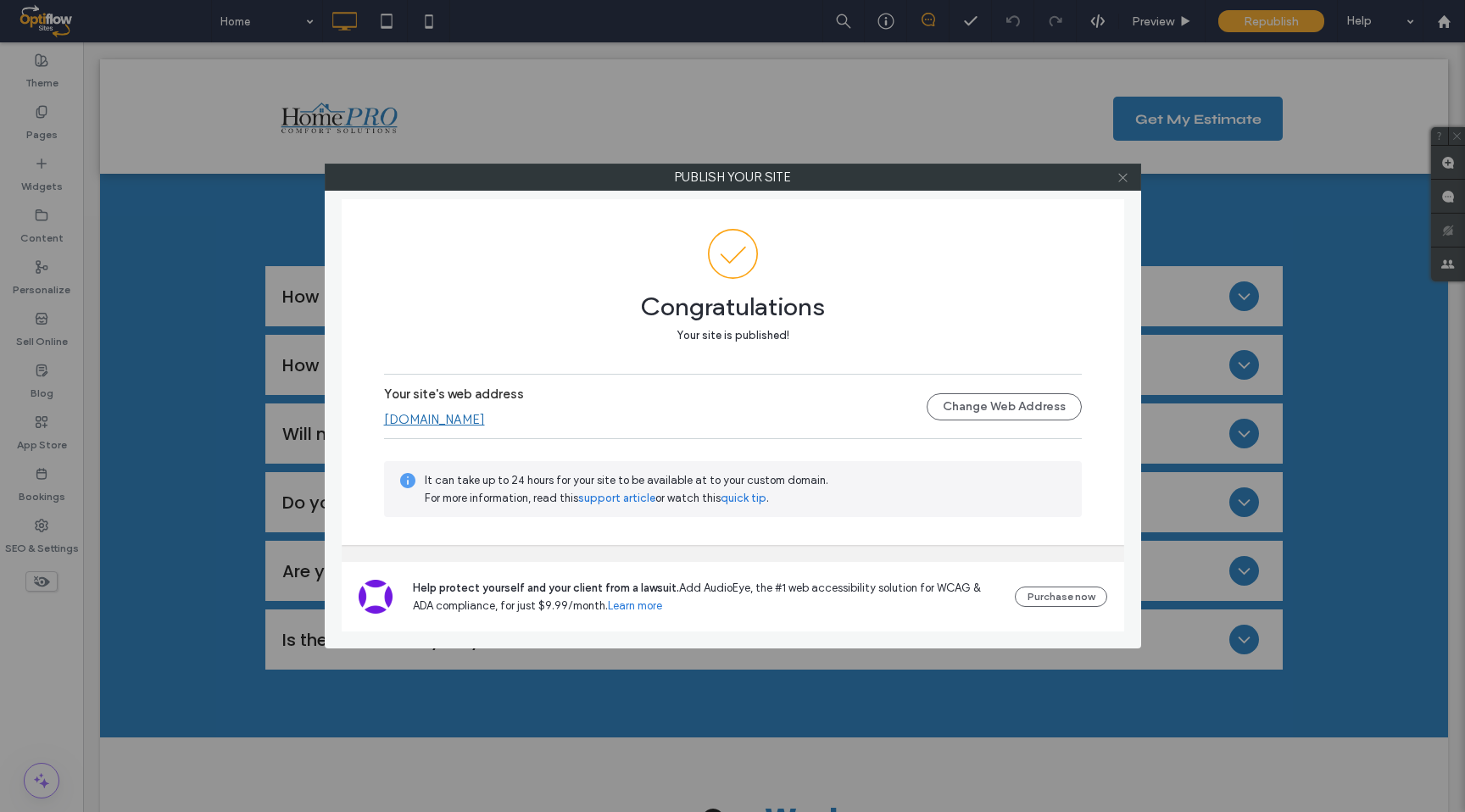
click at [1123, 181] on icon at bounding box center [1123, 177] width 13 height 13
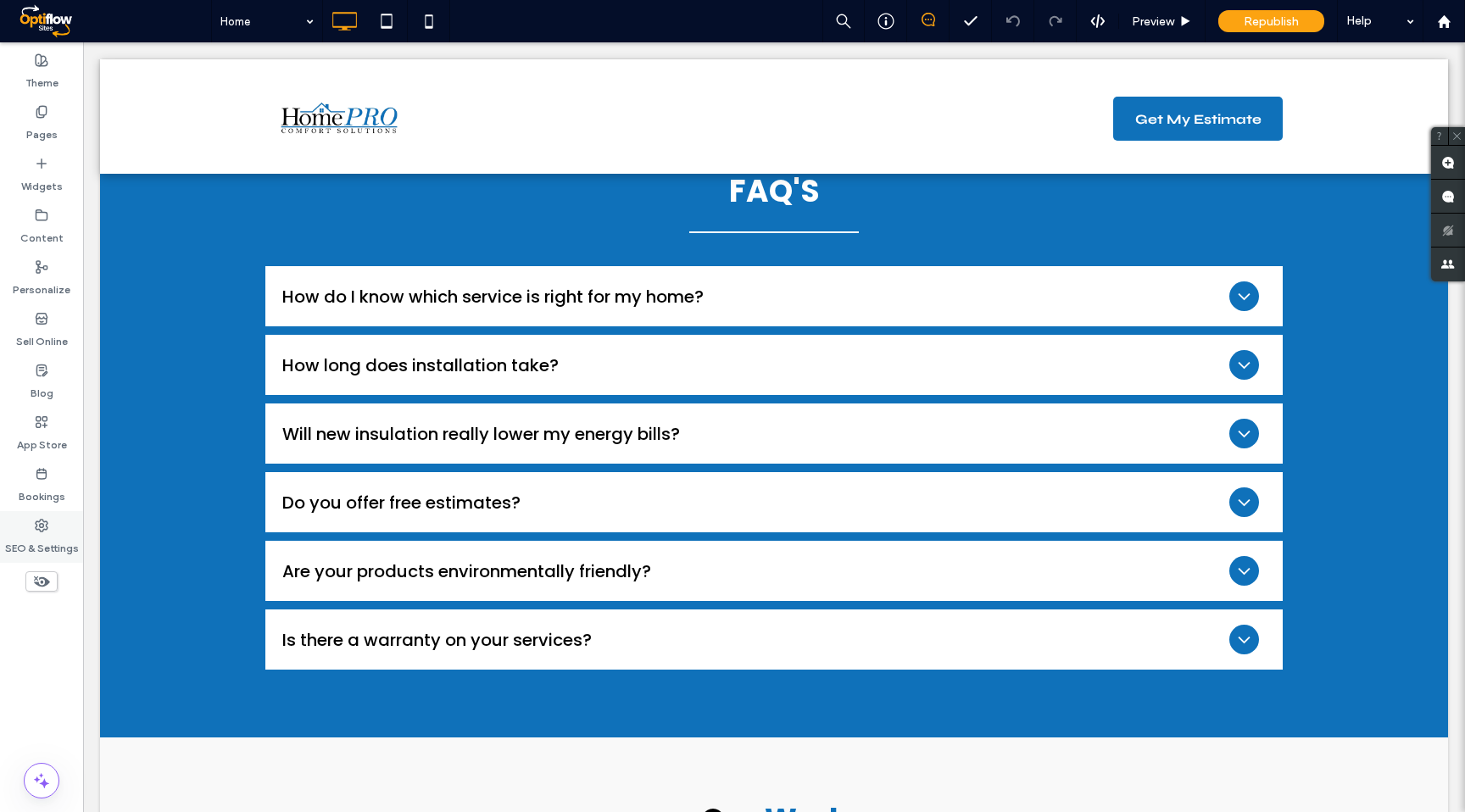
click at [45, 546] on label "SEO & Settings" at bounding box center [42, 545] width 74 height 24
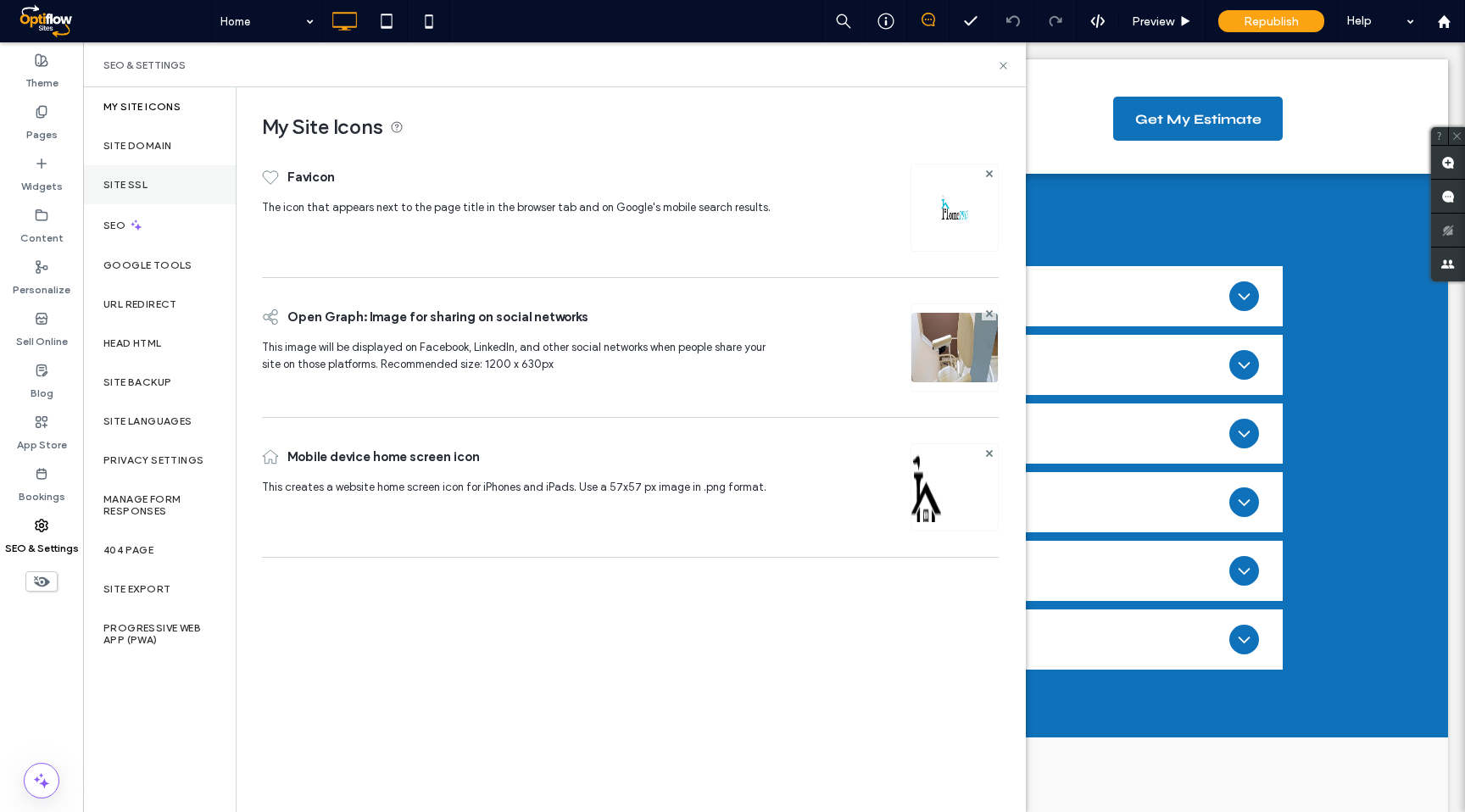
click at [168, 179] on div "Site SSL" at bounding box center [160, 184] width 153 height 39
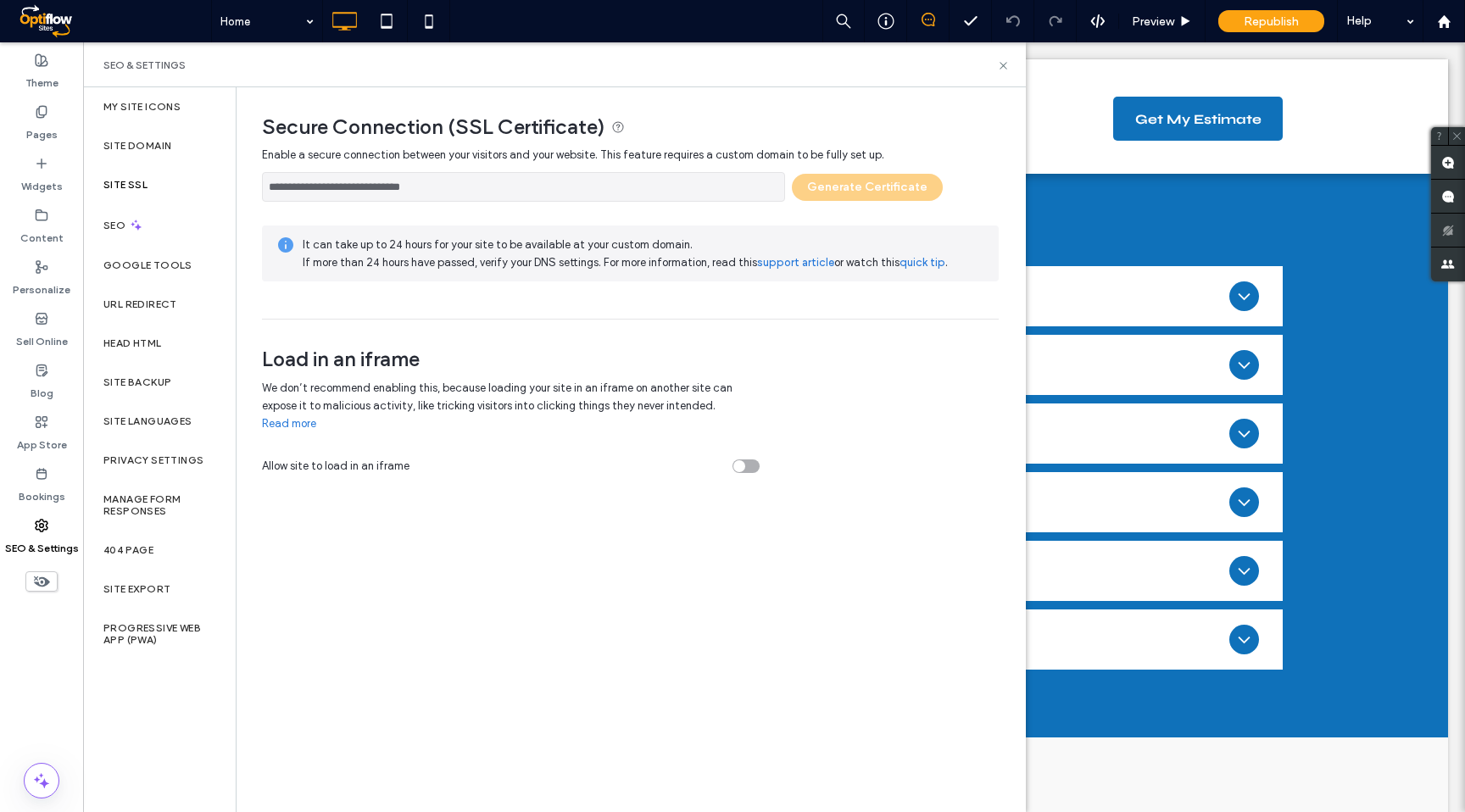
click at [587, 190] on input "**********" at bounding box center [523, 186] width 523 height 30
click at [848, 154] on span "Enable a secure connection between your visitors and your website. This feature…" at bounding box center [573, 155] width 622 height 13
click at [1001, 62] on icon at bounding box center [1003, 65] width 13 height 13
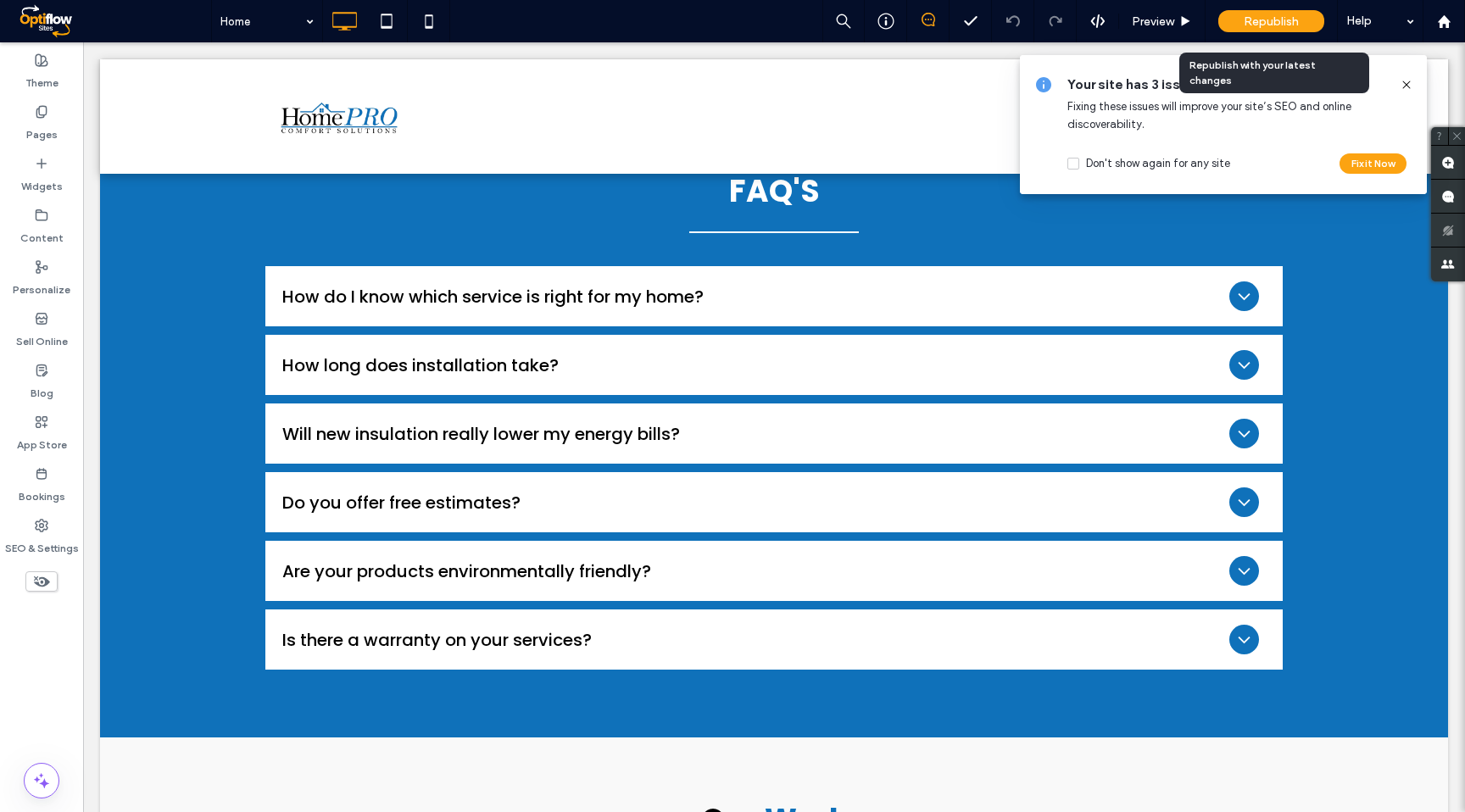
click at [1287, 24] on span "Republish" at bounding box center [1272, 21] width 55 height 15
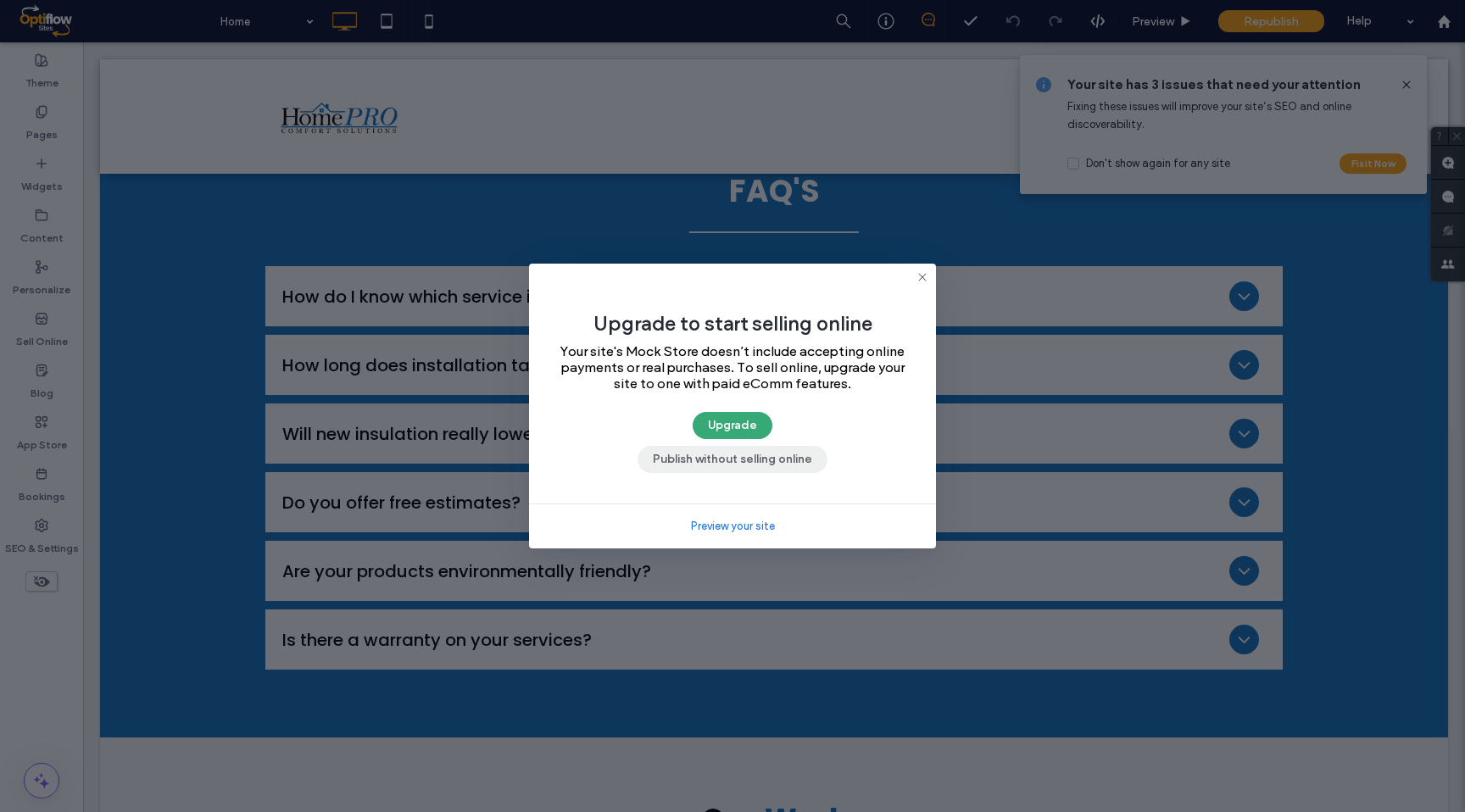
click at [729, 458] on button "Publish without selling online" at bounding box center [732, 460] width 190 height 27
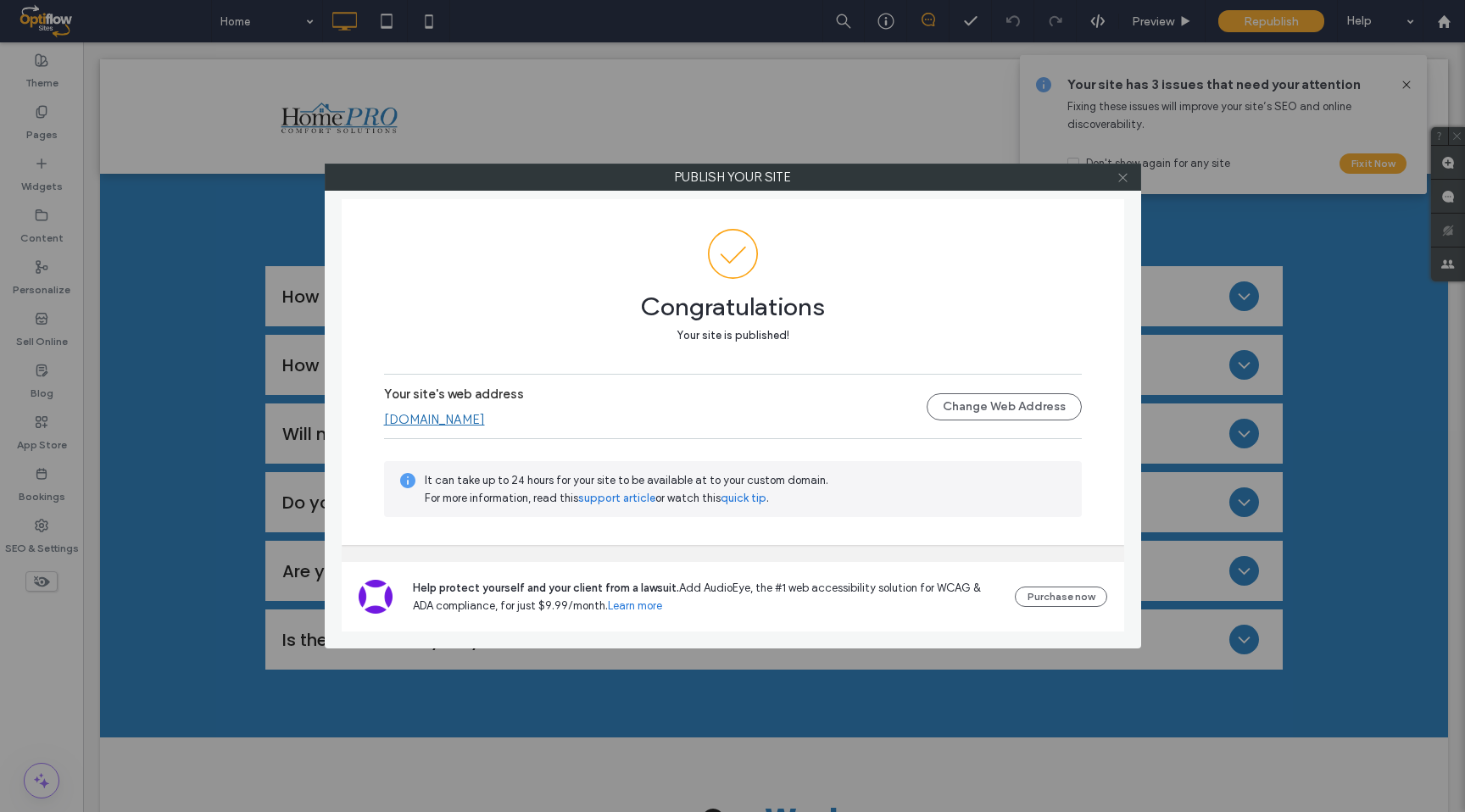
click at [1121, 180] on icon at bounding box center [1123, 177] width 13 height 13
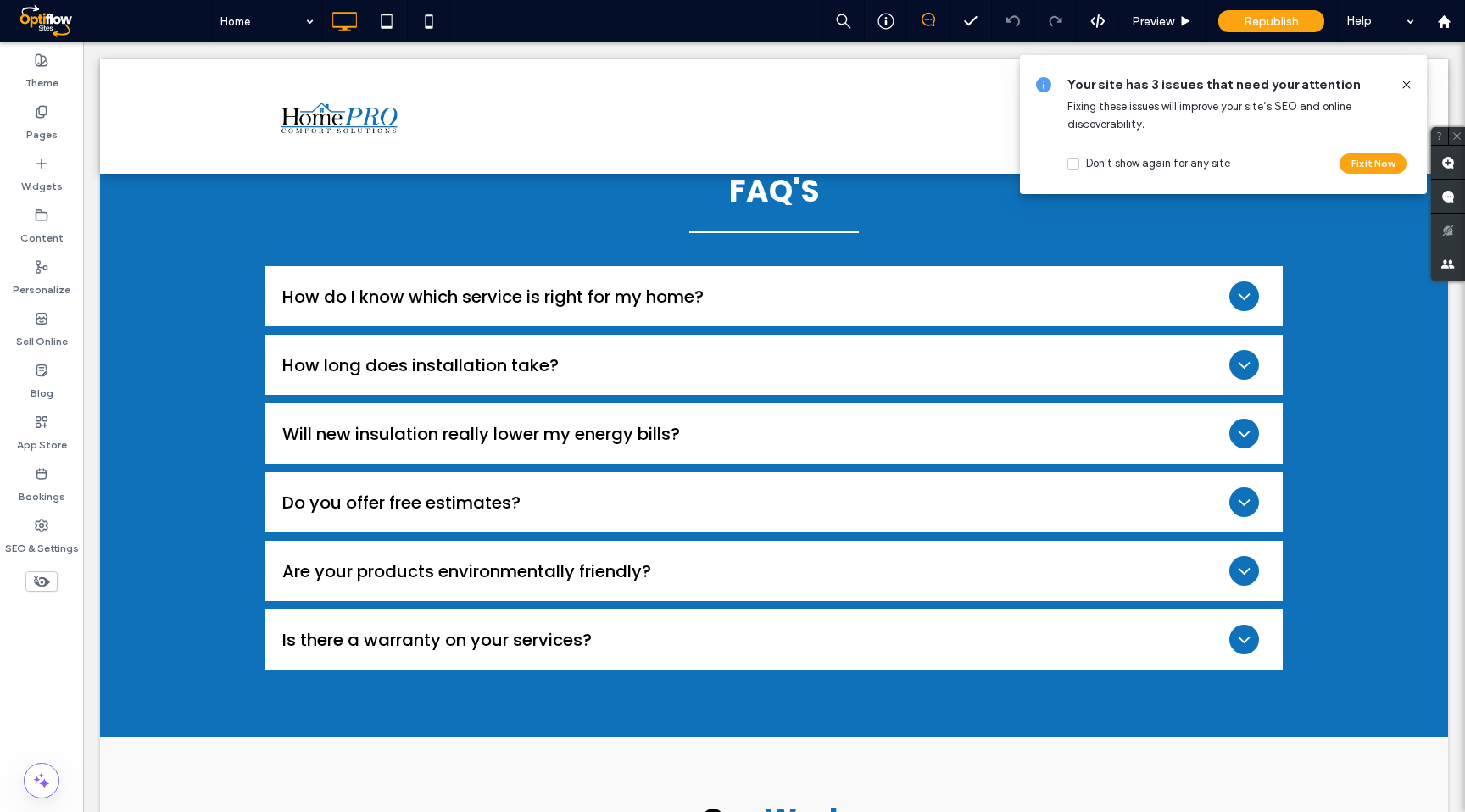
click at [1398, 88] on div at bounding box center [1400, 85] width 27 height 19
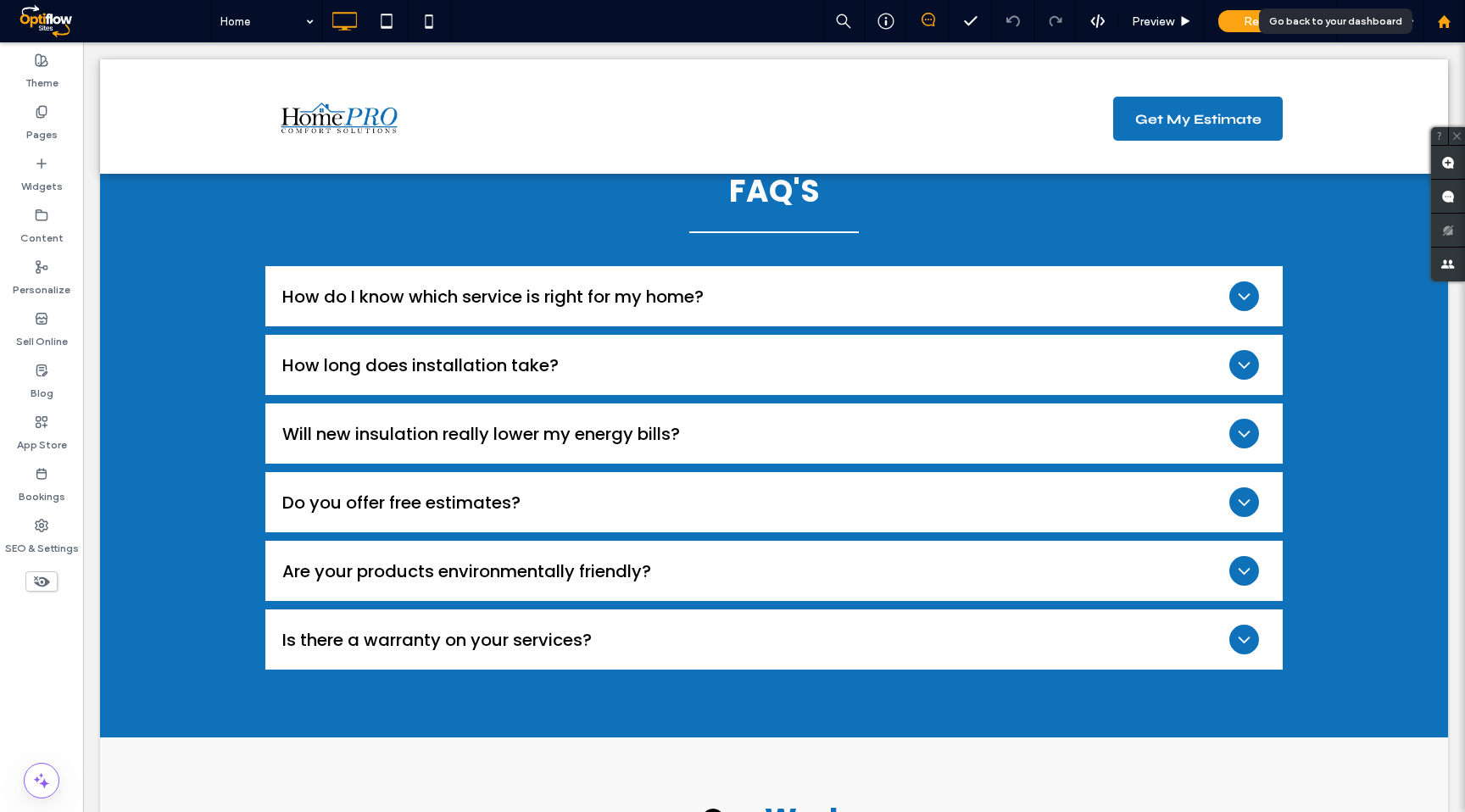
click at [1442, 15] on icon at bounding box center [1444, 21] width 15 height 15
